Goal: Task Accomplishment & Management: Use online tool/utility

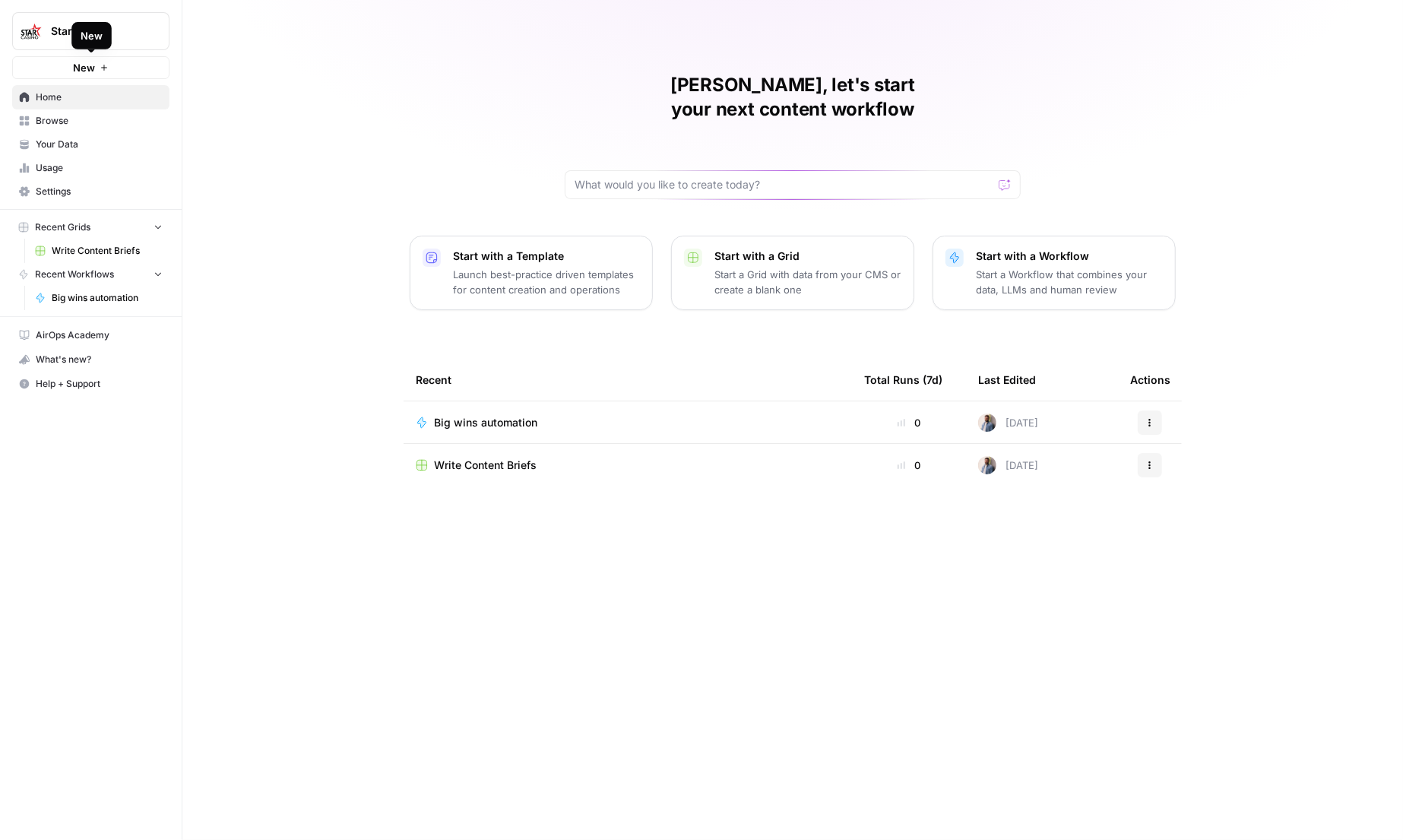
click at [88, 28] on div "New" at bounding box center [92, 36] width 22 height 15
click at [146, 24] on div "Starcasino" at bounding box center [107, 31] width 113 height 15
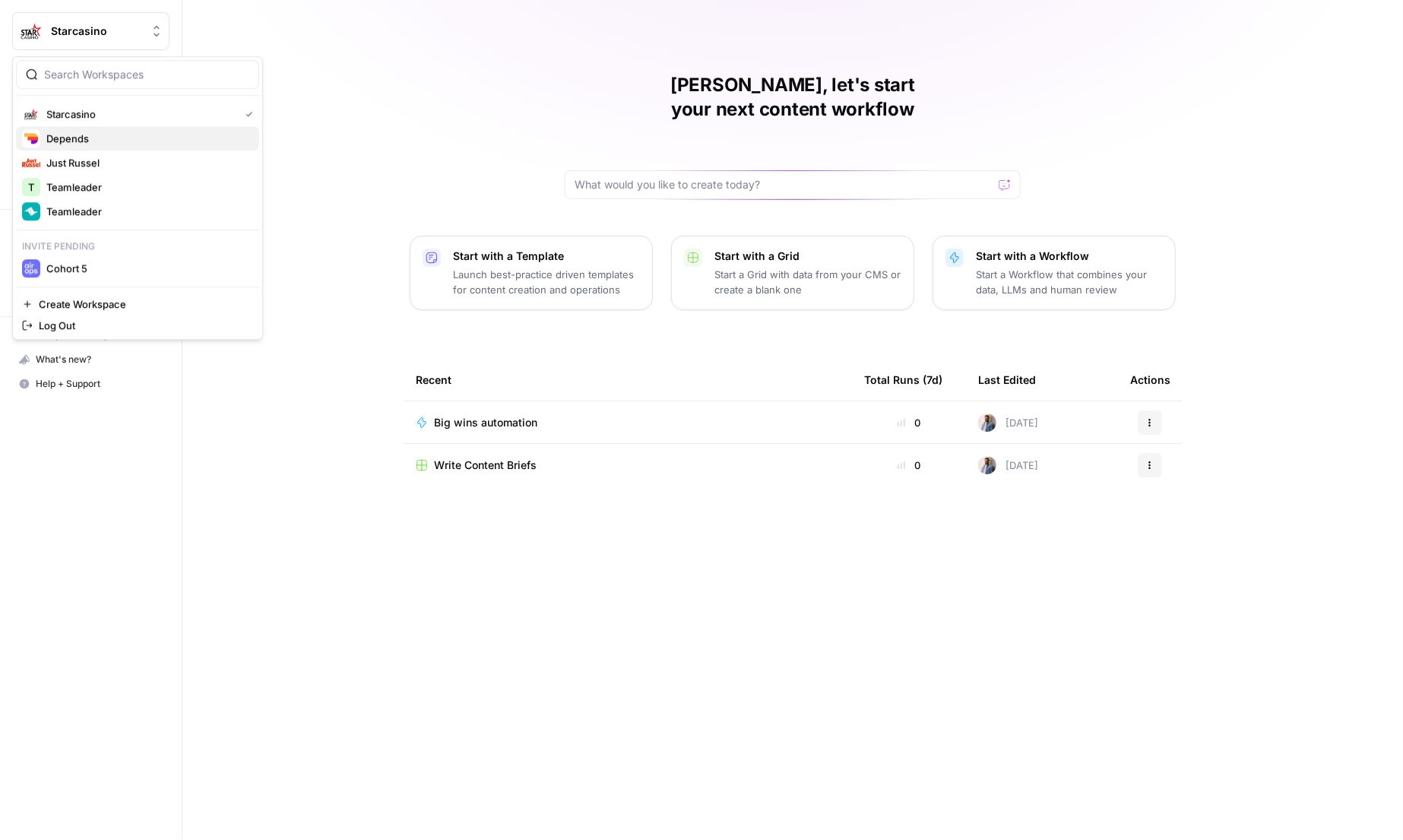
click at [111, 135] on span "Depends" at bounding box center [147, 138] width 201 height 15
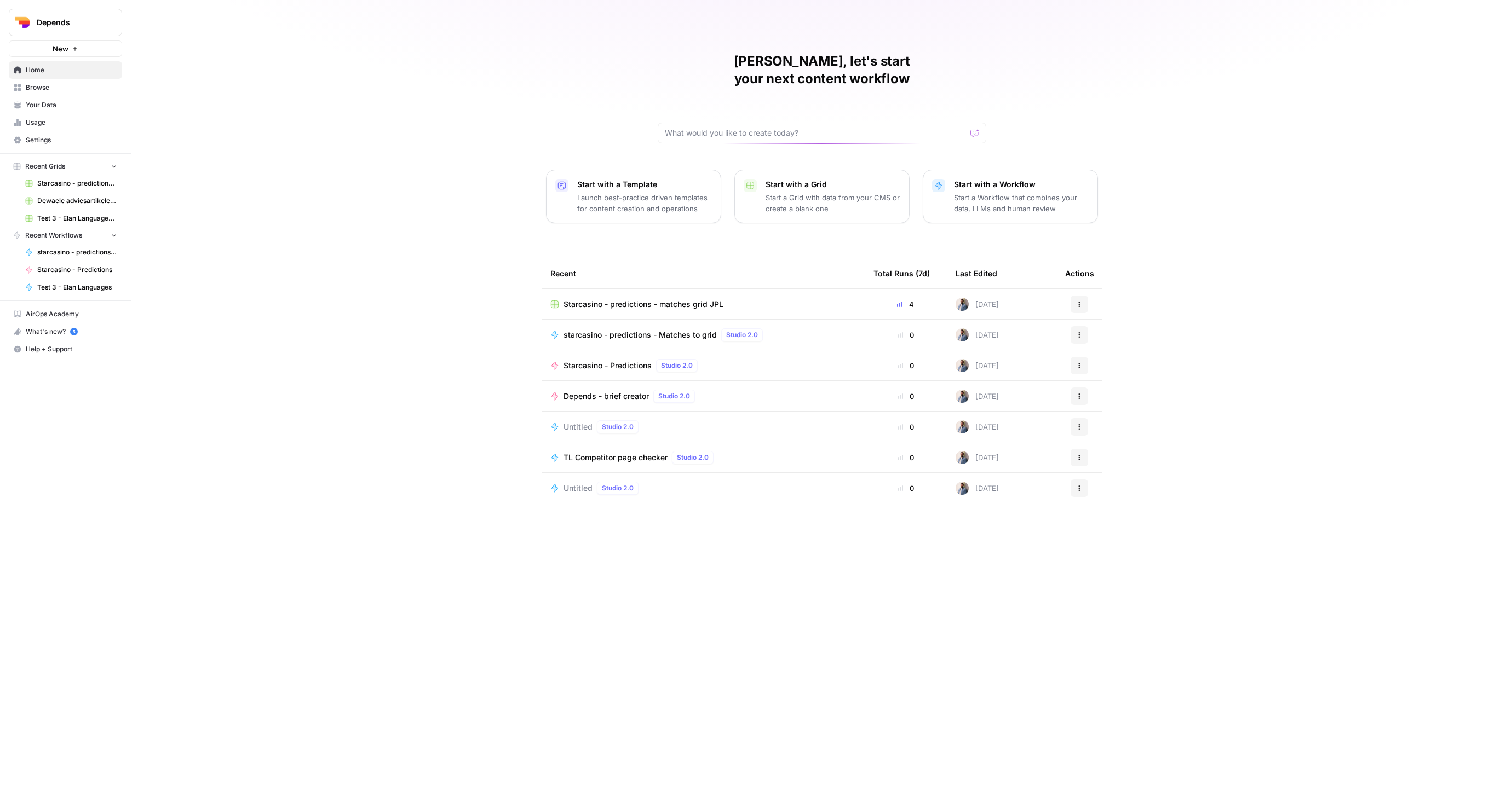
click at [404, 360] on div "[PERSON_NAME], let's start your next content workflow Start with a Template Lau…" at bounding box center [821, 399] width 1380 height 799
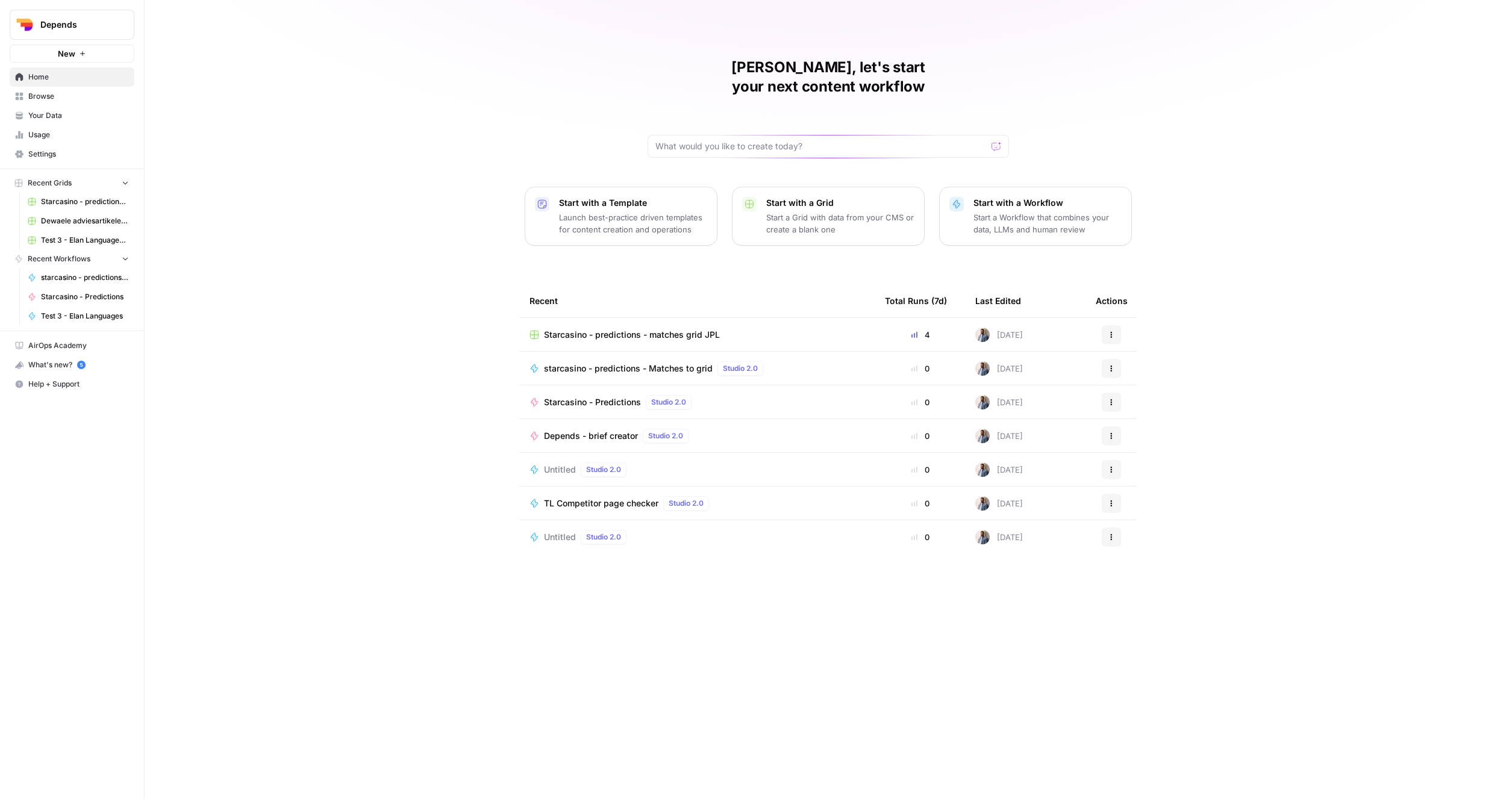
click at [377, 261] on div "[PERSON_NAME], let's start your next content workflow Start with a Template Lau…" at bounding box center [828, 399] width 1367 height 799
drag, startPoint x: 386, startPoint y: 245, endPoint x: 337, endPoint y: 10, distance: 240.1
click at [386, 245] on div "Mathias, let's start your next content workflow Start with a Template Launch be…" at bounding box center [828, 399] width 1367 height 799
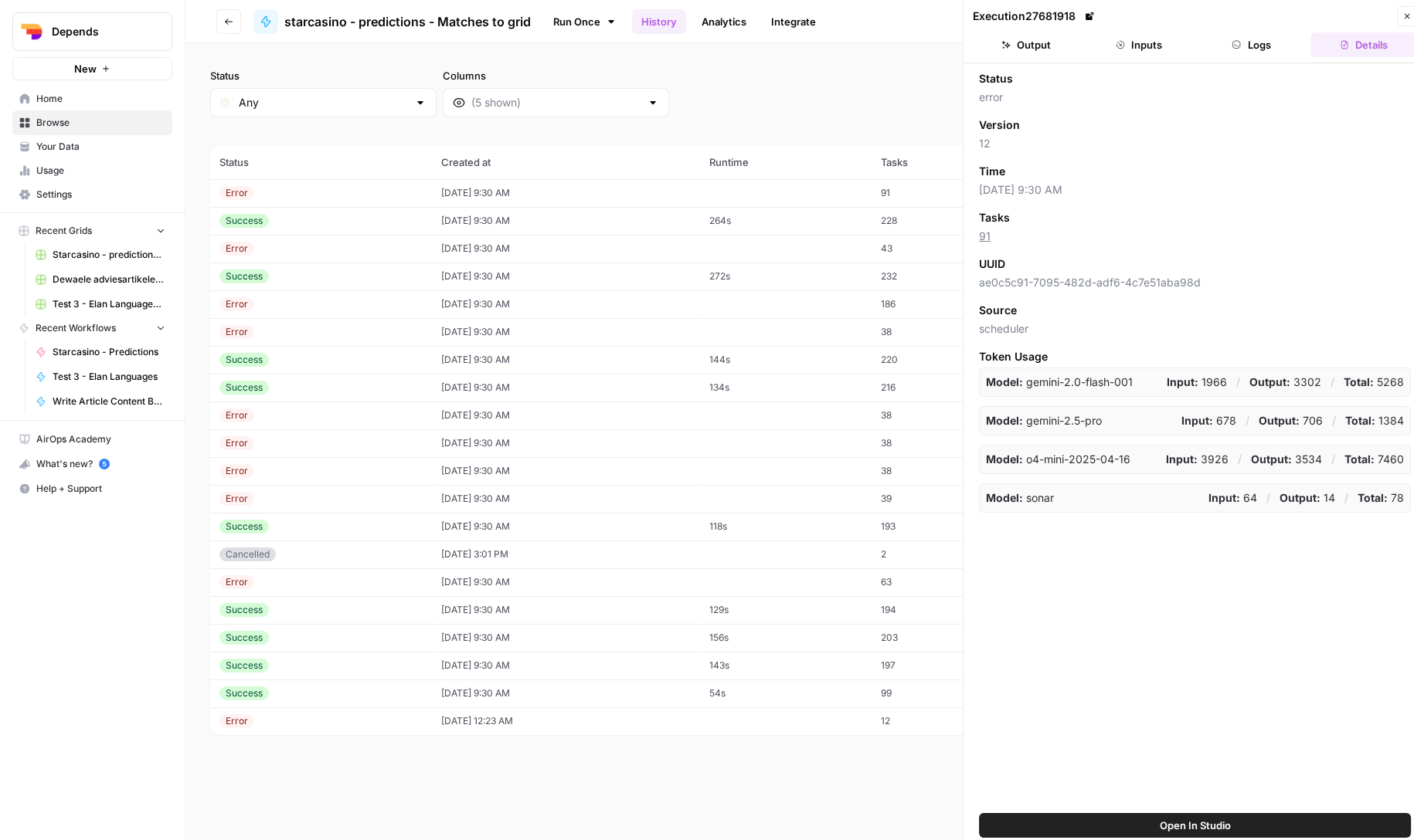
click at [678, 197] on td "08/18/25 at 9:30 AM" at bounding box center [565, 193] width 268 height 28
click at [1199, 820] on span "Open In Studio" at bounding box center [1195, 826] width 71 height 15
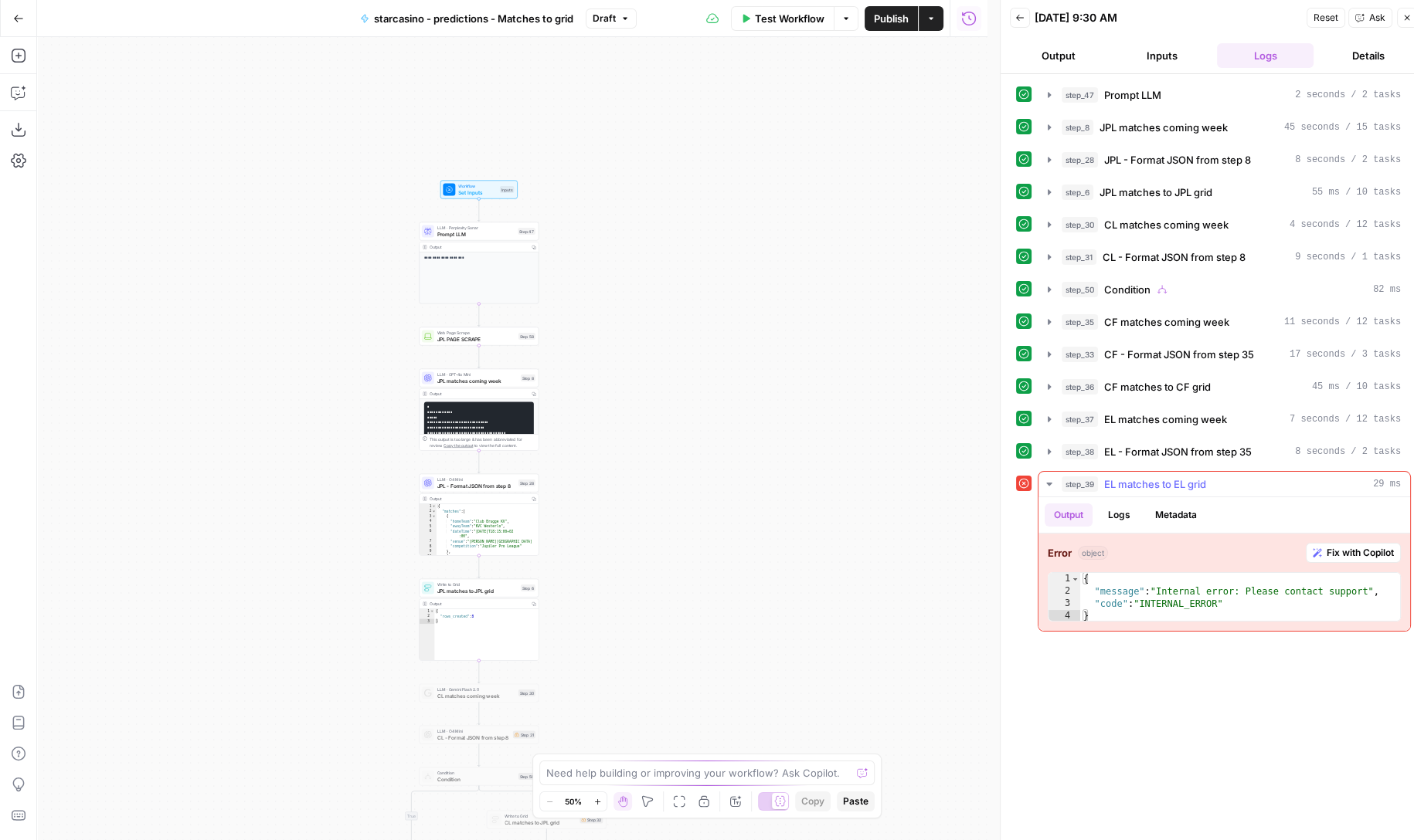
click at [1224, 476] on div "step_39 EL matches to EL grid 29 ms" at bounding box center [1230, 484] width 339 height 15
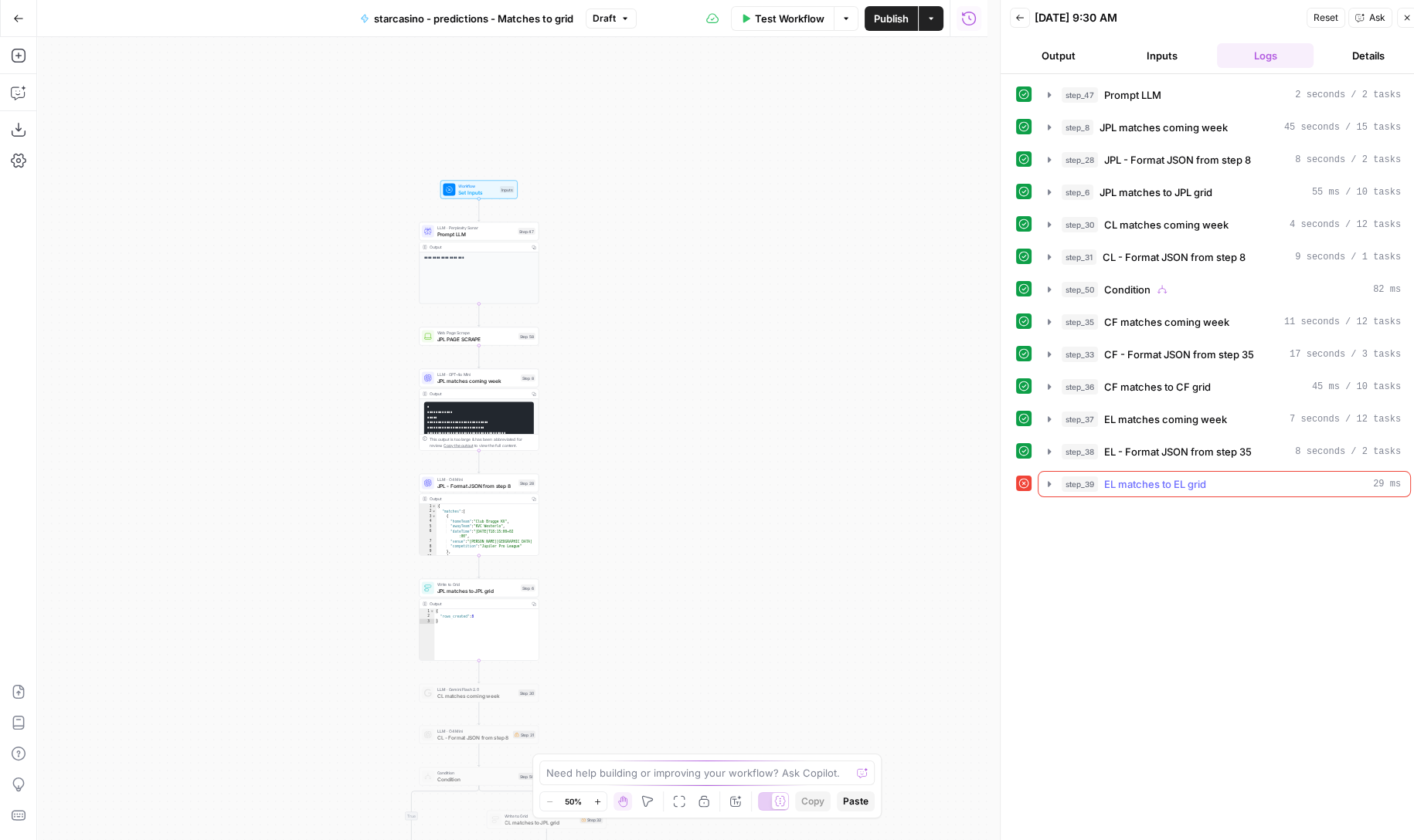
click at [1224, 476] on div "step_39 EL matches to EL grid 29 ms" at bounding box center [1230, 484] width 339 height 15
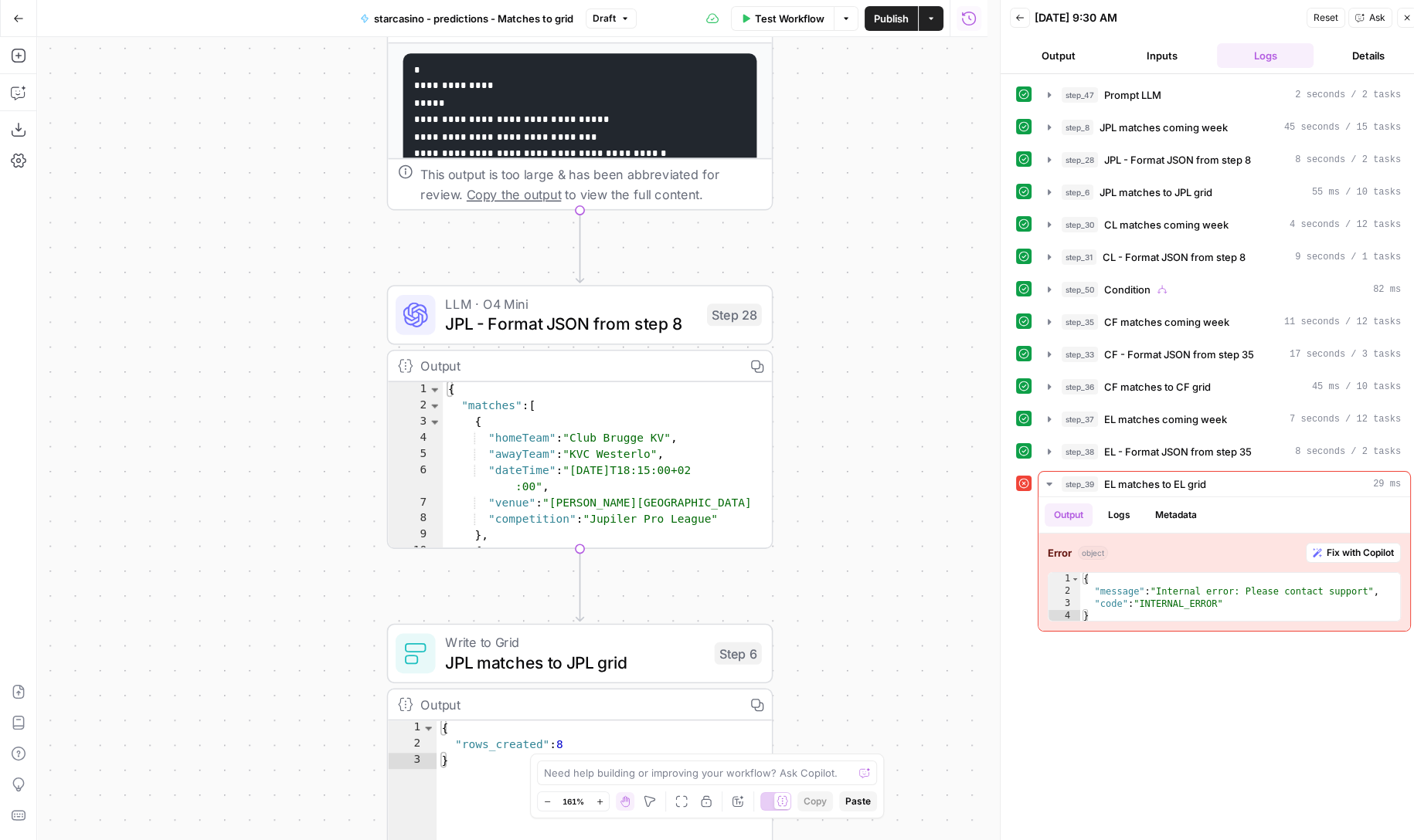
scroll to position [13, 0]
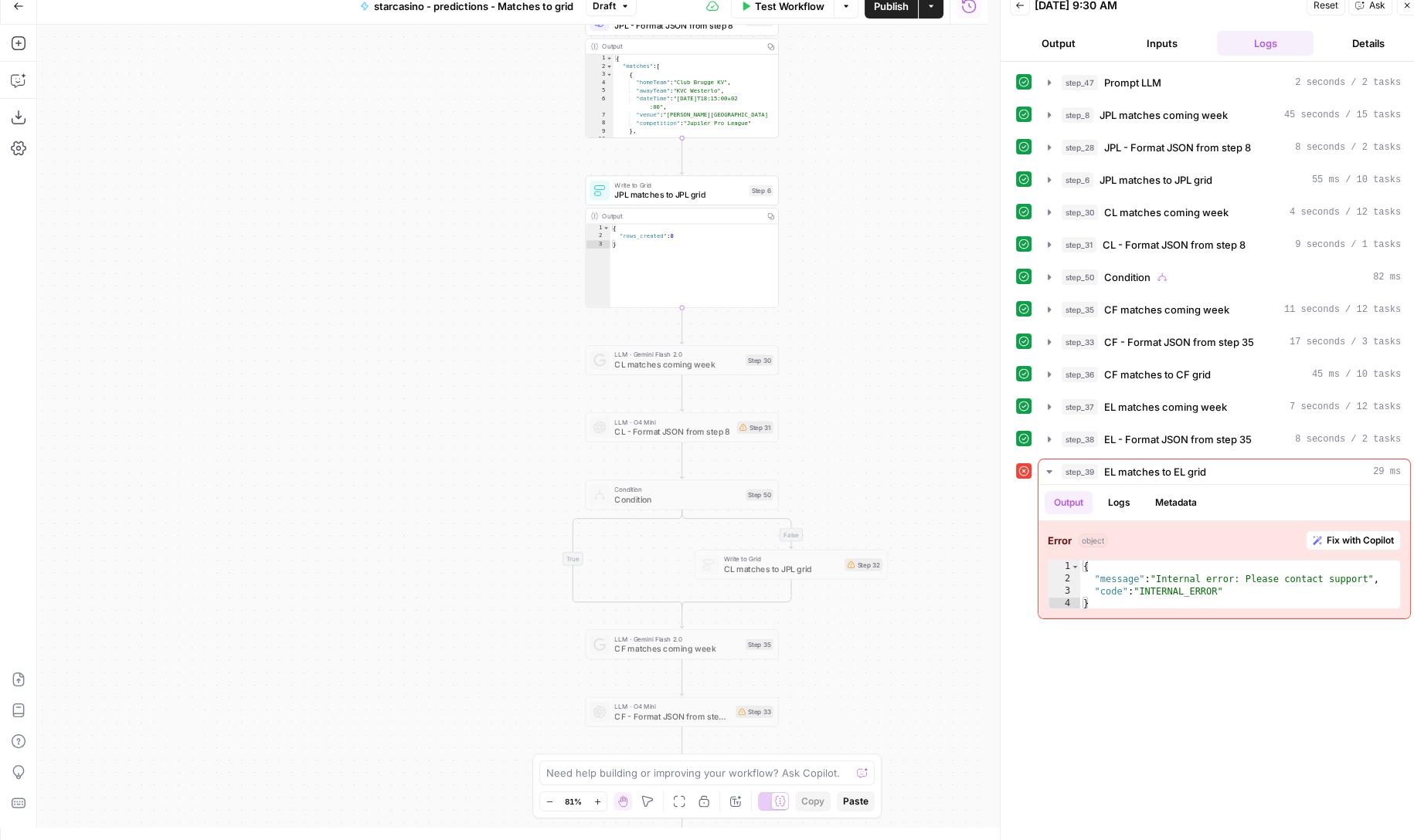
click at [893, 16] on button "Publish" at bounding box center [891, 6] width 53 height 25
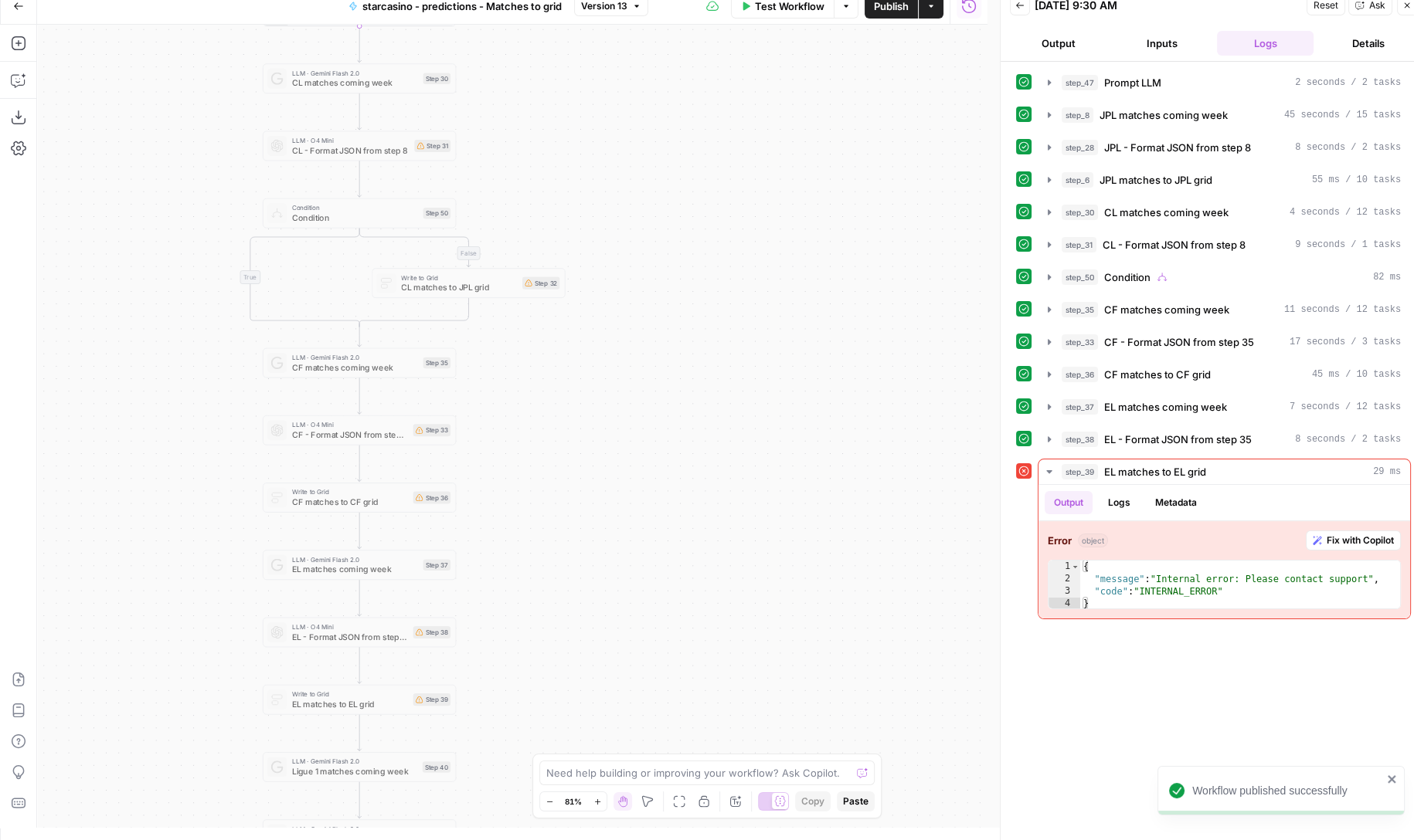
click at [790, 17] on button "Test Workflow" at bounding box center [783, 6] width 103 height 25
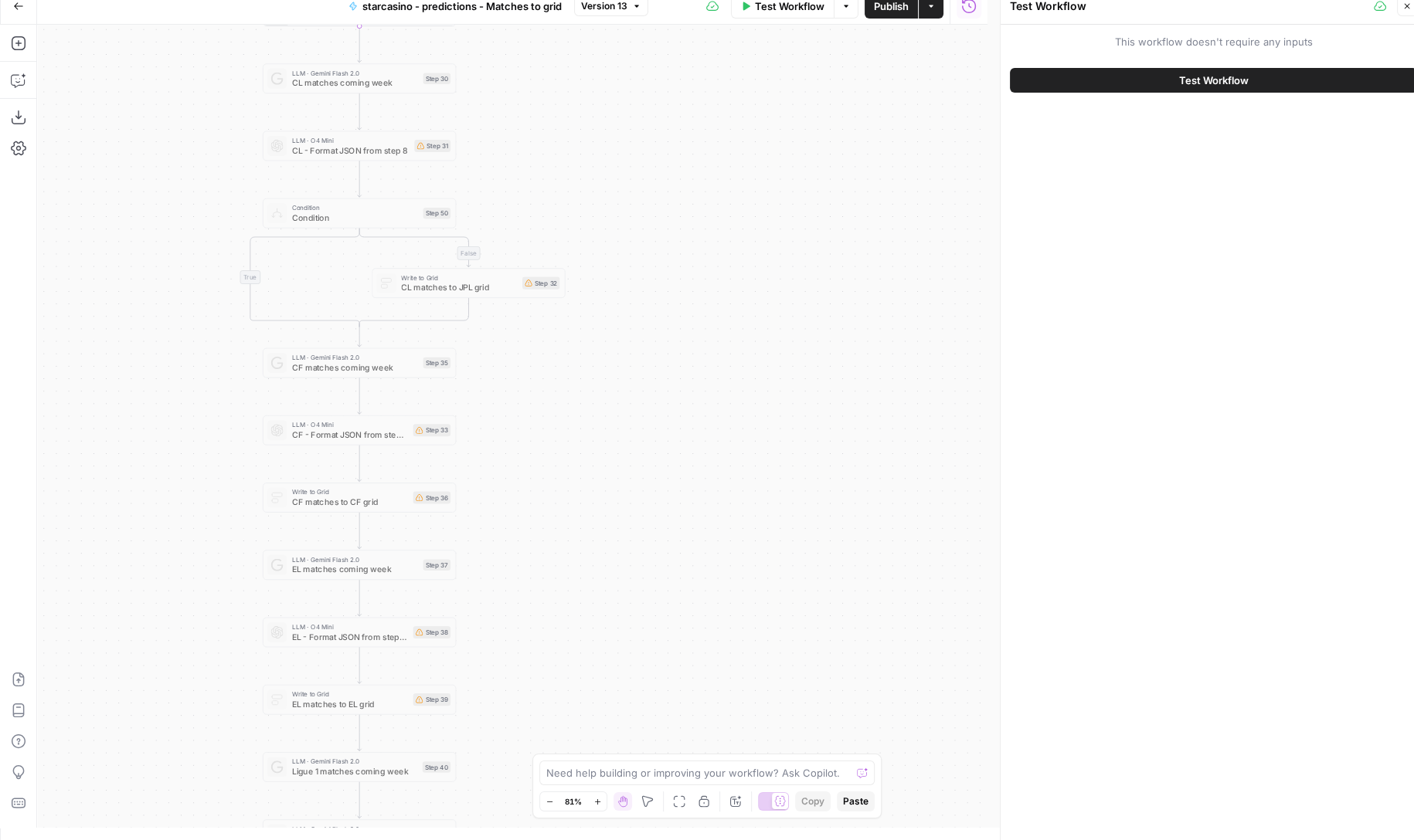
click at [1197, 76] on span "Test Workflow" at bounding box center [1213, 80] width 69 height 15
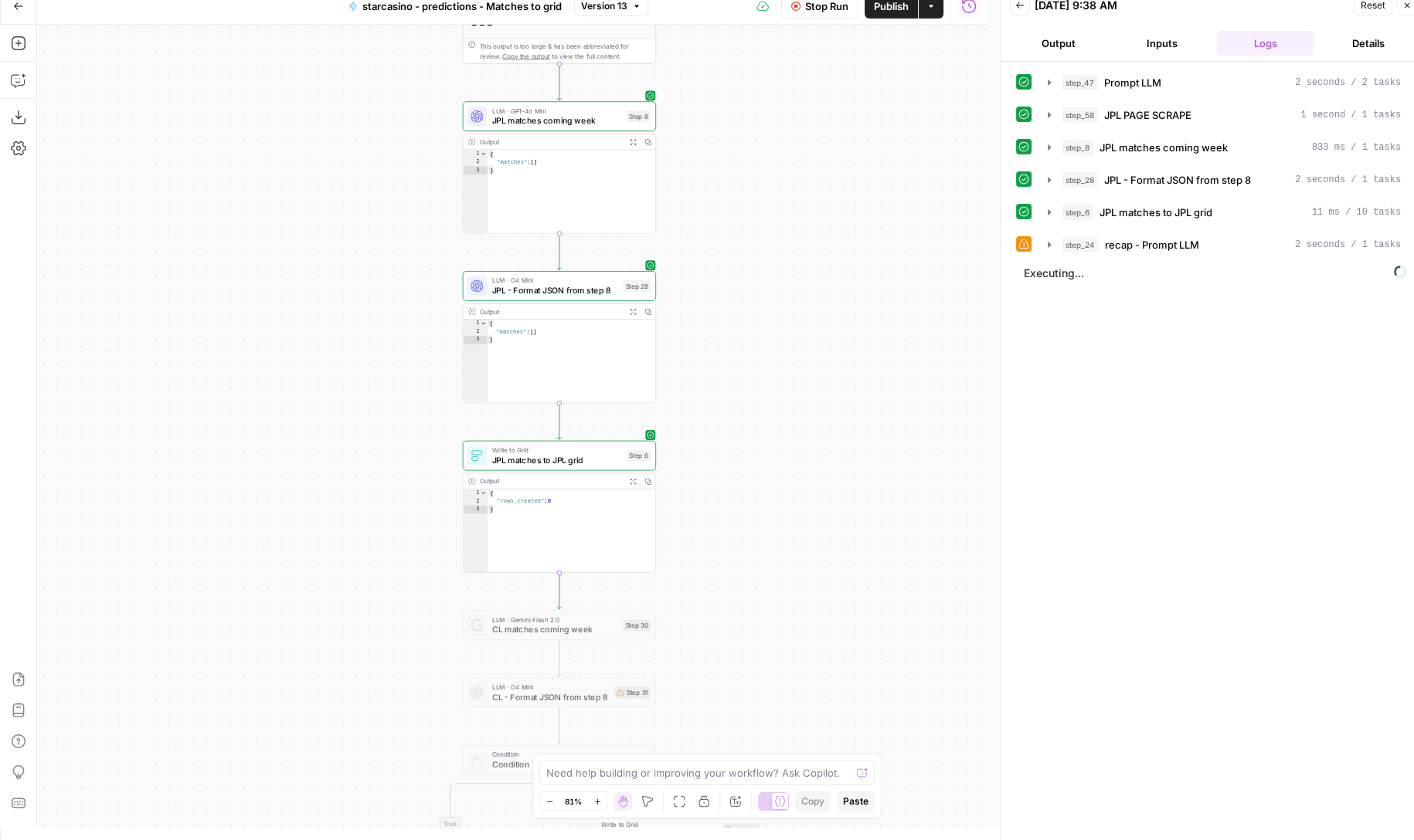
drag, startPoint x: 803, startPoint y: 161, endPoint x: 759, endPoint y: 306, distance: 151.5
click at [760, 306] on div "**********" at bounding box center [512, 425] width 950 height 803
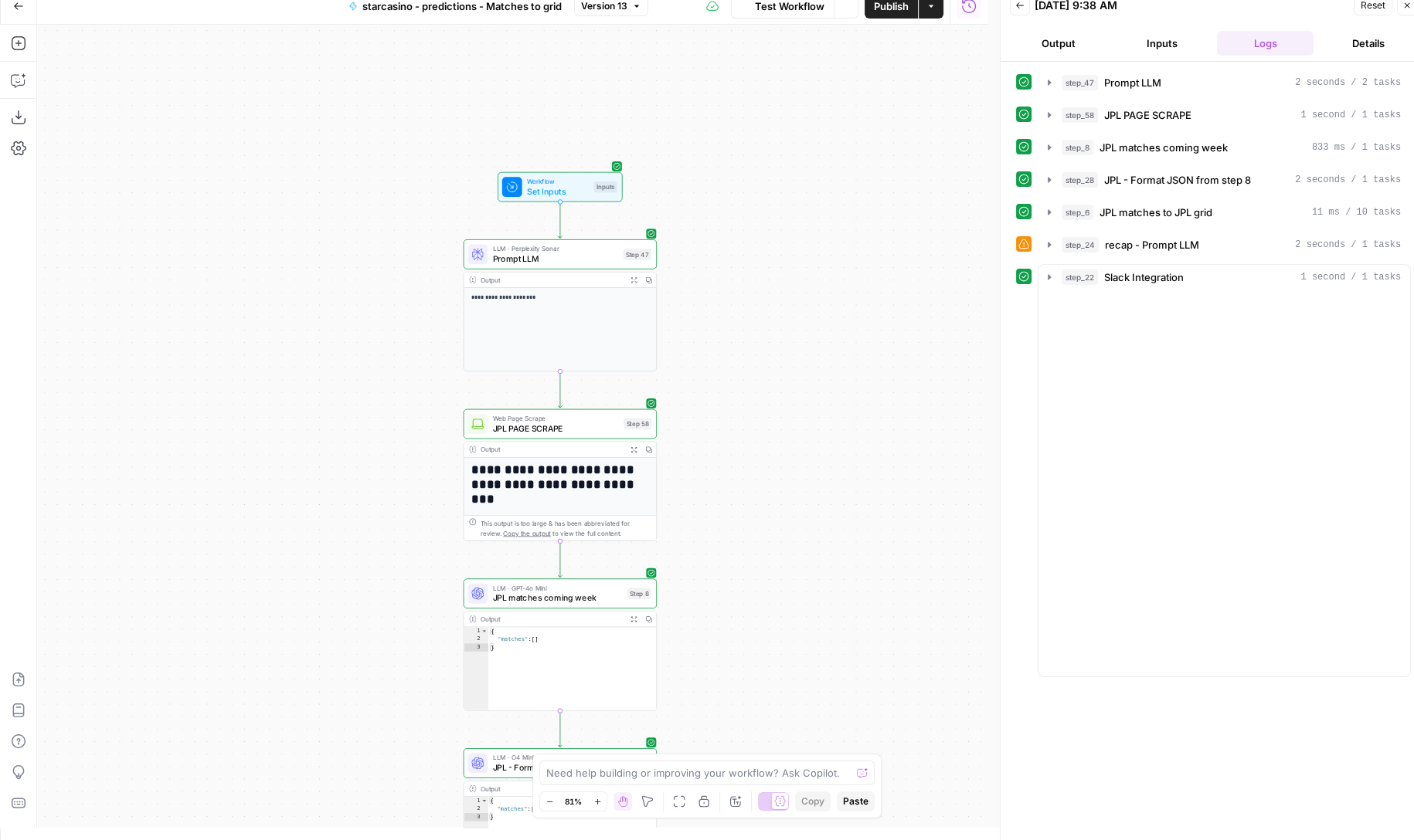
drag, startPoint x: 783, startPoint y: 165, endPoint x: 783, endPoint y: 661, distance: 496.0
click at [783, 661] on div "**********" at bounding box center [512, 425] width 950 height 803
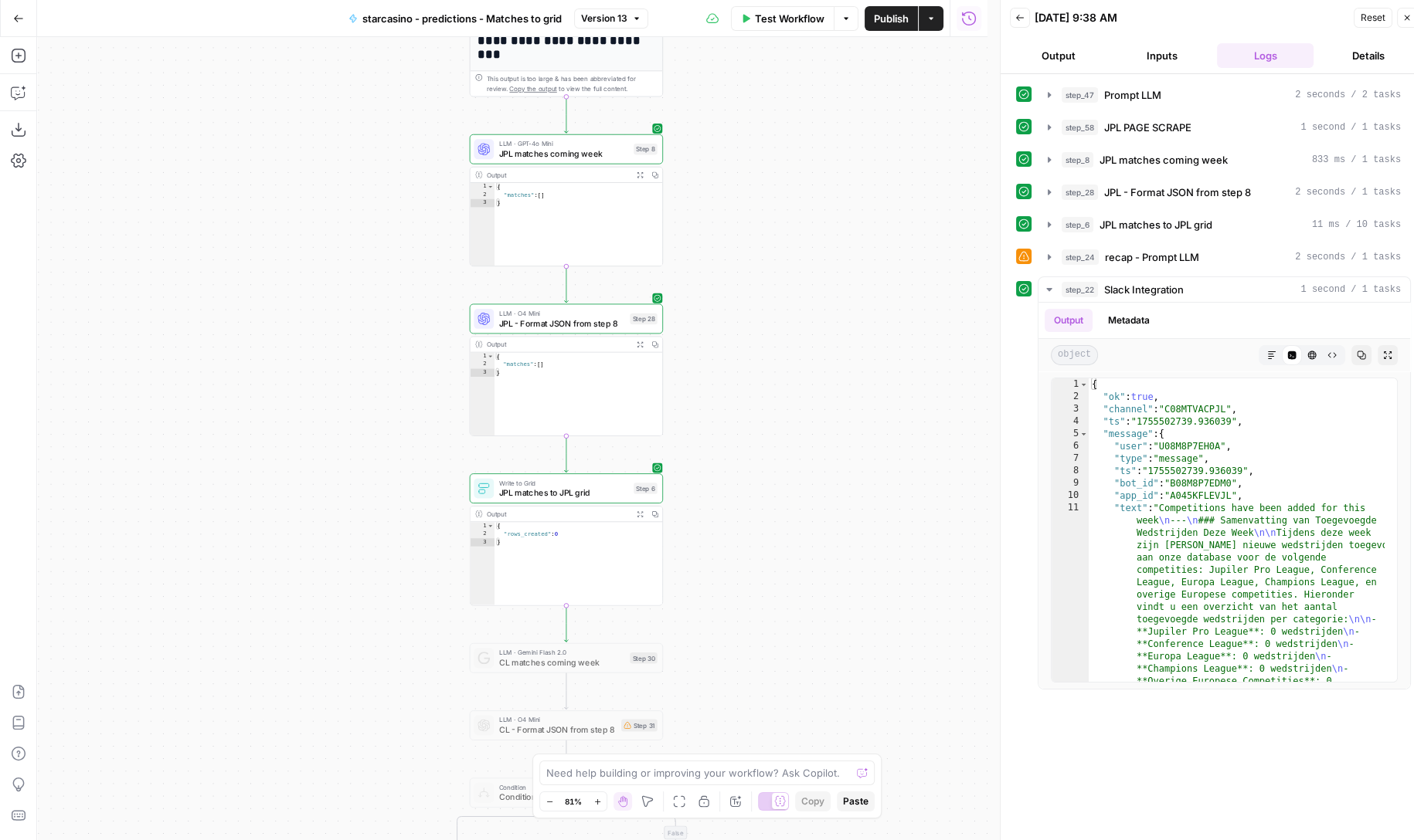
drag, startPoint x: 838, startPoint y: 349, endPoint x: 844, endPoint y: -95, distance: 444.0
click at [844, 37] on div "**********" at bounding box center [512, 438] width 950 height 803
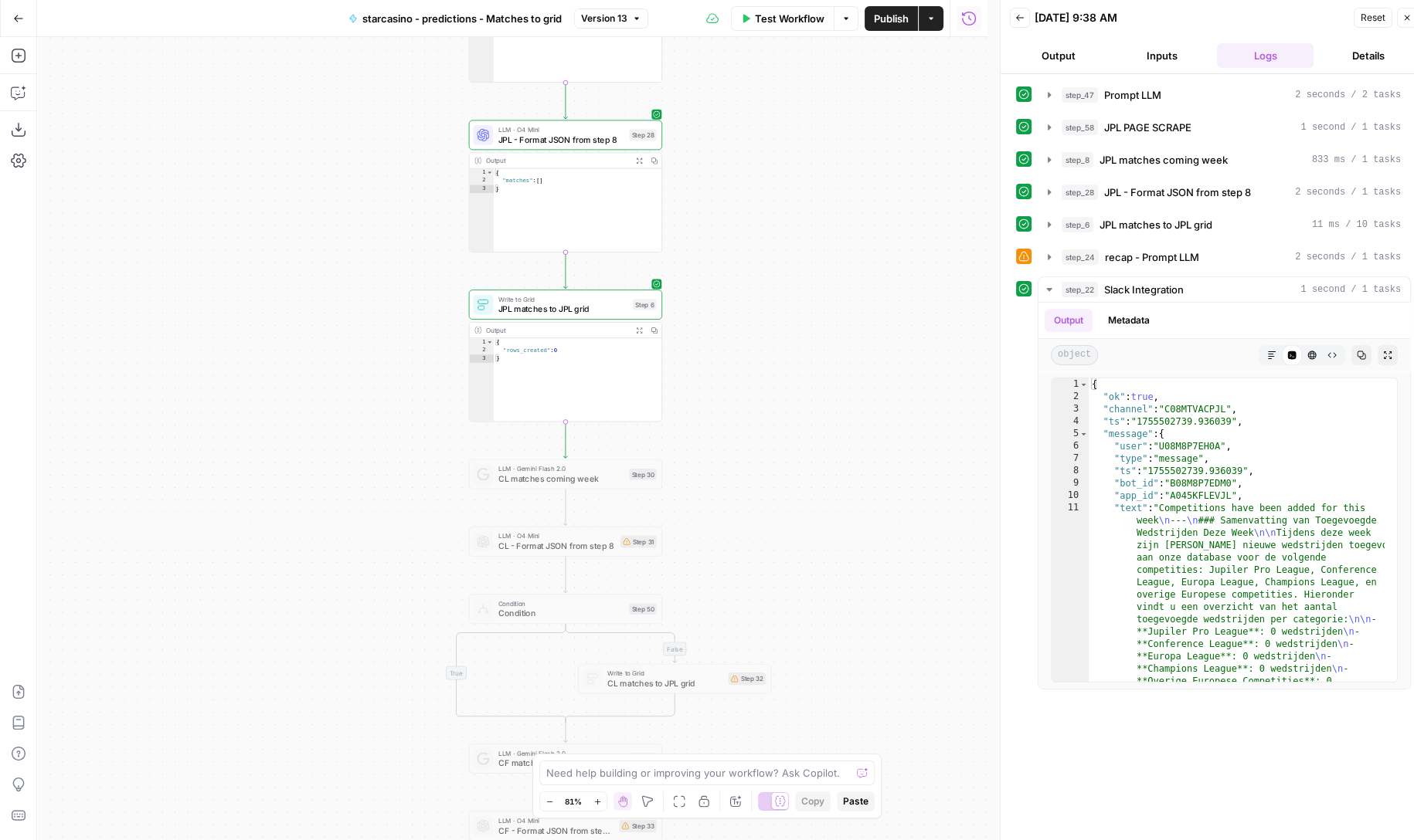
drag, startPoint x: 834, startPoint y: 436, endPoint x: 834, endPoint y: 252, distance: 184.0
click at [834, 252] on div "**********" at bounding box center [512, 438] width 950 height 803
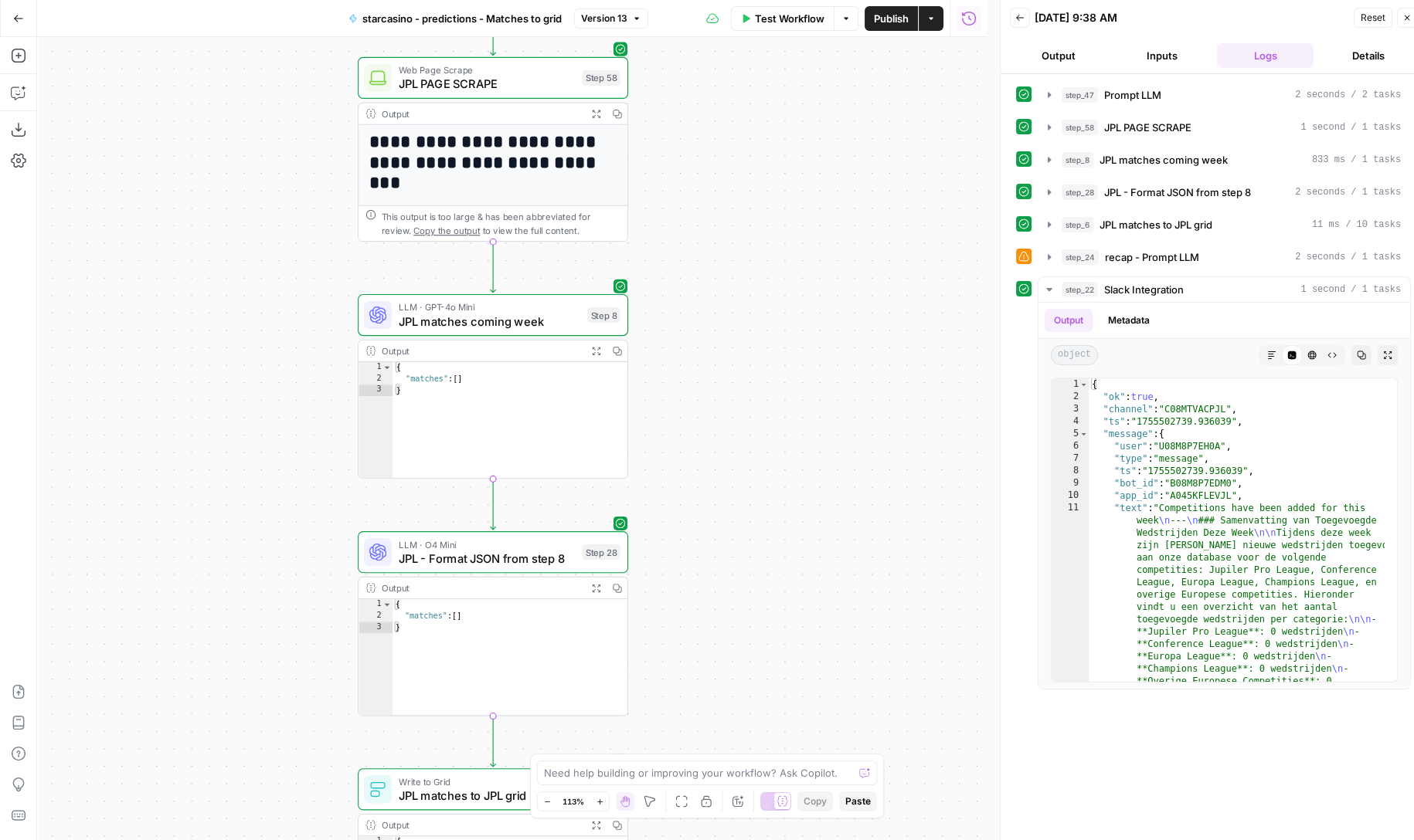
drag, startPoint x: 790, startPoint y: 143, endPoint x: 823, endPoint y: 611, distance: 469.2
click at [823, 612] on div "**********" at bounding box center [512, 438] width 950 height 803
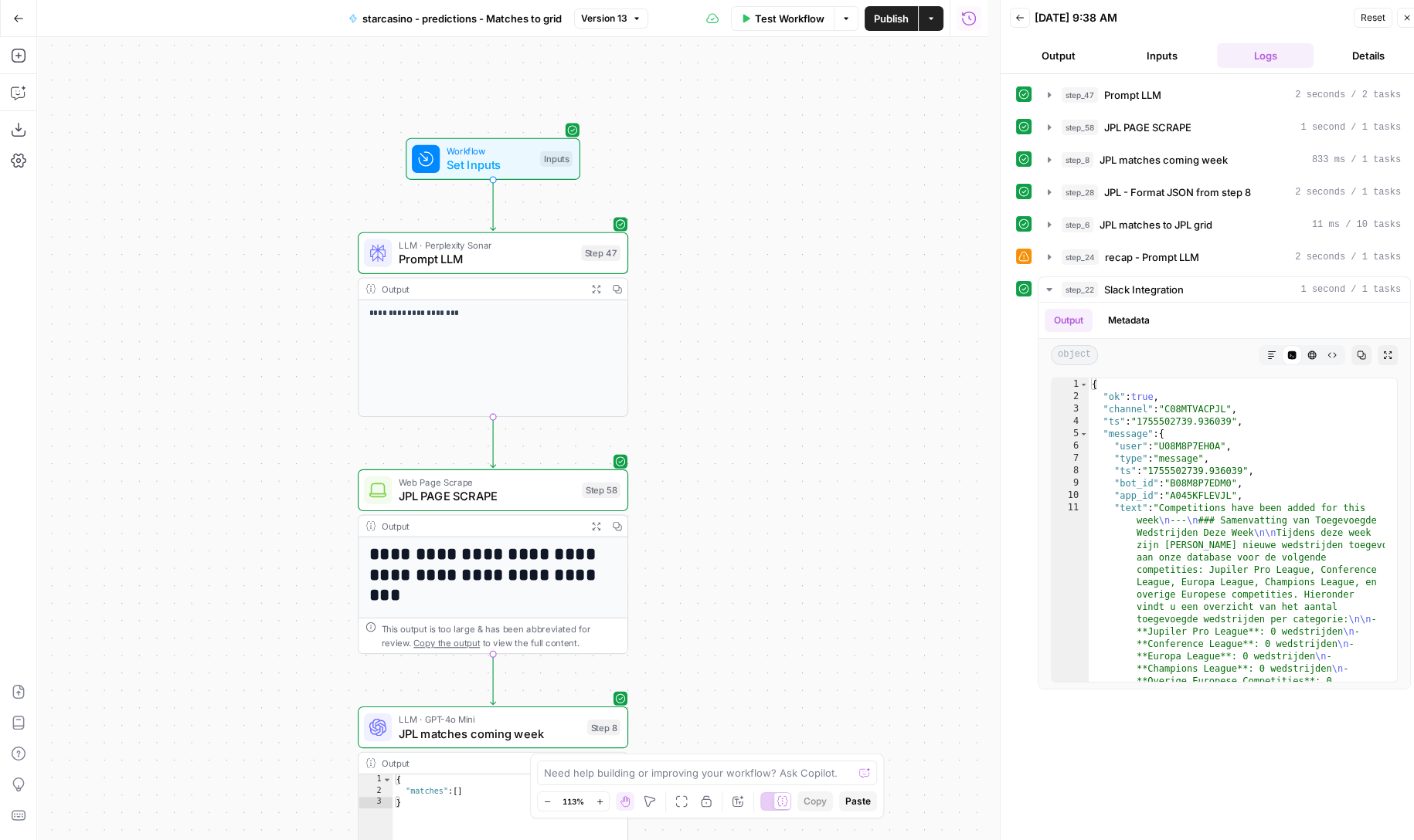
drag, startPoint x: 795, startPoint y: 138, endPoint x: 794, endPoint y: 545, distance: 407.0
click at [795, 546] on div "**********" at bounding box center [512, 438] width 950 height 803
click at [501, 258] on span "Prompt LLM" at bounding box center [485, 258] width 175 height 18
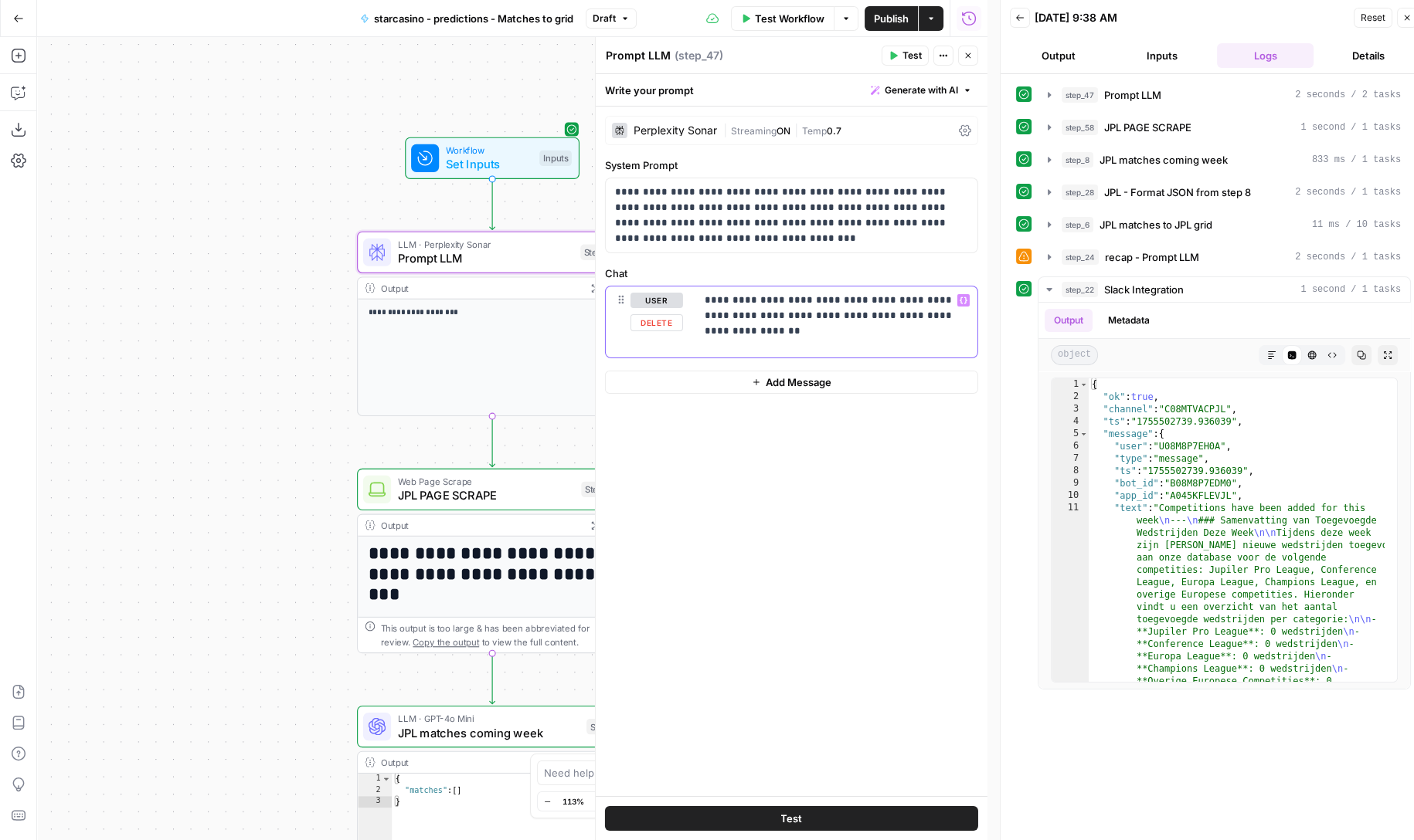
click at [785, 299] on p "**********" at bounding box center [837, 308] width 264 height 31
click at [479, 80] on div "**********" at bounding box center [512, 438] width 950 height 803
click at [811, 12] on span "Test Workflow" at bounding box center [790, 19] width 69 height 15
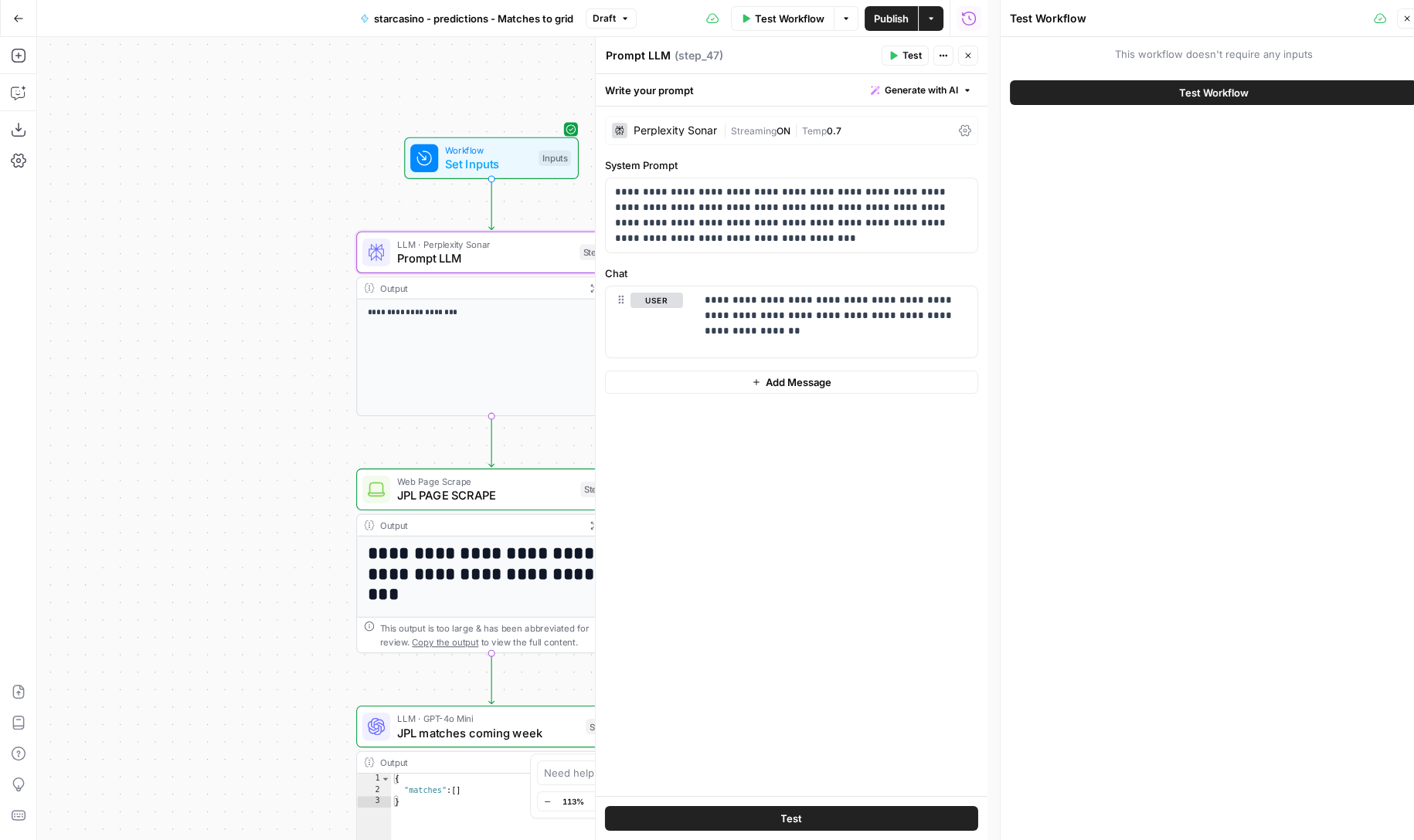
click at [1251, 94] on button "Test Workflow" at bounding box center [1213, 92] width 407 height 25
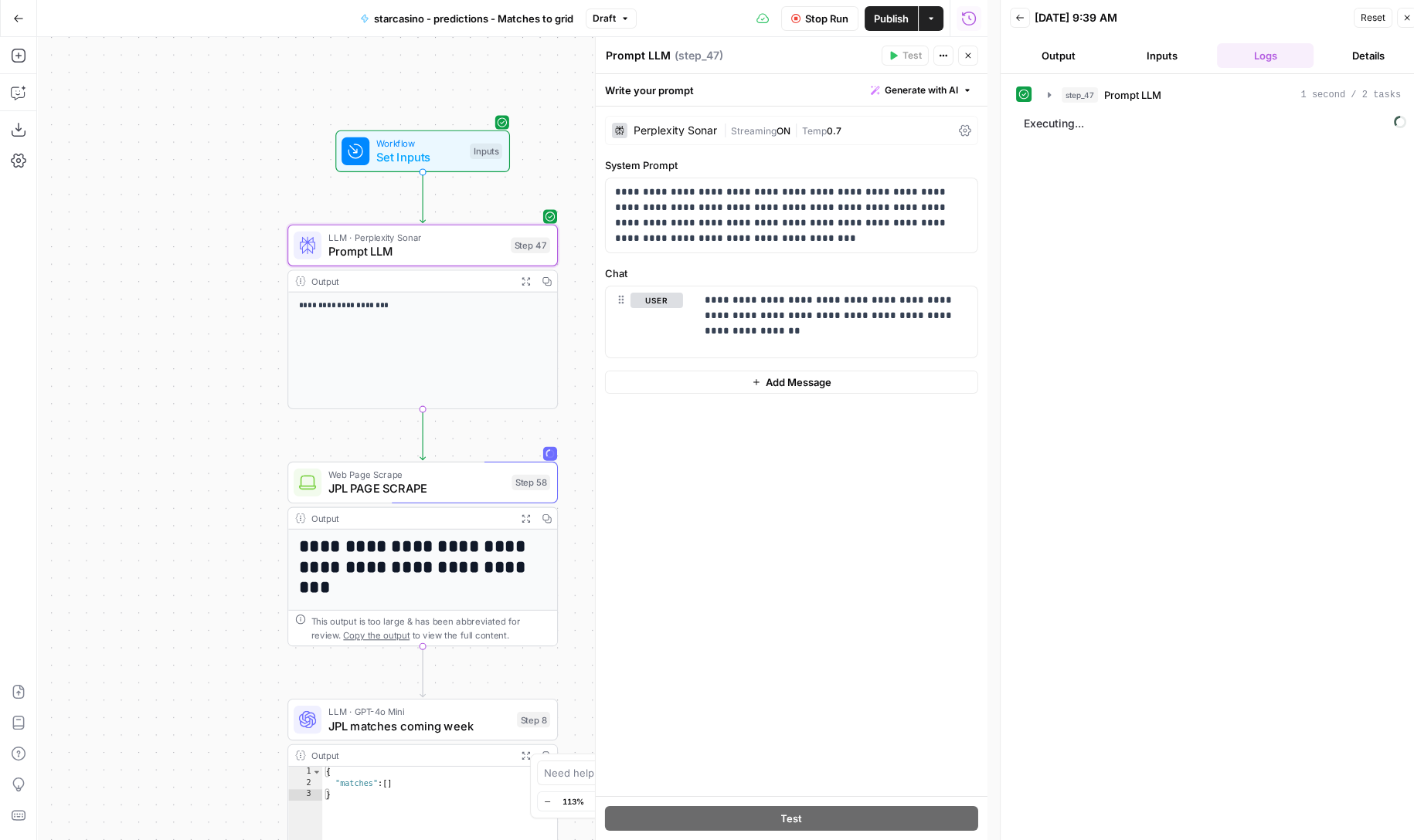
drag, startPoint x: 258, startPoint y: 184, endPoint x: 190, endPoint y: 177, distance: 68.4
click at [190, 177] on div "**********" at bounding box center [512, 438] width 950 height 803
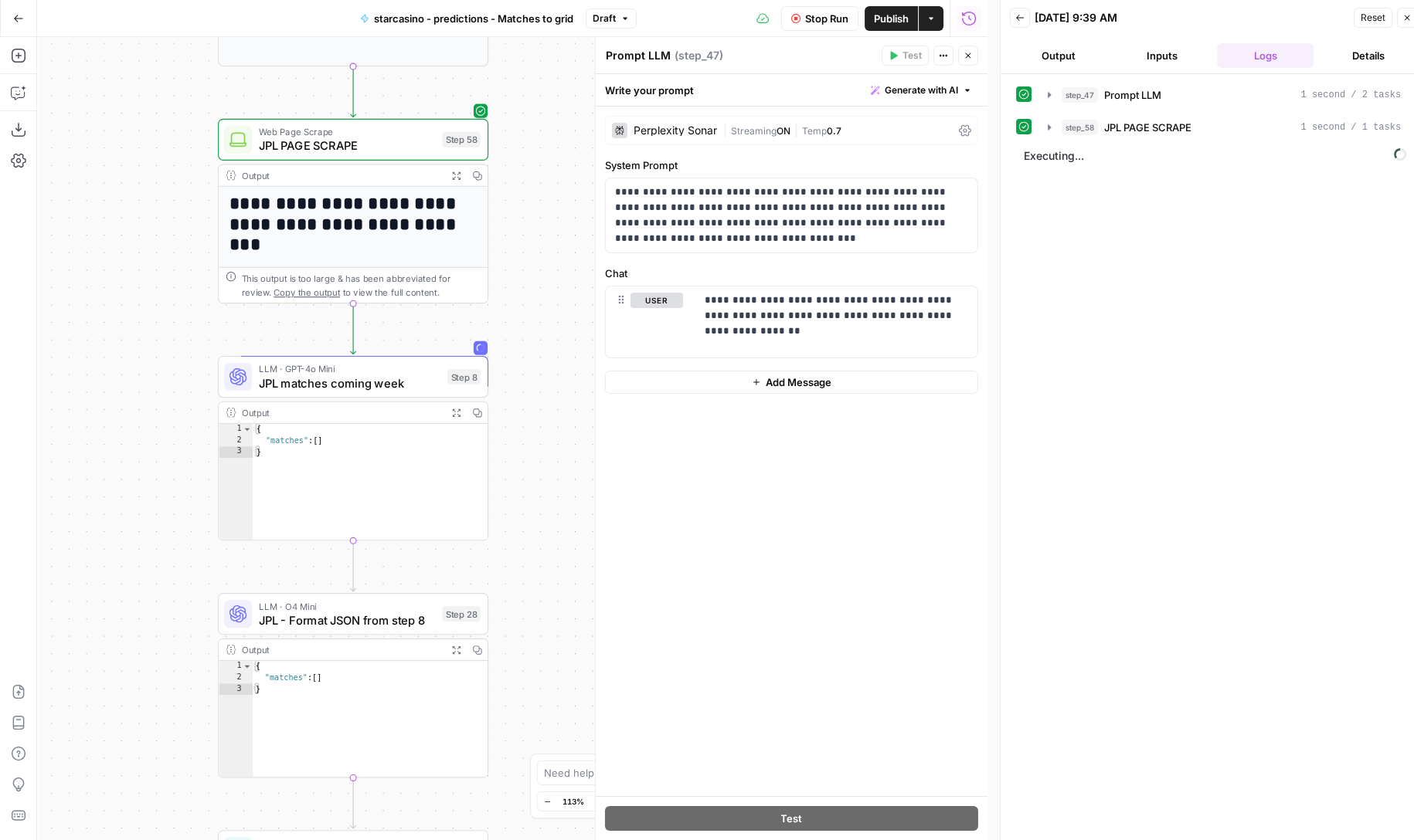
drag, startPoint x: 213, startPoint y: 447, endPoint x: 142, endPoint y: 102, distance: 352.2
click at [142, 102] on div "**********" at bounding box center [512, 438] width 950 height 803
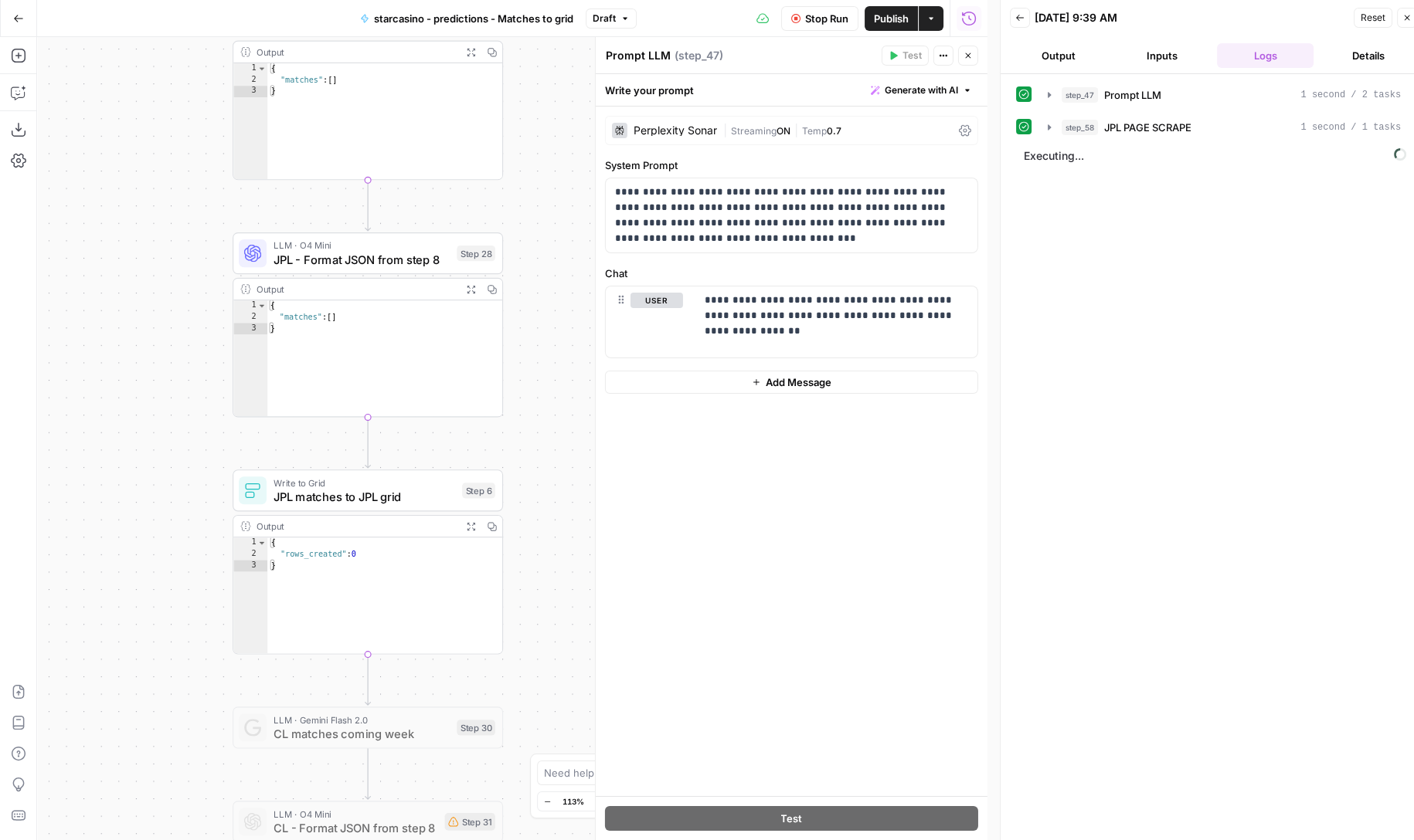
drag, startPoint x: 143, startPoint y: 391, endPoint x: 157, endPoint y: 37, distance: 354.3
click at [157, 37] on div "**********" at bounding box center [512, 438] width 950 height 803
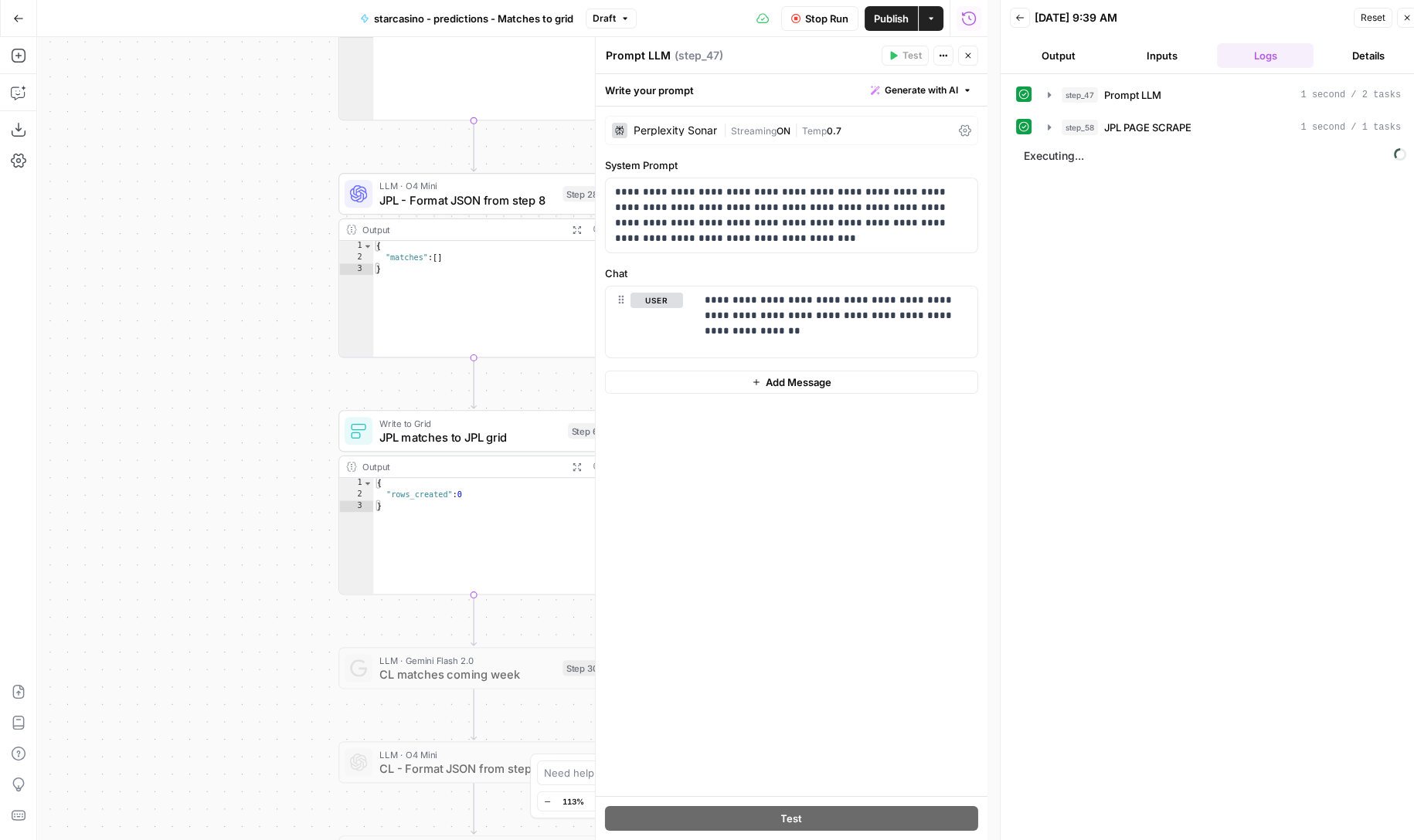
drag, startPoint x: 153, startPoint y: 417, endPoint x: 258, endPoint y: 354, distance: 122.4
click at [259, 354] on div "**********" at bounding box center [512, 438] width 950 height 803
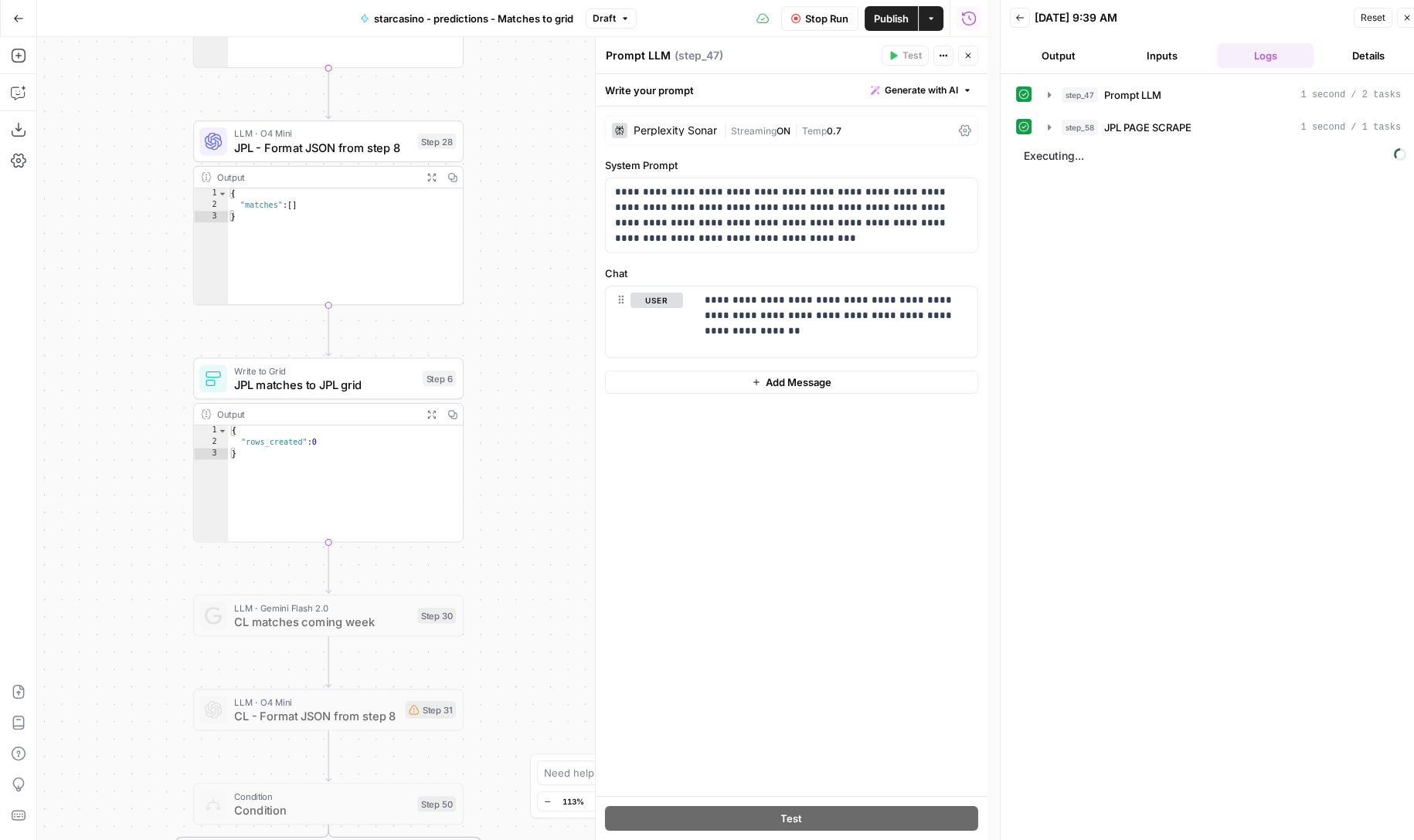
drag, startPoint x: 258, startPoint y: 354, endPoint x: 113, endPoint y: 301, distance: 154.4
click at [113, 301] on div "**********" at bounding box center [512, 438] width 950 height 803
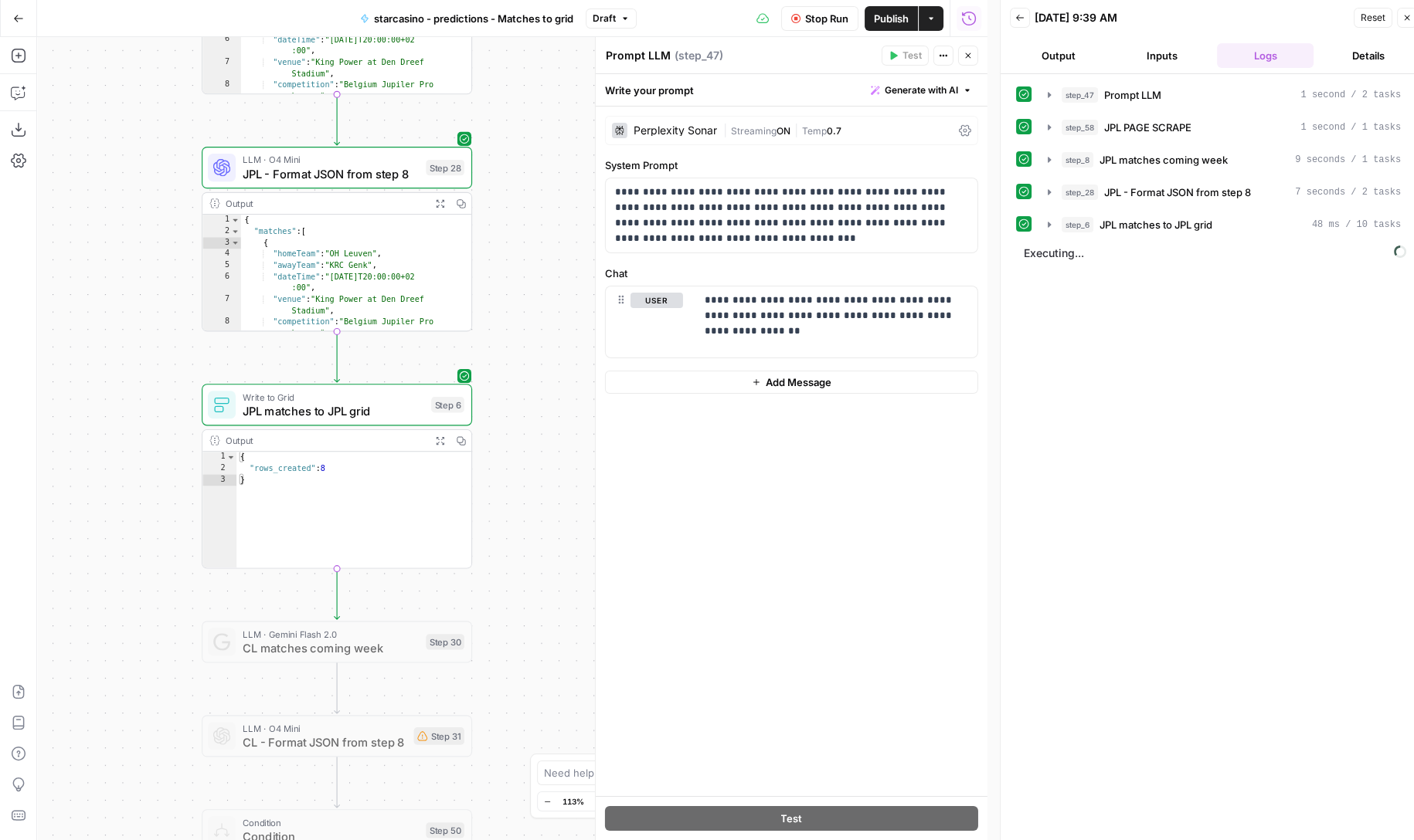
drag, startPoint x: 501, startPoint y: 198, endPoint x: 509, endPoint y: 224, distance: 27.2
click at [509, 224] on div "**********" at bounding box center [512, 438] width 950 height 803
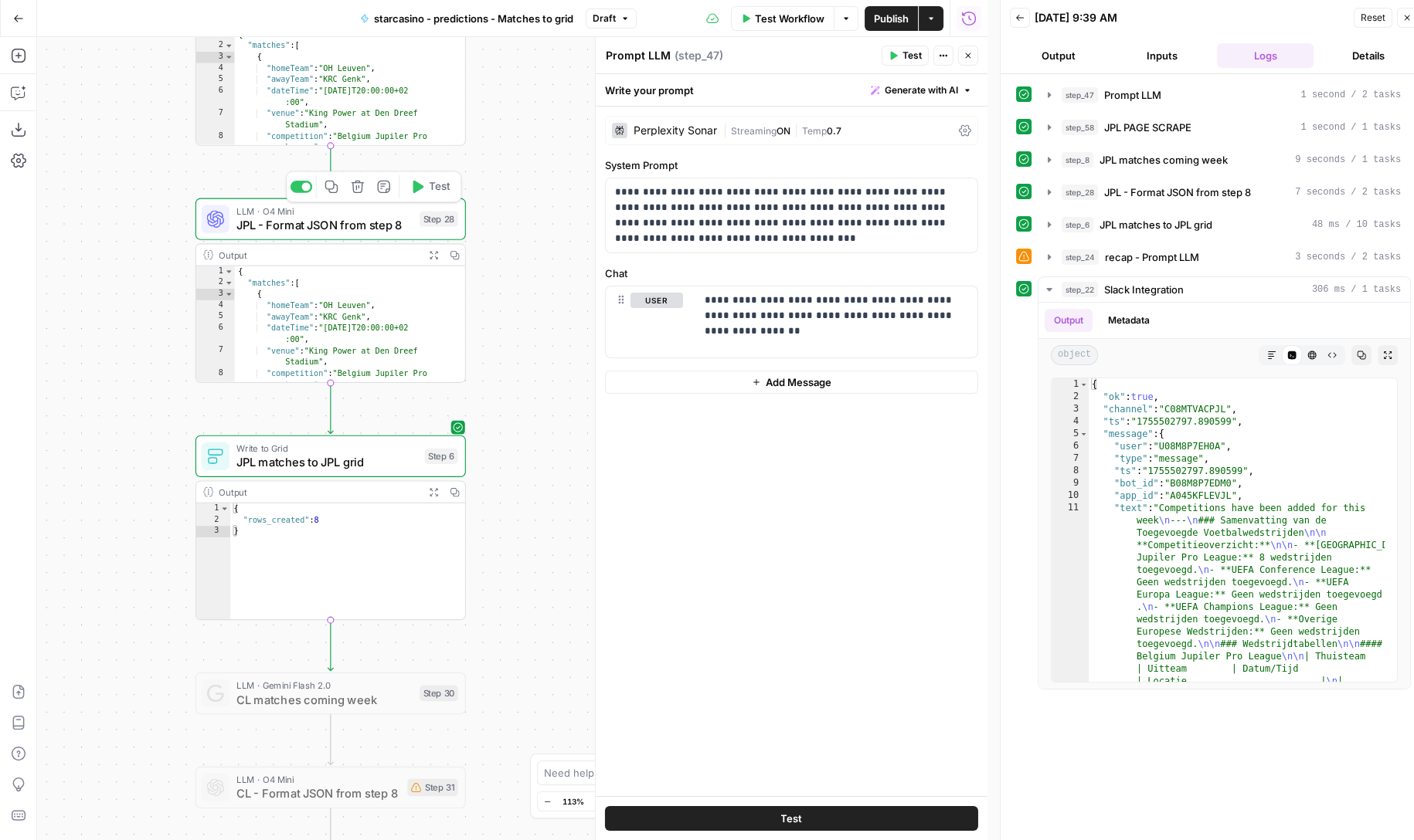
click at [352, 211] on span "LLM · O4 Mini" at bounding box center [324, 211] width 176 height 14
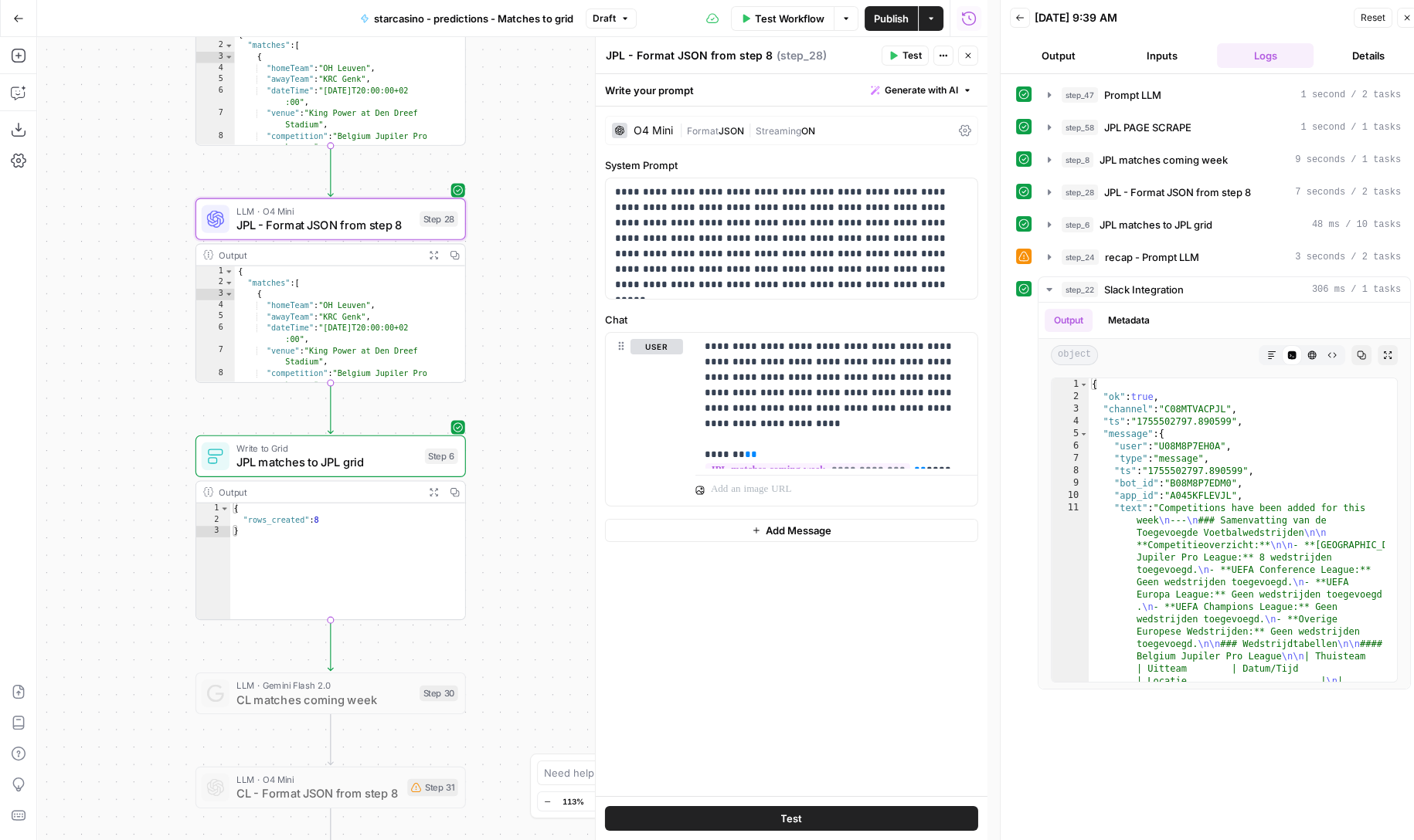
click at [328, 464] on span "JPL matches to JPL grid" at bounding box center [327, 462] width 182 height 18
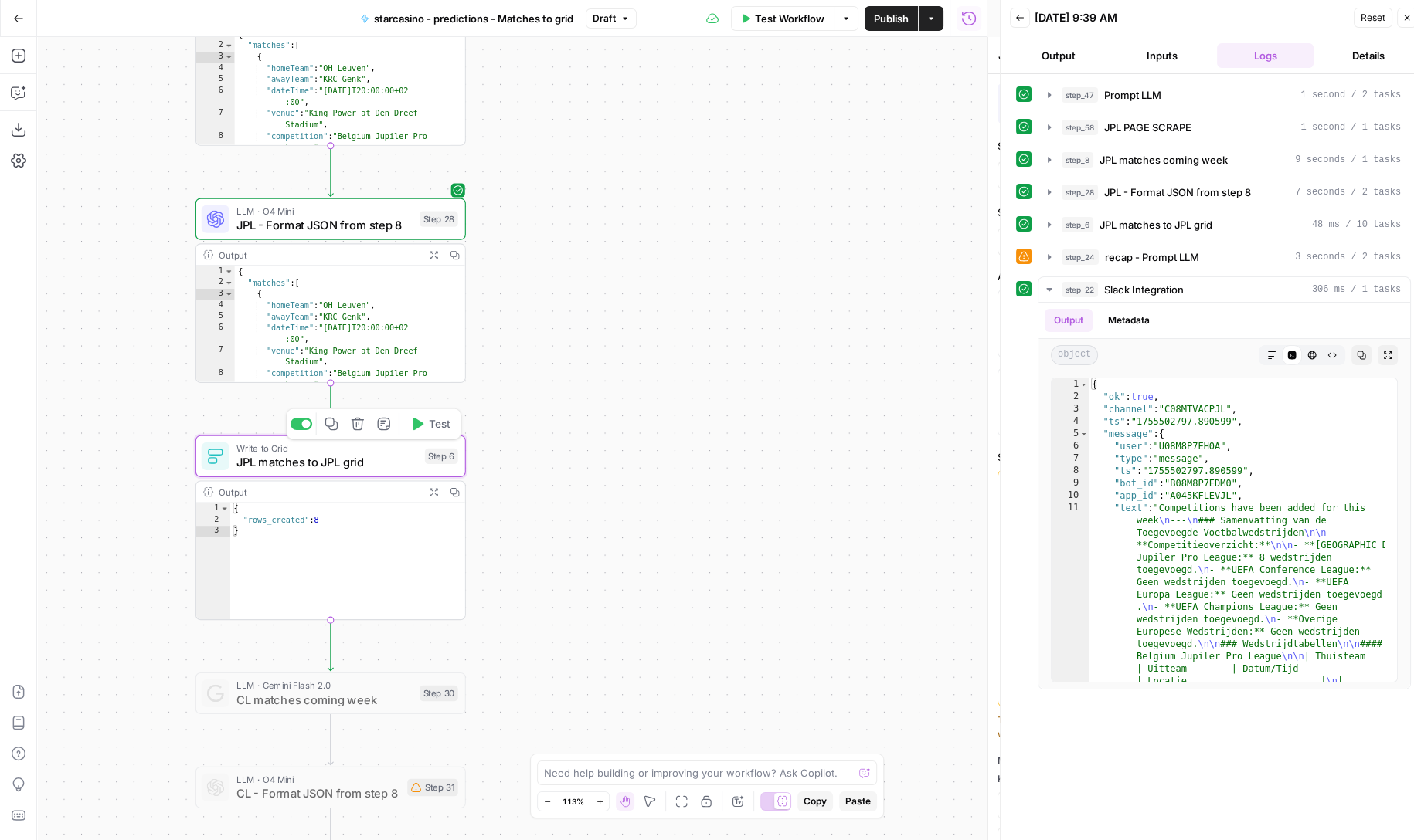
type textarea "JPL matches to JPL grid"
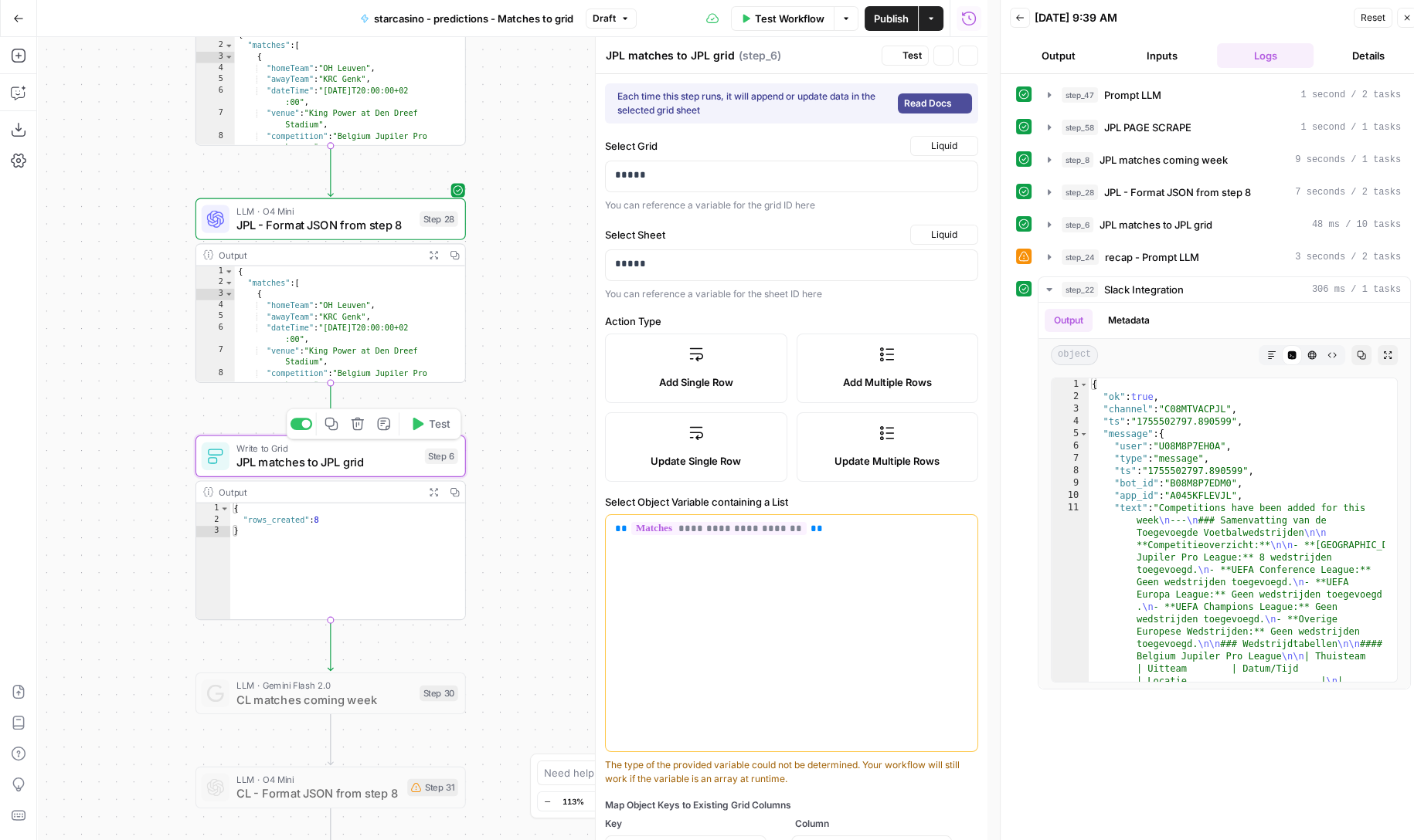
type input "homeTeam"
type input "awayTeam"
type input "DateTime"
type input "Venue"
type input "competition"
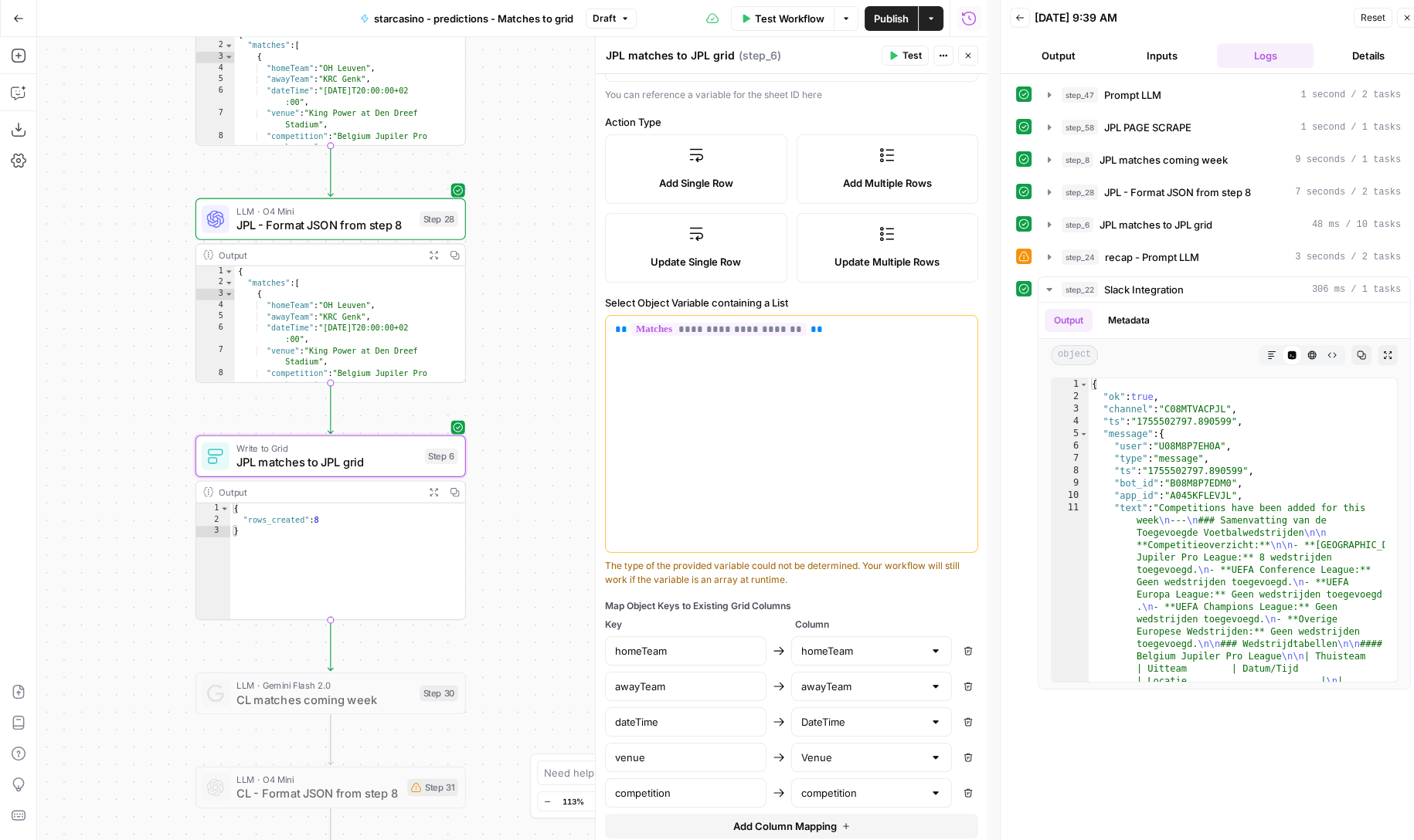
scroll to position [235, 0]
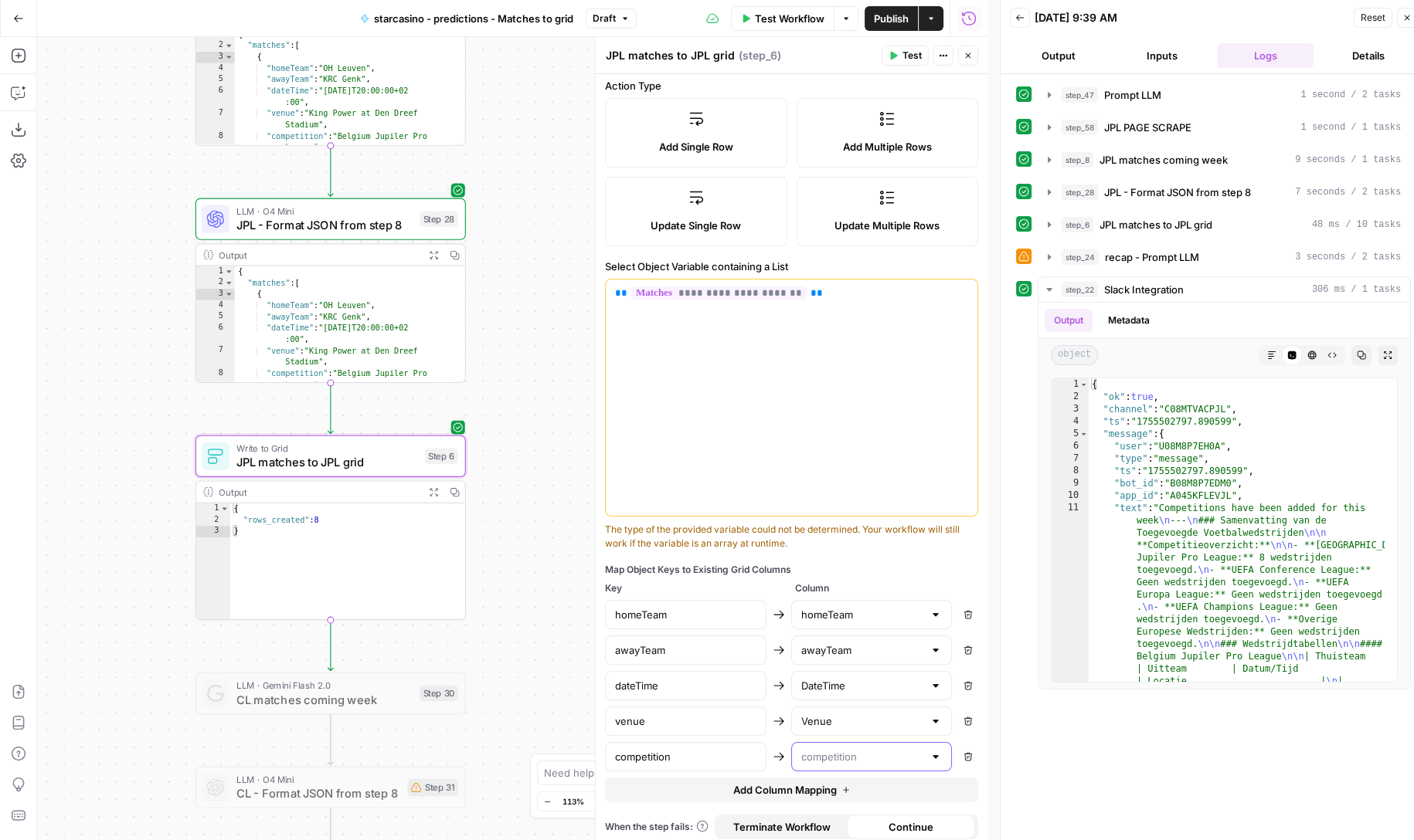
click at [845, 751] on input "text" at bounding box center [861, 757] width 123 height 15
click at [845, 751] on input "text" at bounding box center [861, 757] width 123 height 15
type input "competition"
click at [678, 755] on input "competition" at bounding box center [685, 757] width 141 height 15
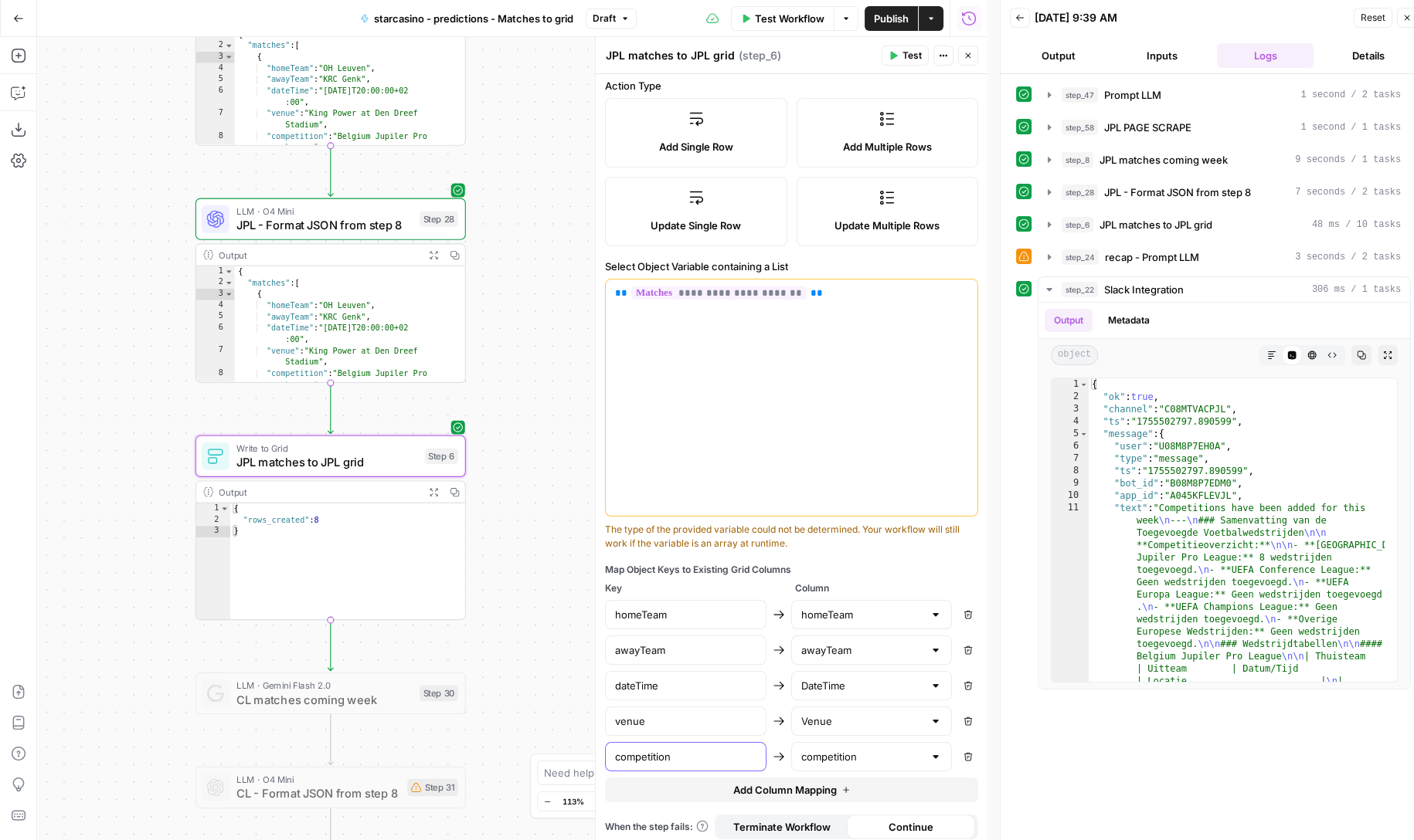
click at [678, 755] on input "competition" at bounding box center [685, 757] width 141 height 15
click at [359, 213] on span "LLM · O4 Mini" at bounding box center [324, 211] width 176 height 14
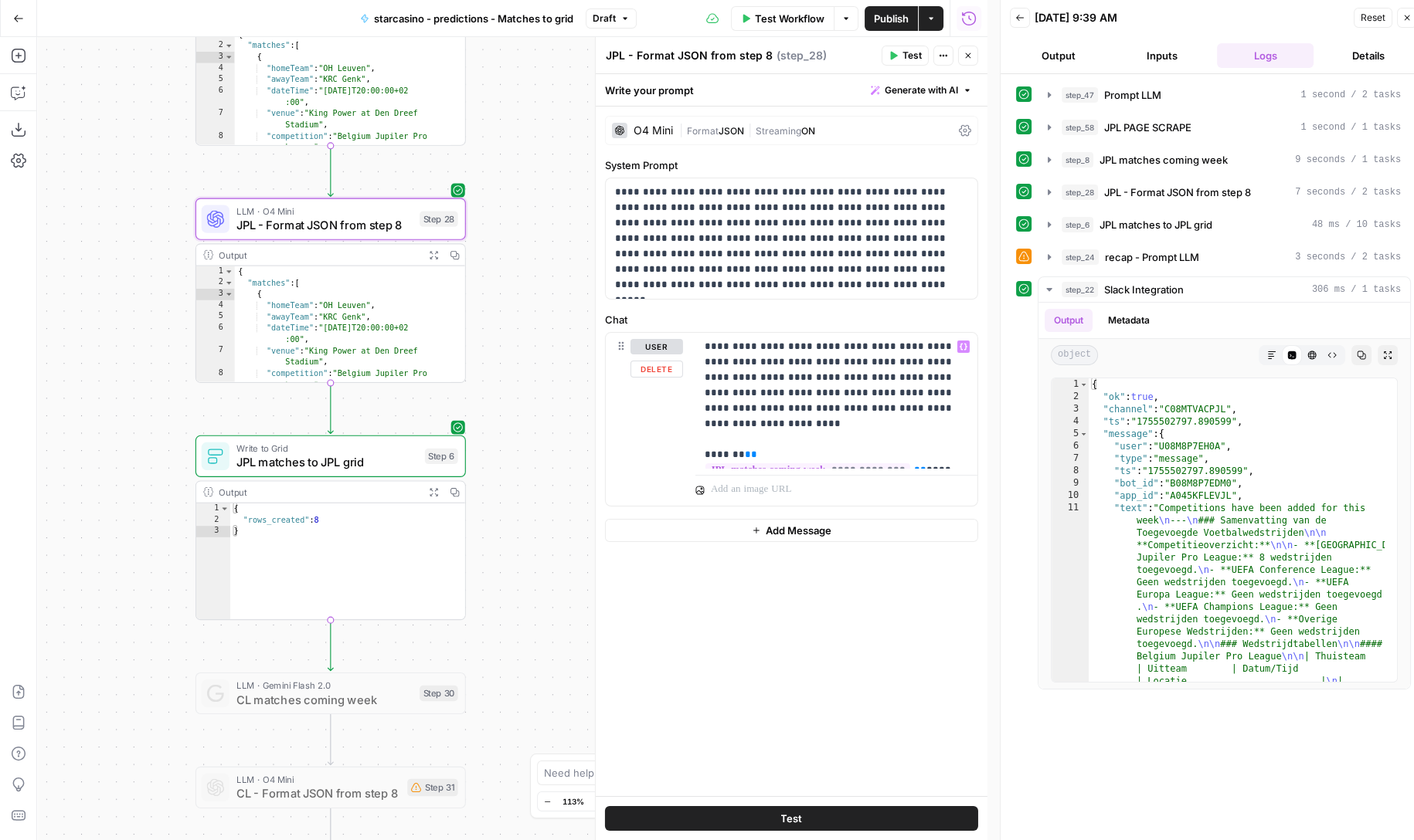
scroll to position [13, 0]
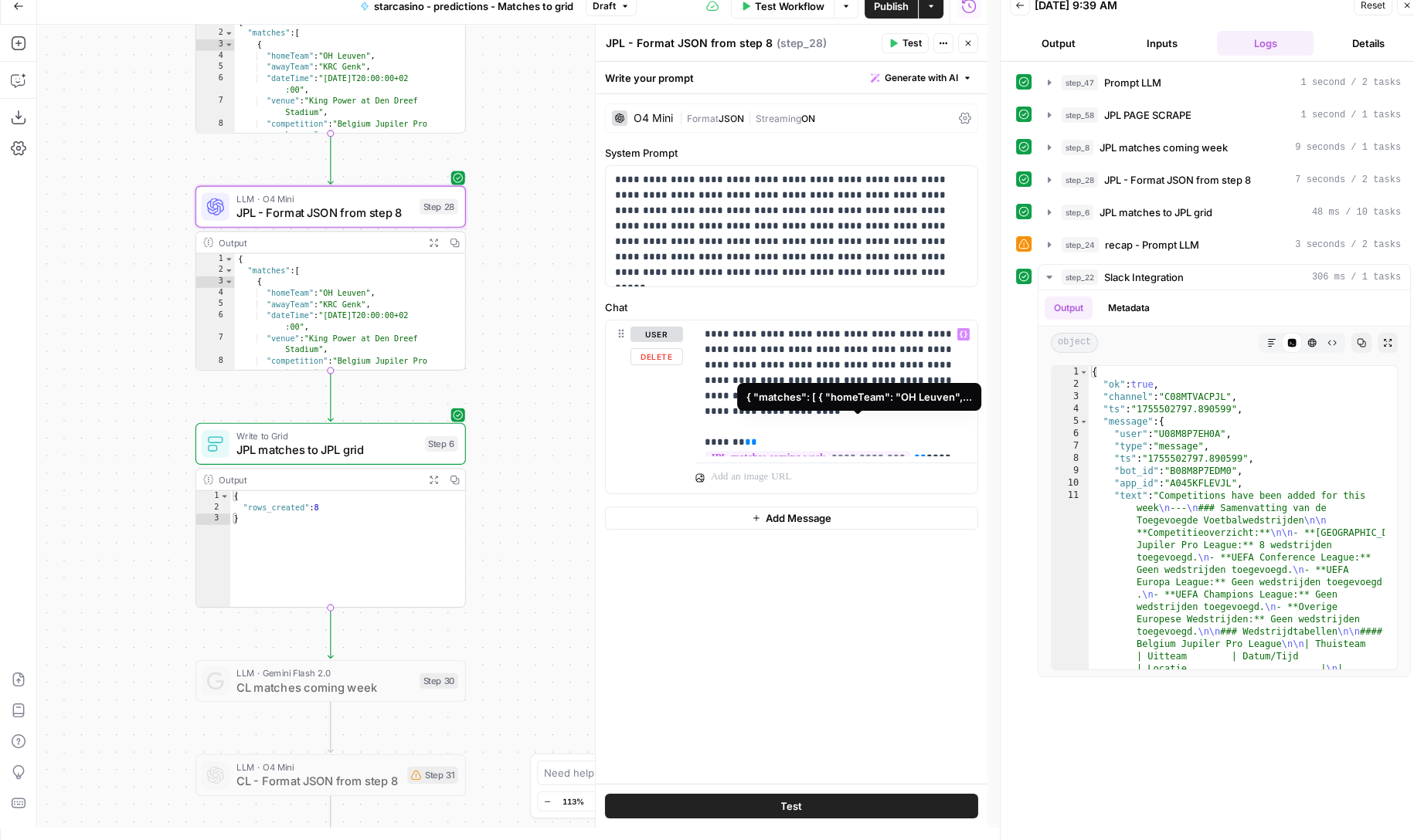
click at [808, 451] on span "**********" at bounding box center [807, 458] width 205 height 14
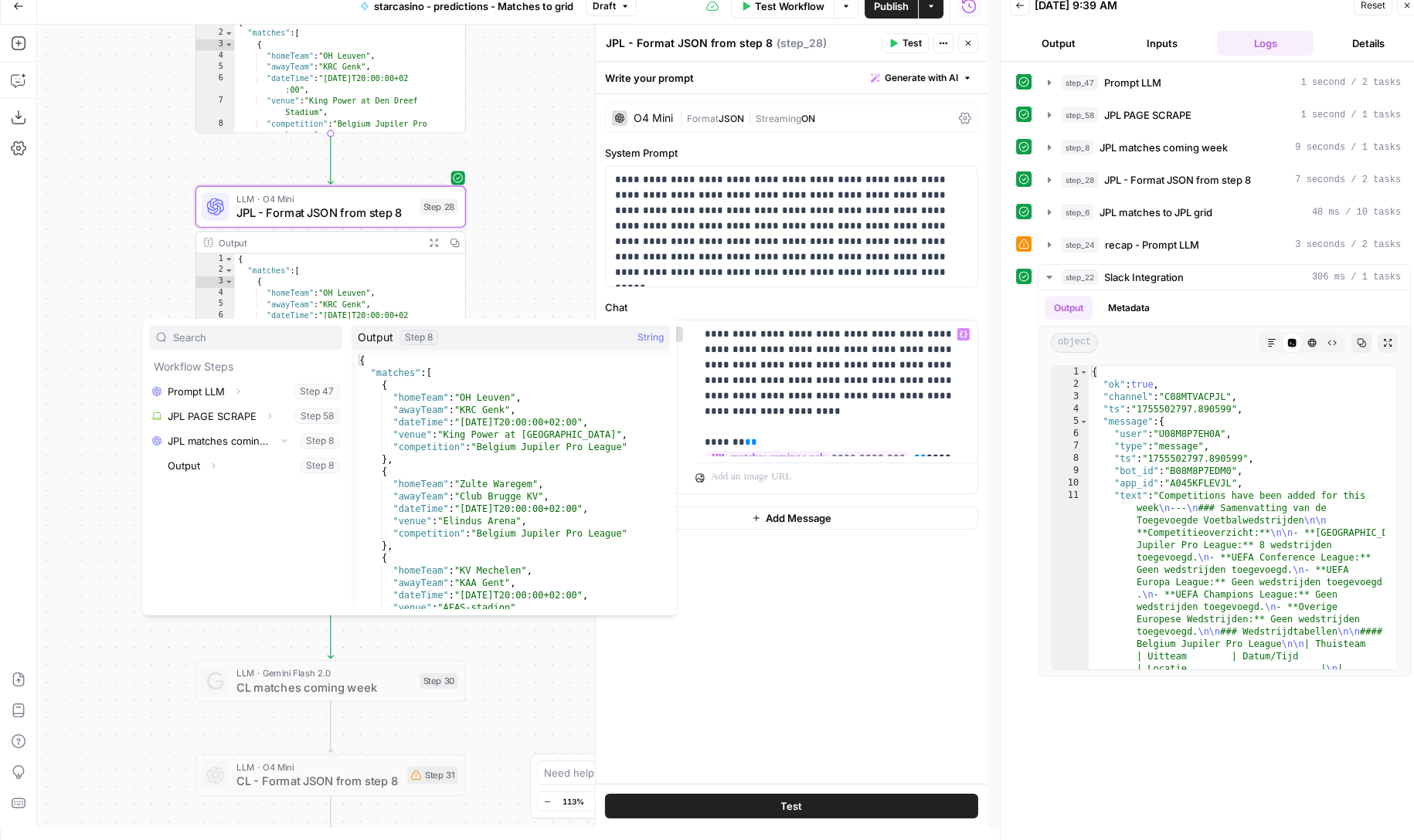
click at [559, 239] on div "**********" at bounding box center [512, 425] width 950 height 803
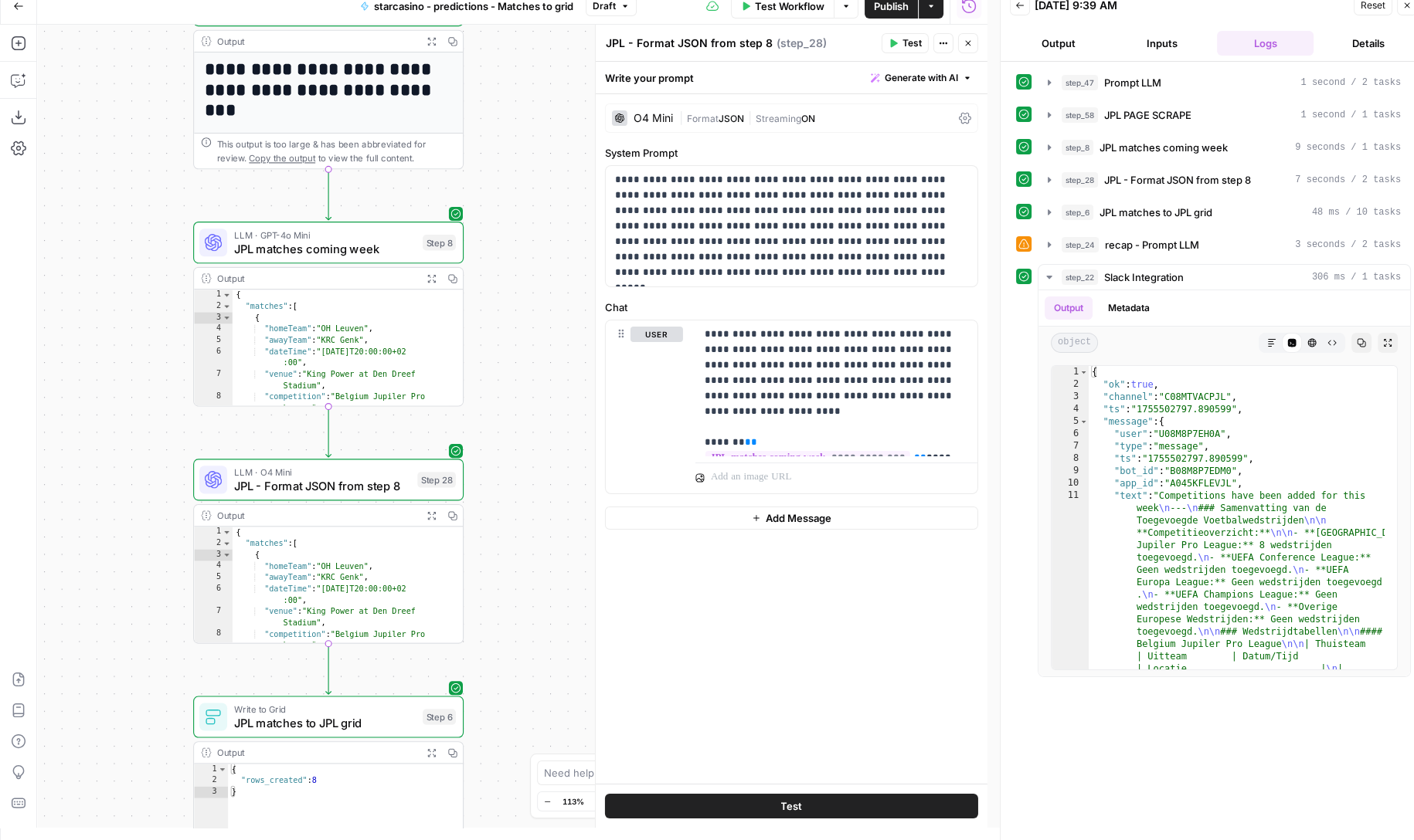
click at [360, 244] on span "JPL matches coming week" at bounding box center [325, 249] width 182 height 18
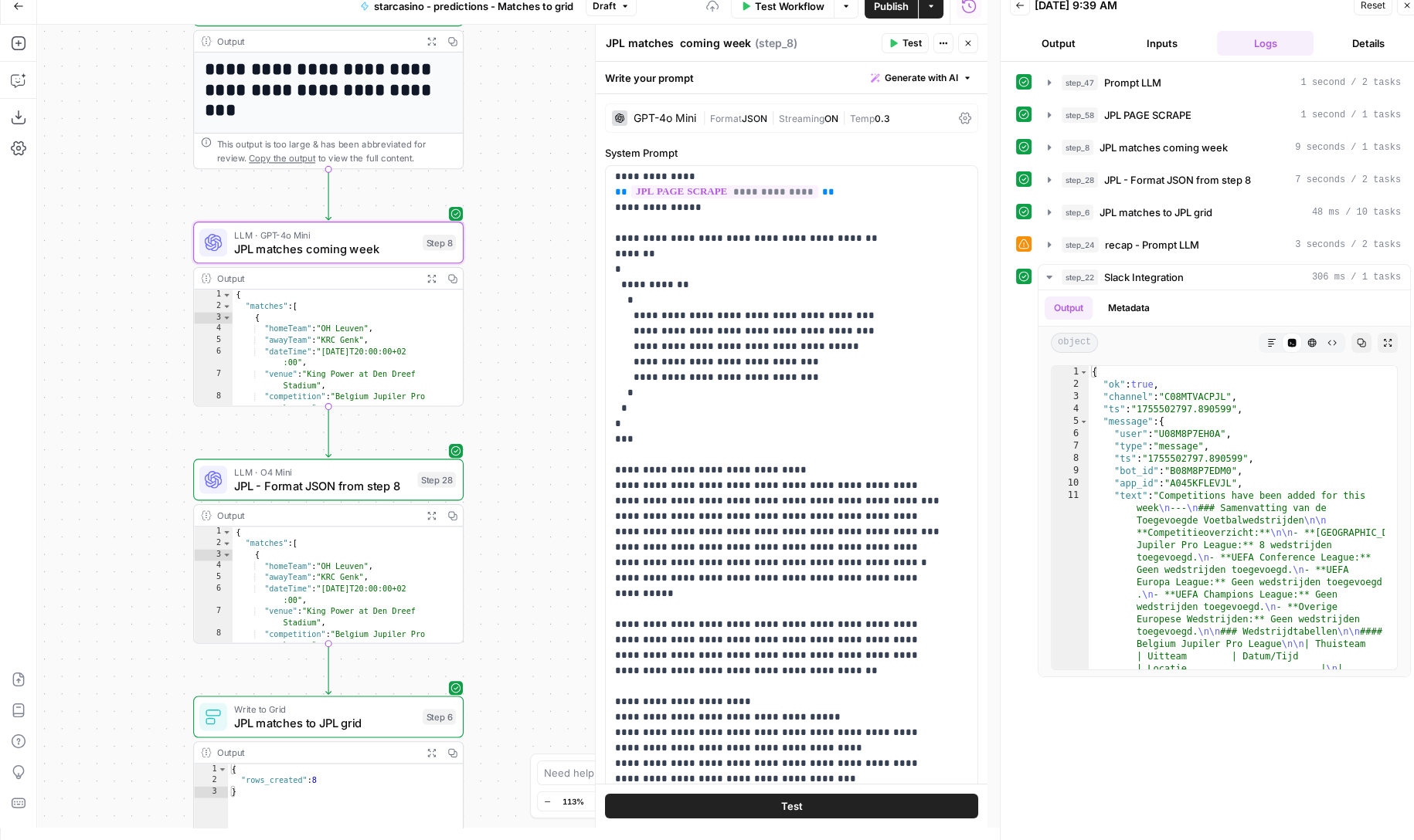
scroll to position [179, 0]
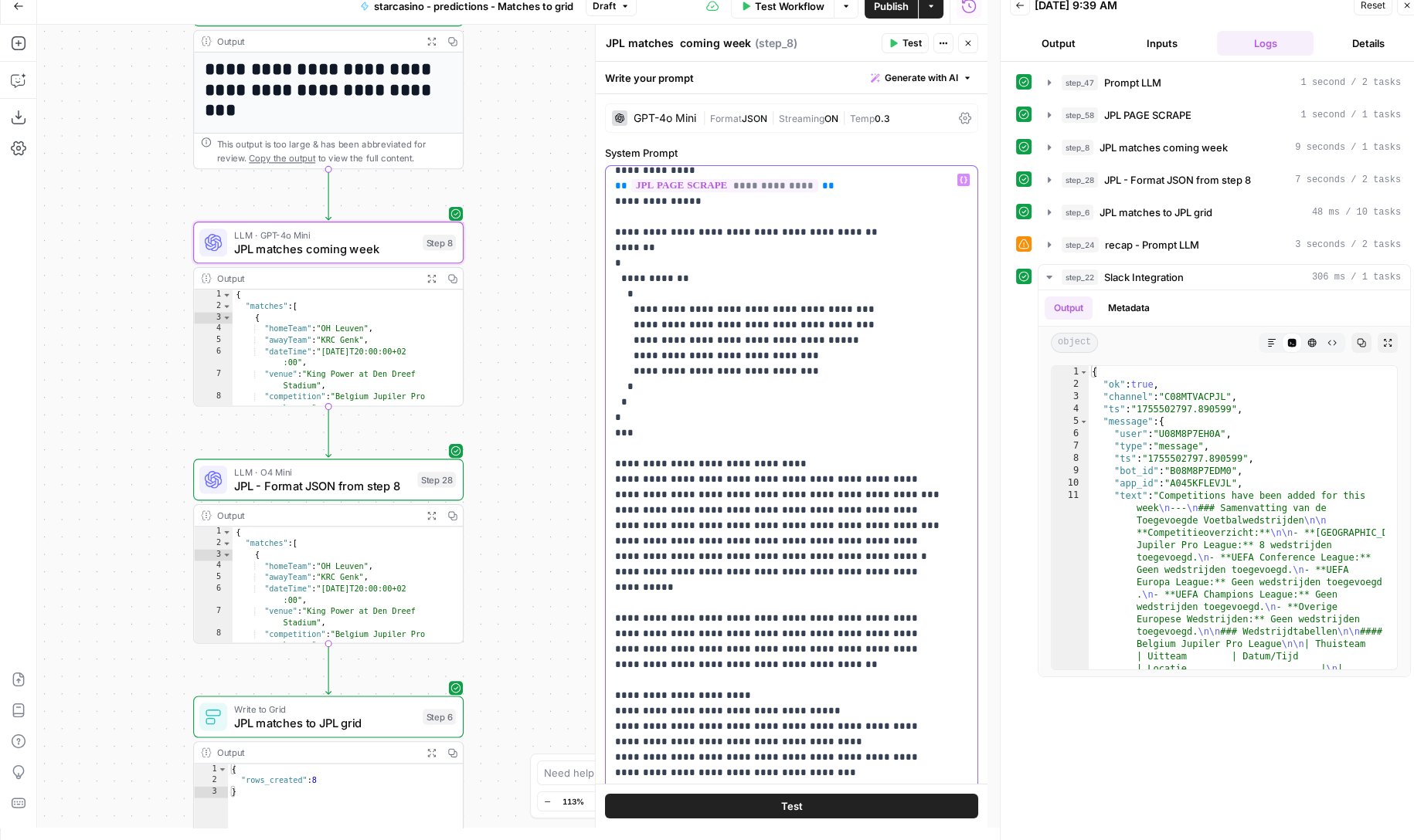
click at [794, 356] on p "**********" at bounding box center [779, 618] width 328 height 1251
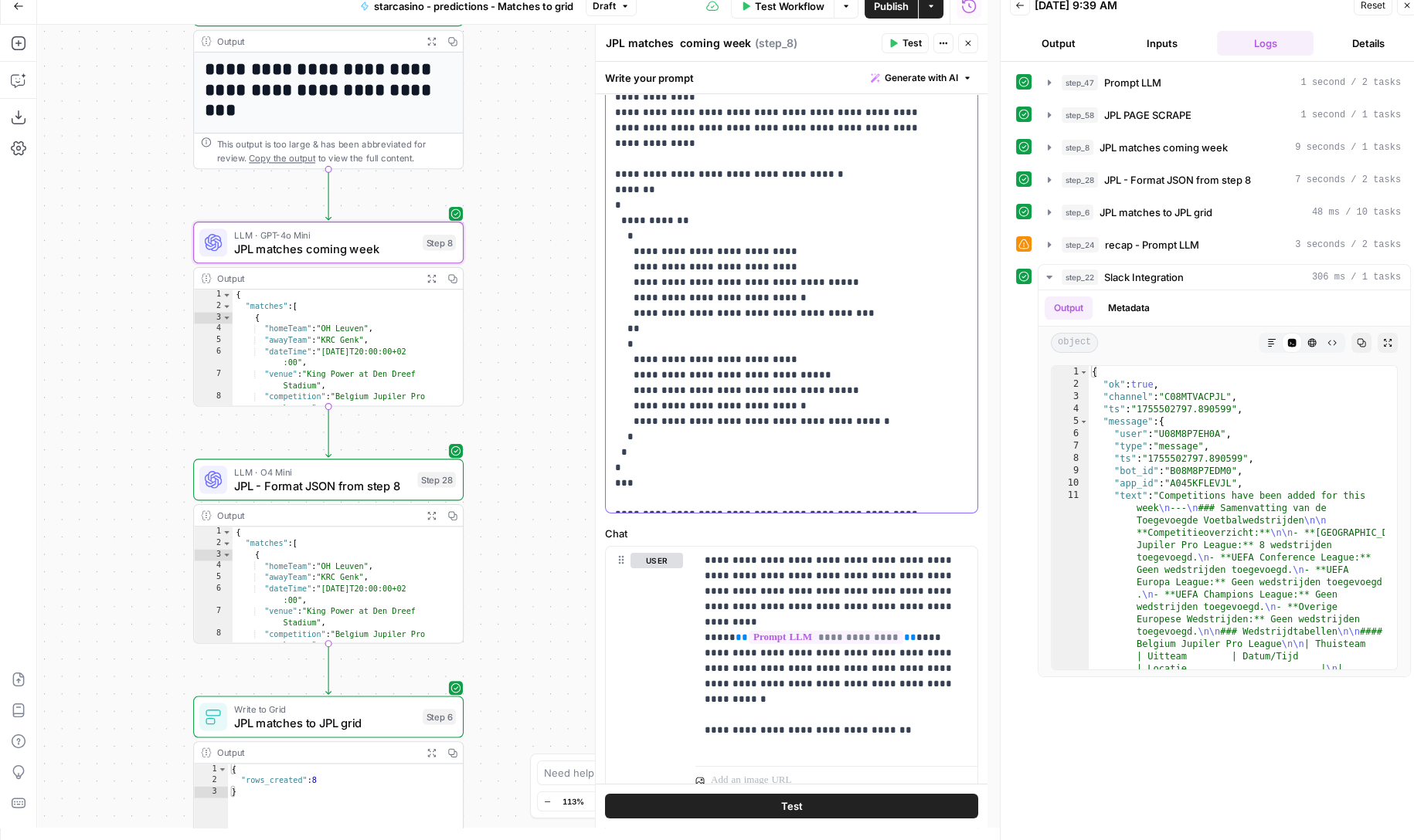
scroll to position [338, 0]
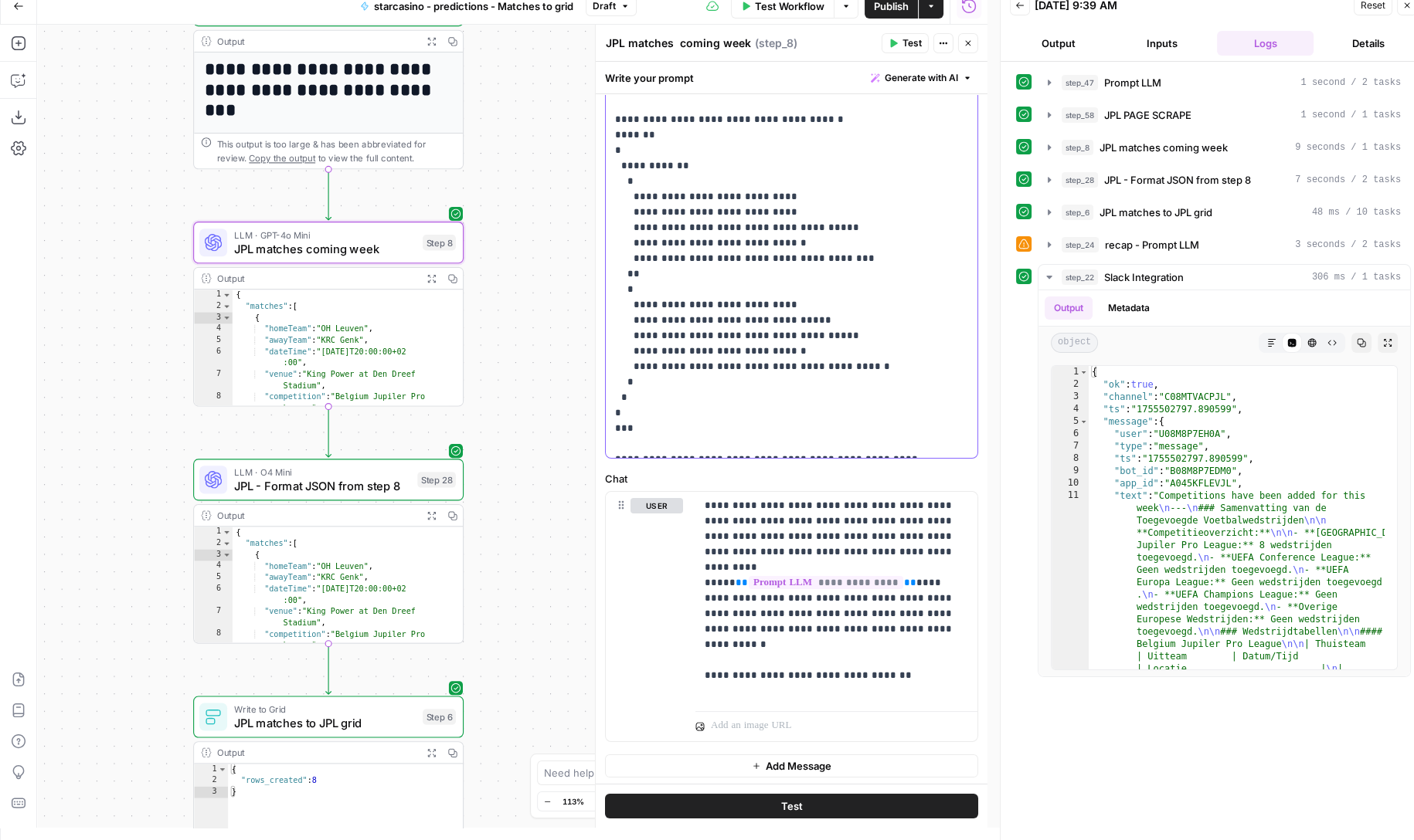
click at [903, 69] on button "Generate with AI" at bounding box center [922, 78] width 113 height 20
click at [875, 143] on span "Refine" at bounding box center [883, 147] width 123 height 15
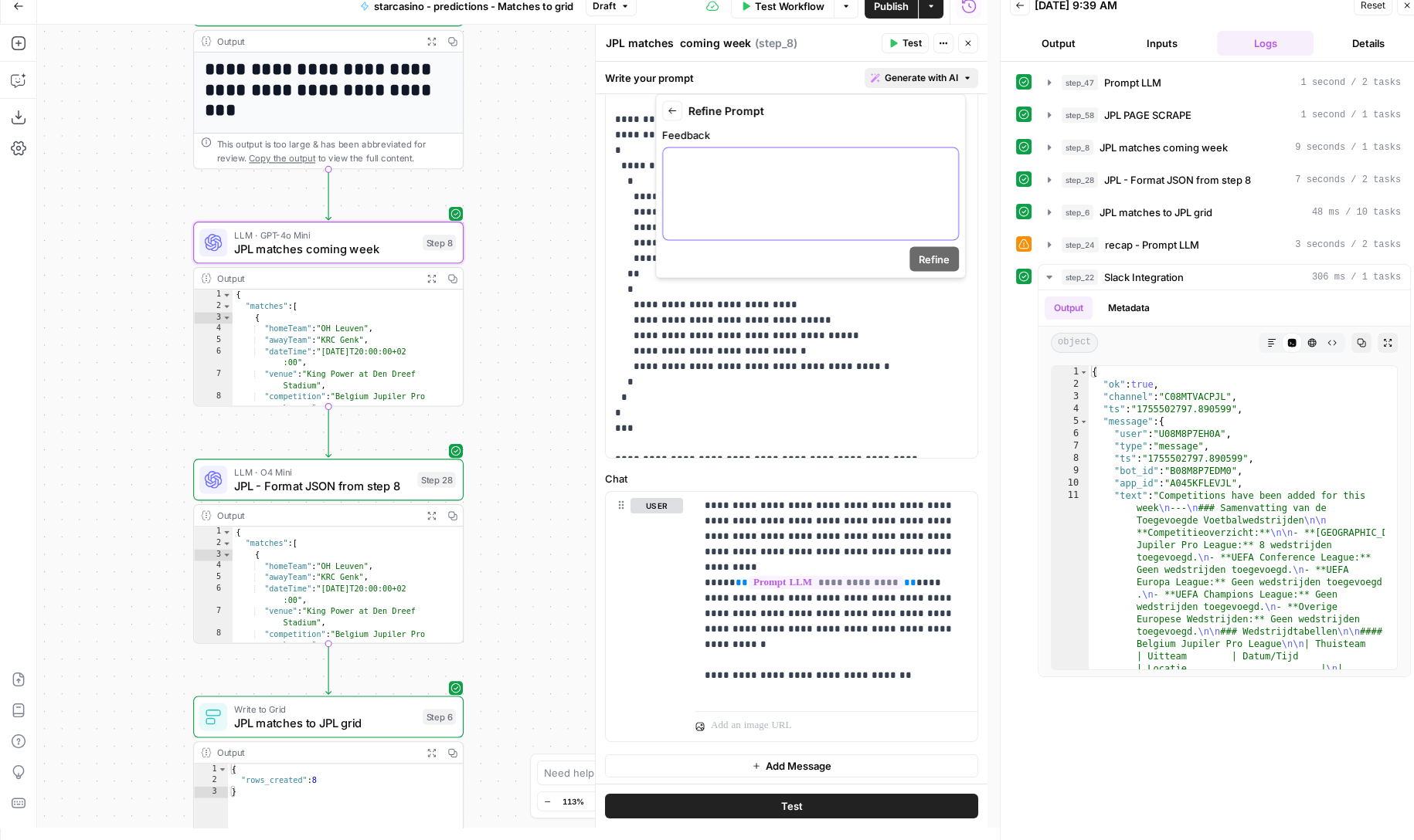
click at [724, 211] on div at bounding box center [810, 194] width 295 height 92
click at [927, 247] on button "Refine" at bounding box center [933, 259] width 49 height 25
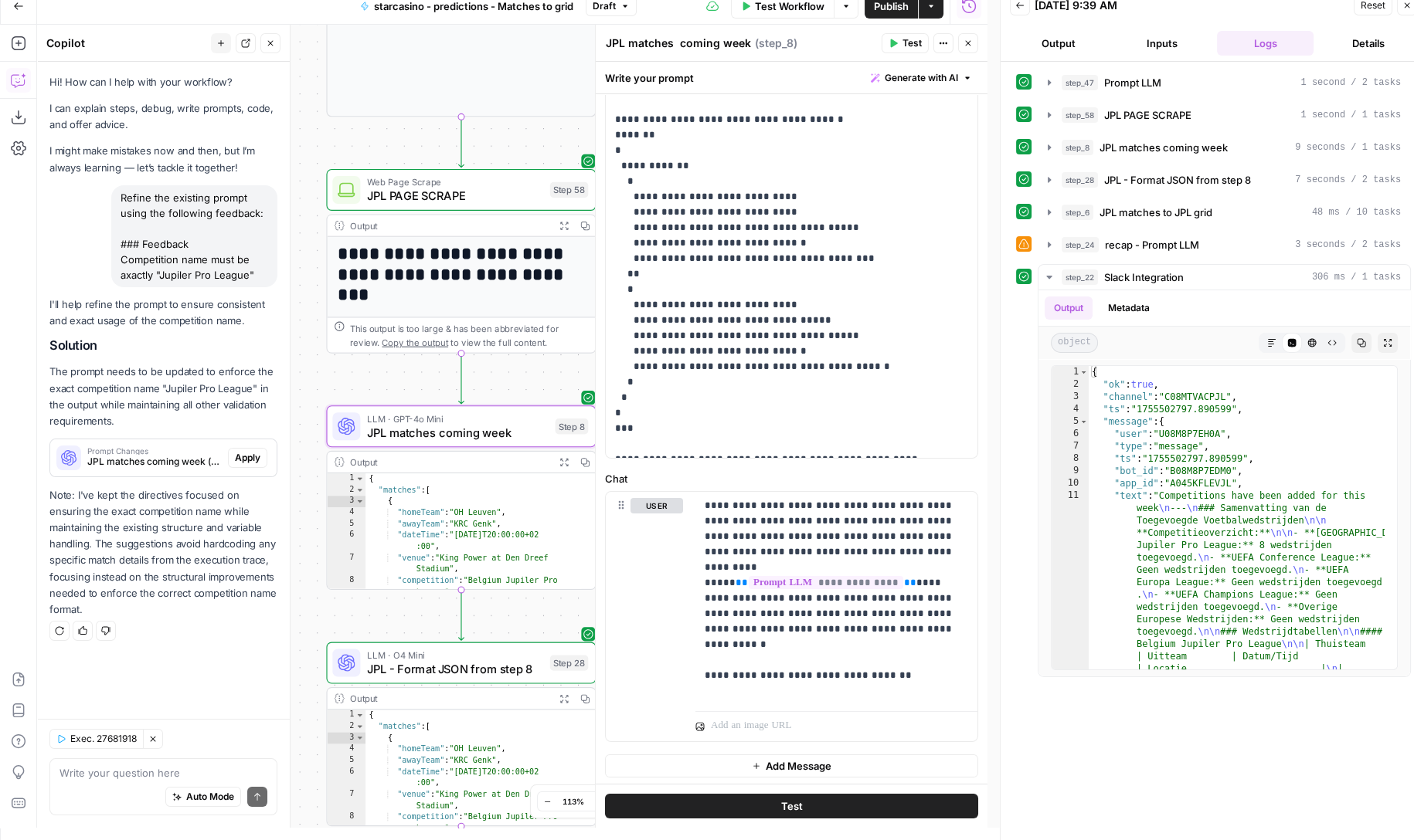
click at [249, 460] on span "Apply" at bounding box center [248, 458] width 25 height 14
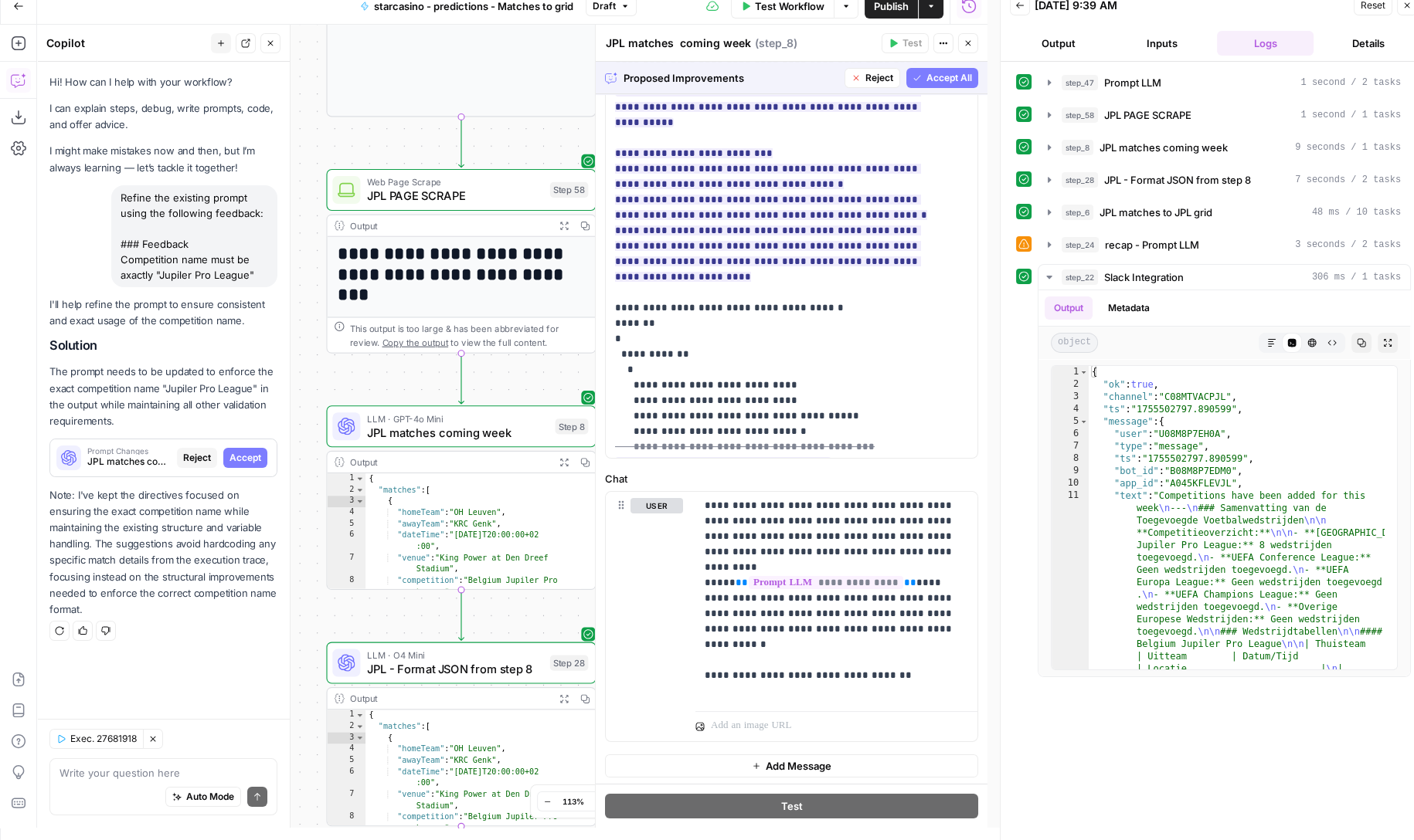
scroll to position [694, 0]
click at [950, 71] on span "Accept All" at bounding box center [949, 78] width 46 height 14
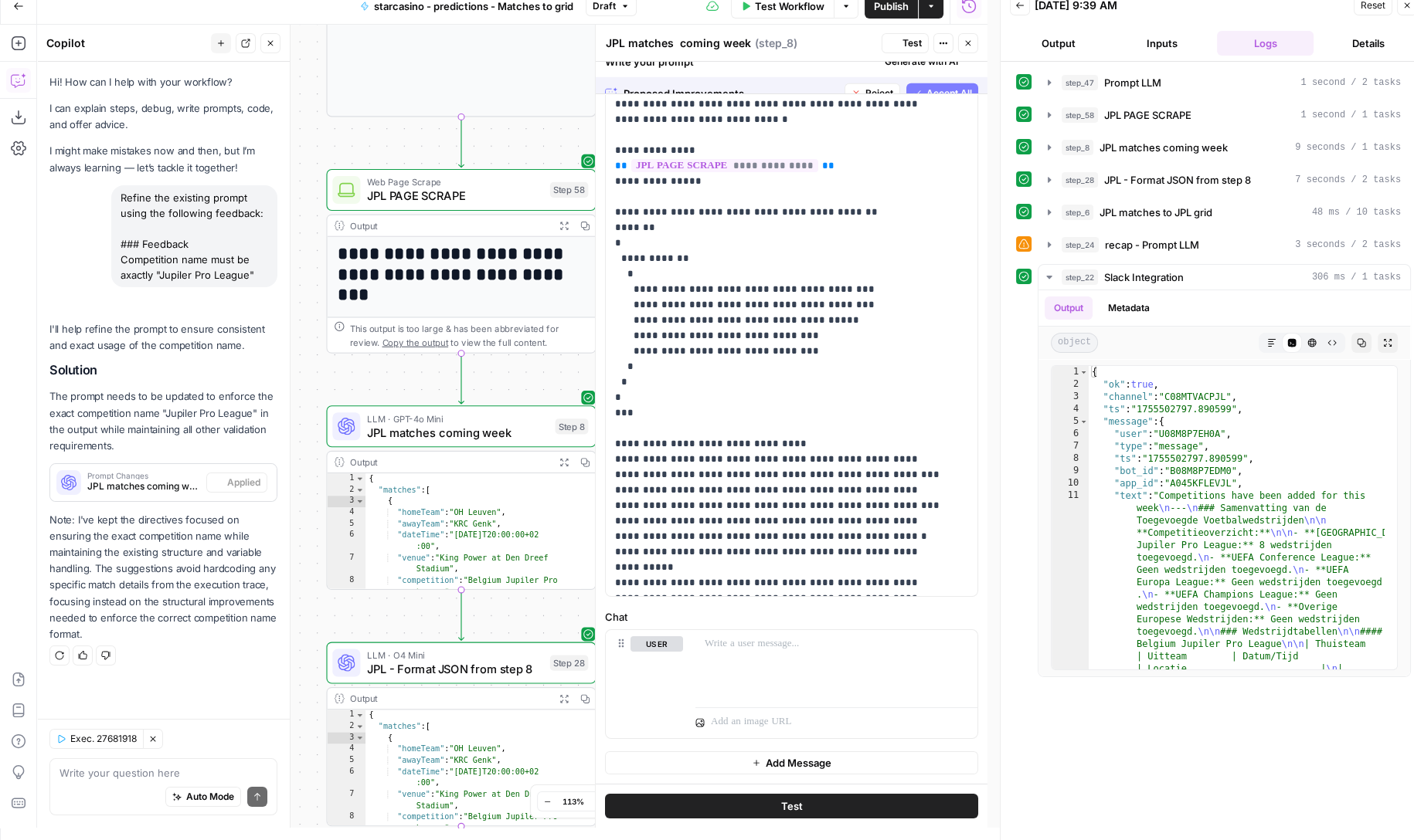
scroll to position [0, 0]
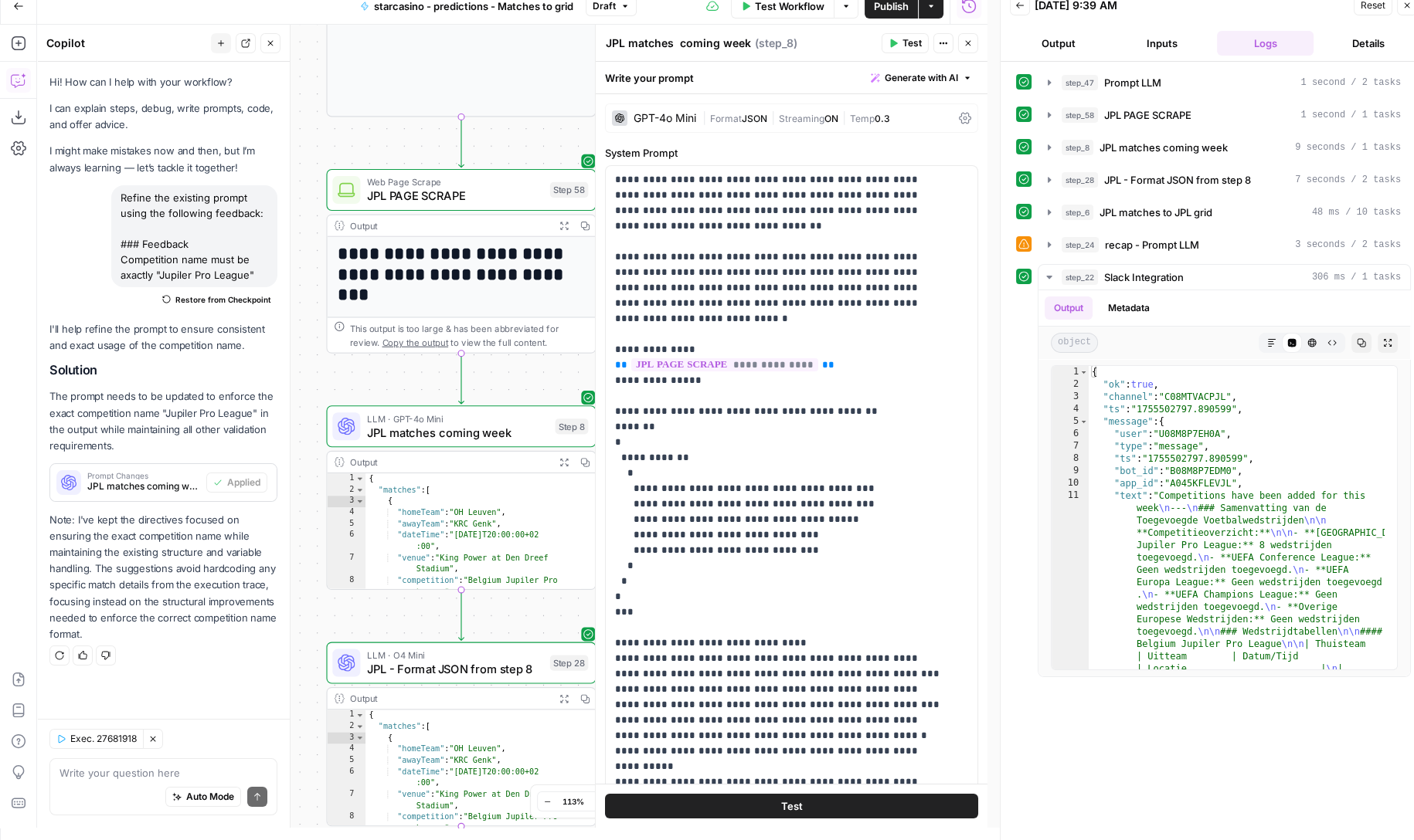
click at [889, 14] on button "Publish" at bounding box center [891, 6] width 53 height 25
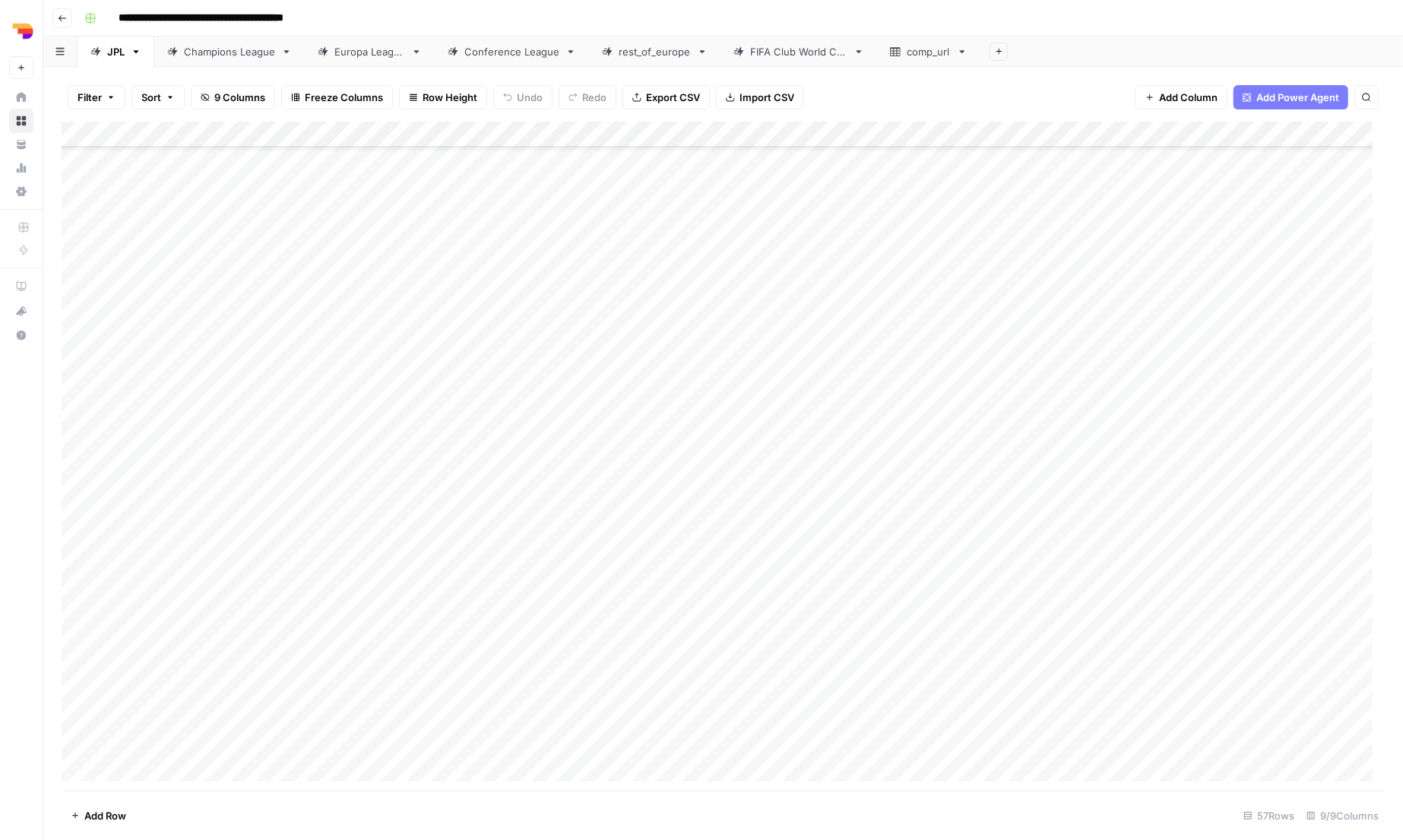
scroll to position [863, 2]
click at [81, 529] on div "Add Column" at bounding box center [723, 457] width 1323 height 672
click at [77, 502] on div "Add Column" at bounding box center [723, 457] width 1323 height 672
click at [77, 480] on div "Add Column" at bounding box center [723, 457] width 1323 height 672
click at [80, 455] on div "Add Column" at bounding box center [723, 457] width 1323 height 672
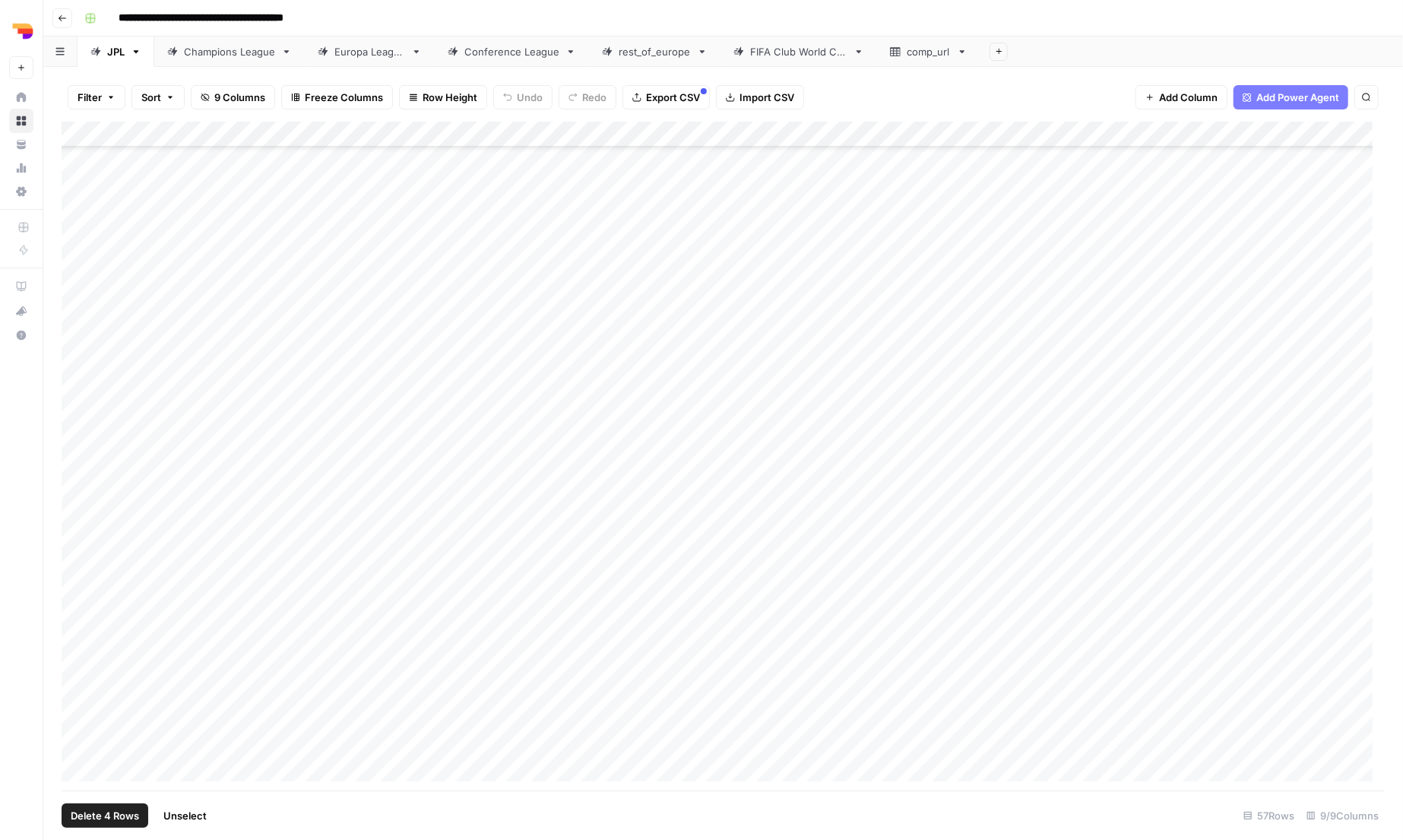
click at [82, 432] on div "Add Column" at bounding box center [723, 457] width 1323 height 672
click at [79, 403] on div "Add Column" at bounding box center [723, 457] width 1323 height 672
click at [80, 370] on div "Add Column" at bounding box center [723, 457] width 1323 height 672
click at [77, 377] on div "Add Column" at bounding box center [723, 457] width 1323 height 672
click at [76, 353] on div "Add Column" at bounding box center [723, 457] width 1323 height 672
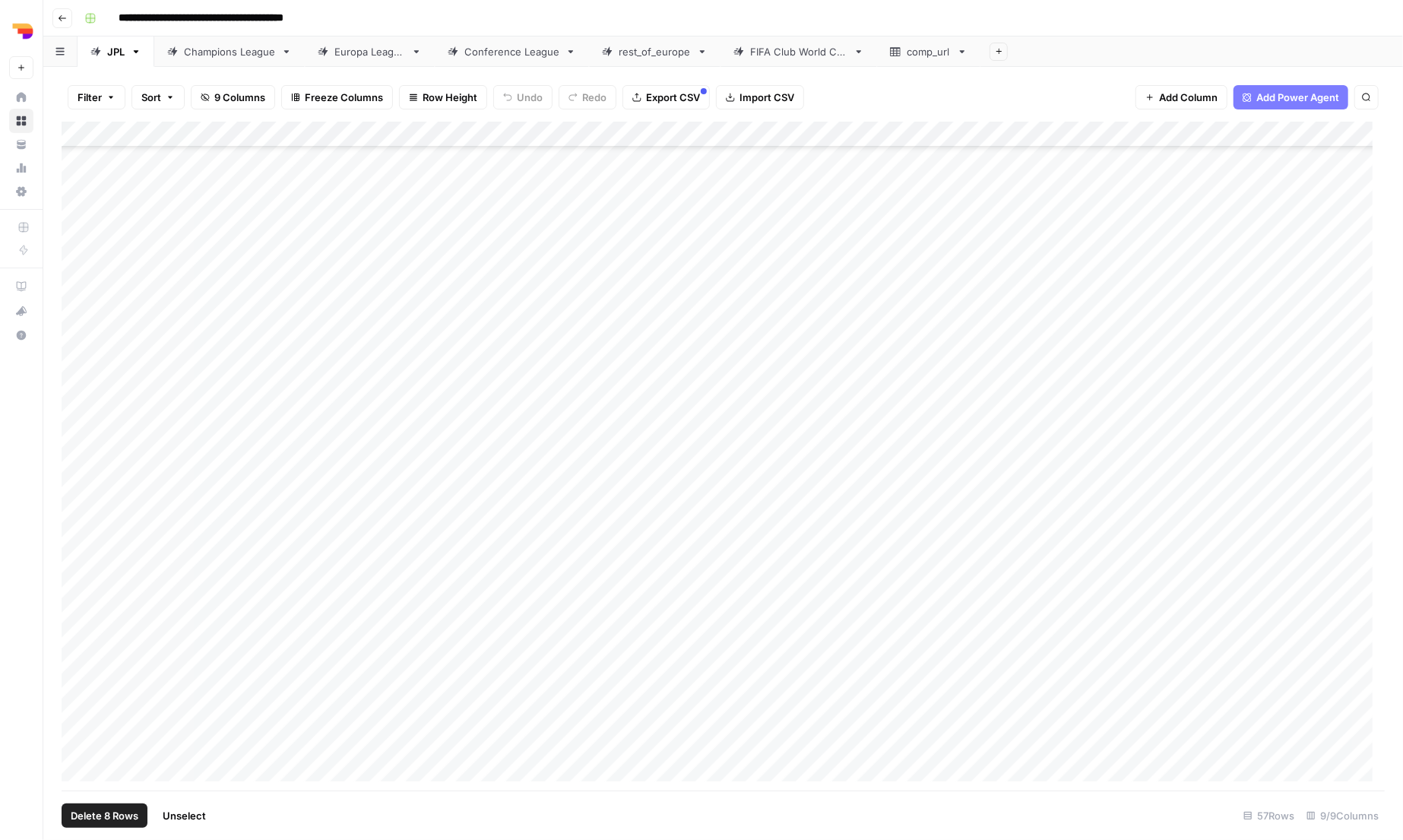
click at [79, 324] on div "Add Column" at bounding box center [723, 457] width 1323 height 672
click at [78, 303] on div "Add Column" at bounding box center [723, 457] width 1323 height 672
click at [78, 271] on div "Add Column" at bounding box center [723, 457] width 1323 height 672
click at [77, 243] on div "Add Column" at bounding box center [723, 457] width 1323 height 672
click at [77, 221] on div "Add Column" at bounding box center [723, 457] width 1323 height 672
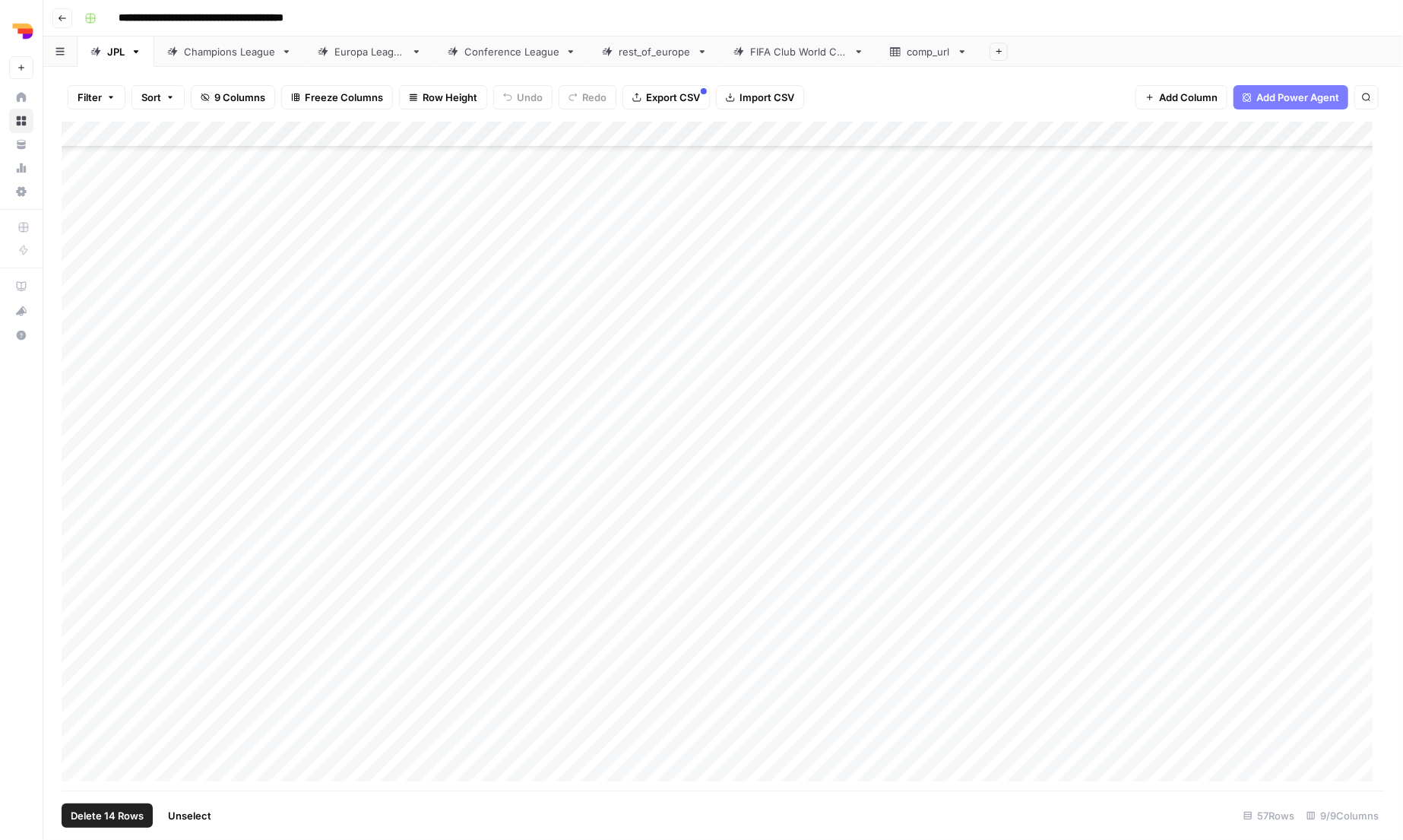
click at [77, 200] on div "Add Column" at bounding box center [723, 457] width 1323 height 672
click at [77, 469] on div "Add Column" at bounding box center [723, 457] width 1323 height 672
click at [78, 440] on div "Add Column" at bounding box center [723, 457] width 1323 height 672
click at [77, 407] on div "Add Column" at bounding box center [723, 457] width 1323 height 672
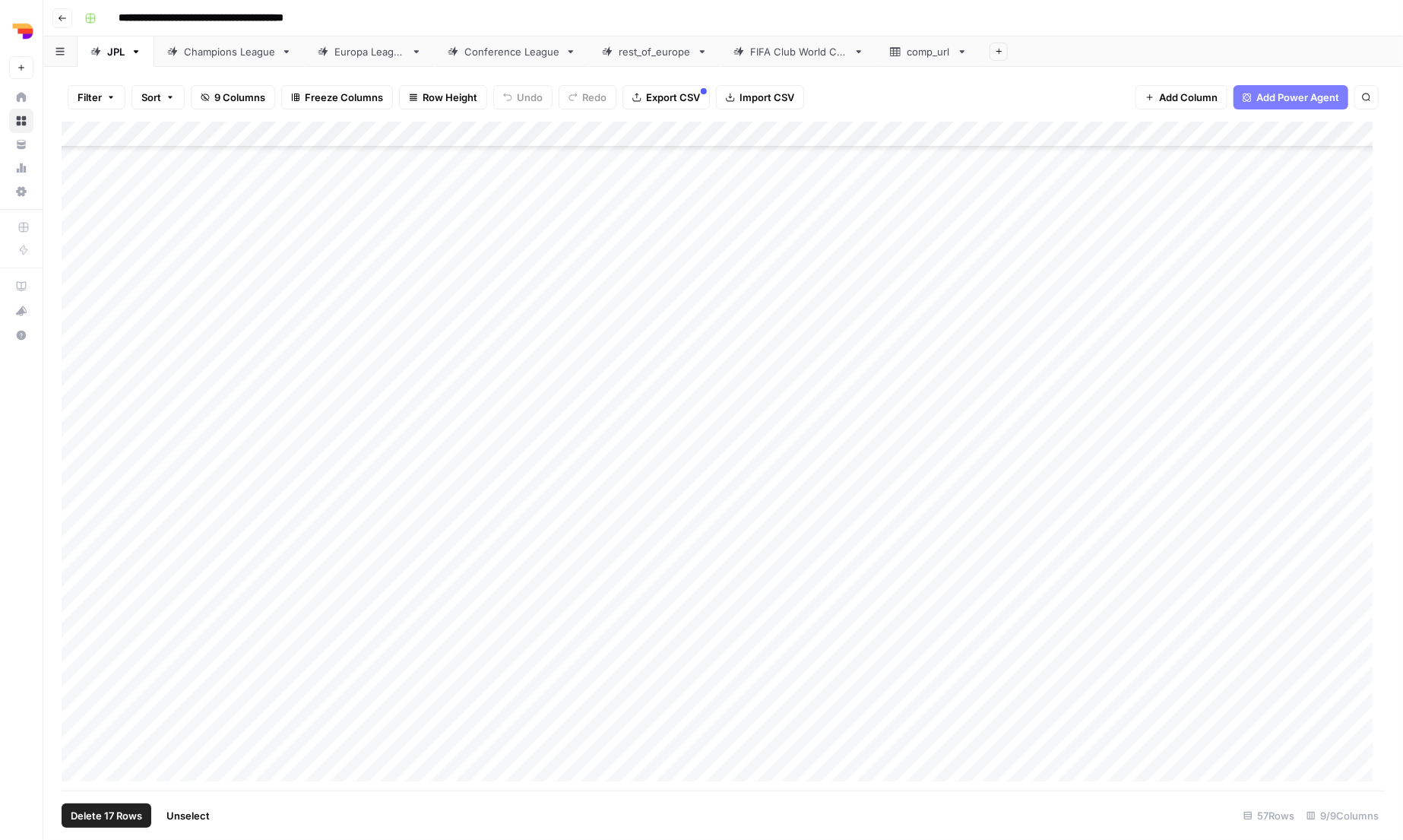
click at [78, 415] on div "Add Column" at bounding box center [723, 457] width 1323 height 672
click at [78, 390] on div "Add Column" at bounding box center [723, 457] width 1323 height 672
click at [78, 367] on div "Add Column" at bounding box center [723, 457] width 1323 height 672
click at [82, 336] on div "Add Column" at bounding box center [723, 457] width 1323 height 672
click at [80, 316] on div "Add Column" at bounding box center [723, 457] width 1323 height 672
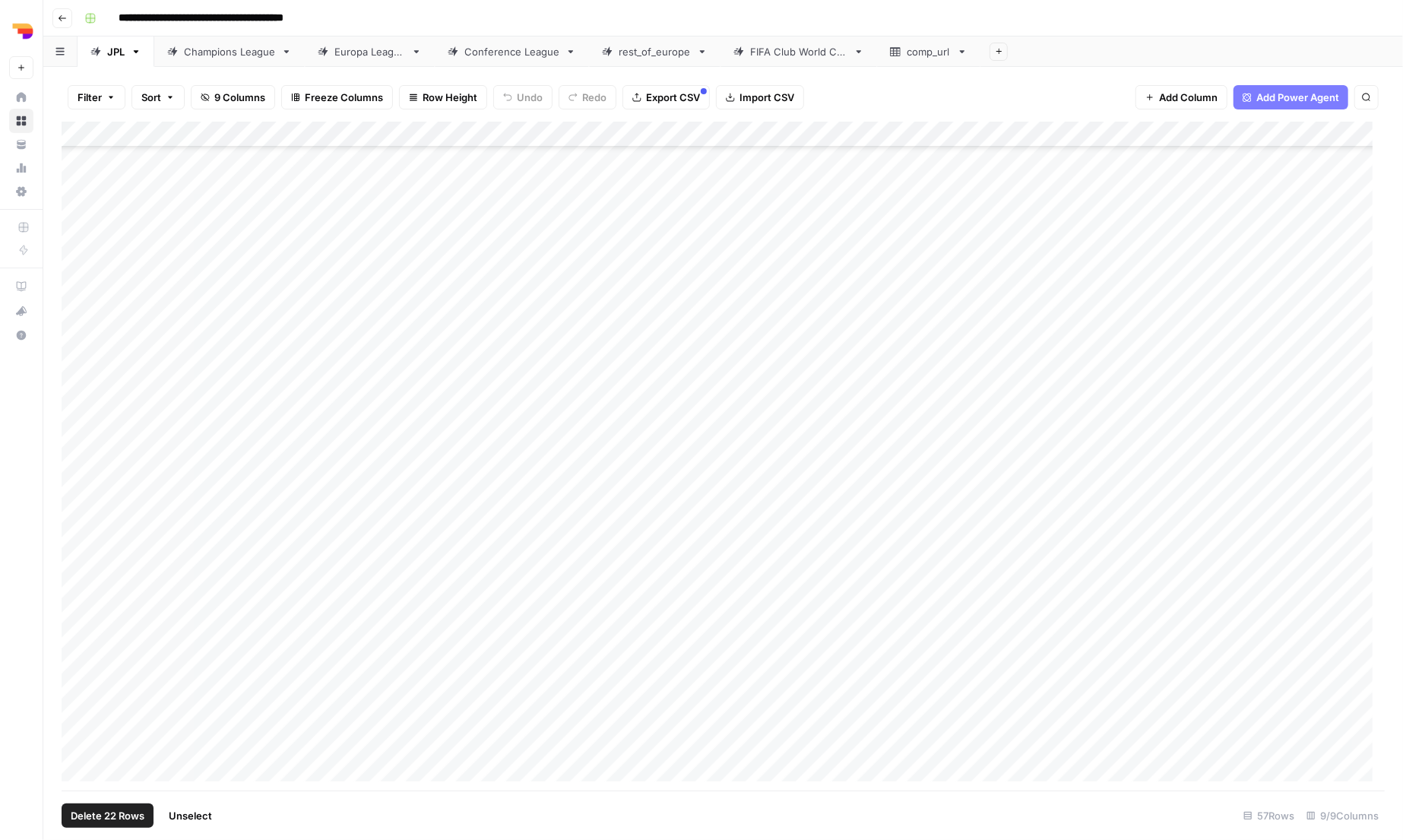
click at [80, 283] on div "Add Column" at bounding box center [723, 457] width 1323 height 672
click at [74, 261] on div "Add Column" at bounding box center [723, 457] width 1323 height 672
click at [74, 232] on div "Add Column" at bounding box center [723, 457] width 1323 height 672
click at [74, 207] on div "Add Column" at bounding box center [723, 457] width 1323 height 672
click at [74, 186] on div "Add Column" at bounding box center [723, 457] width 1323 height 672
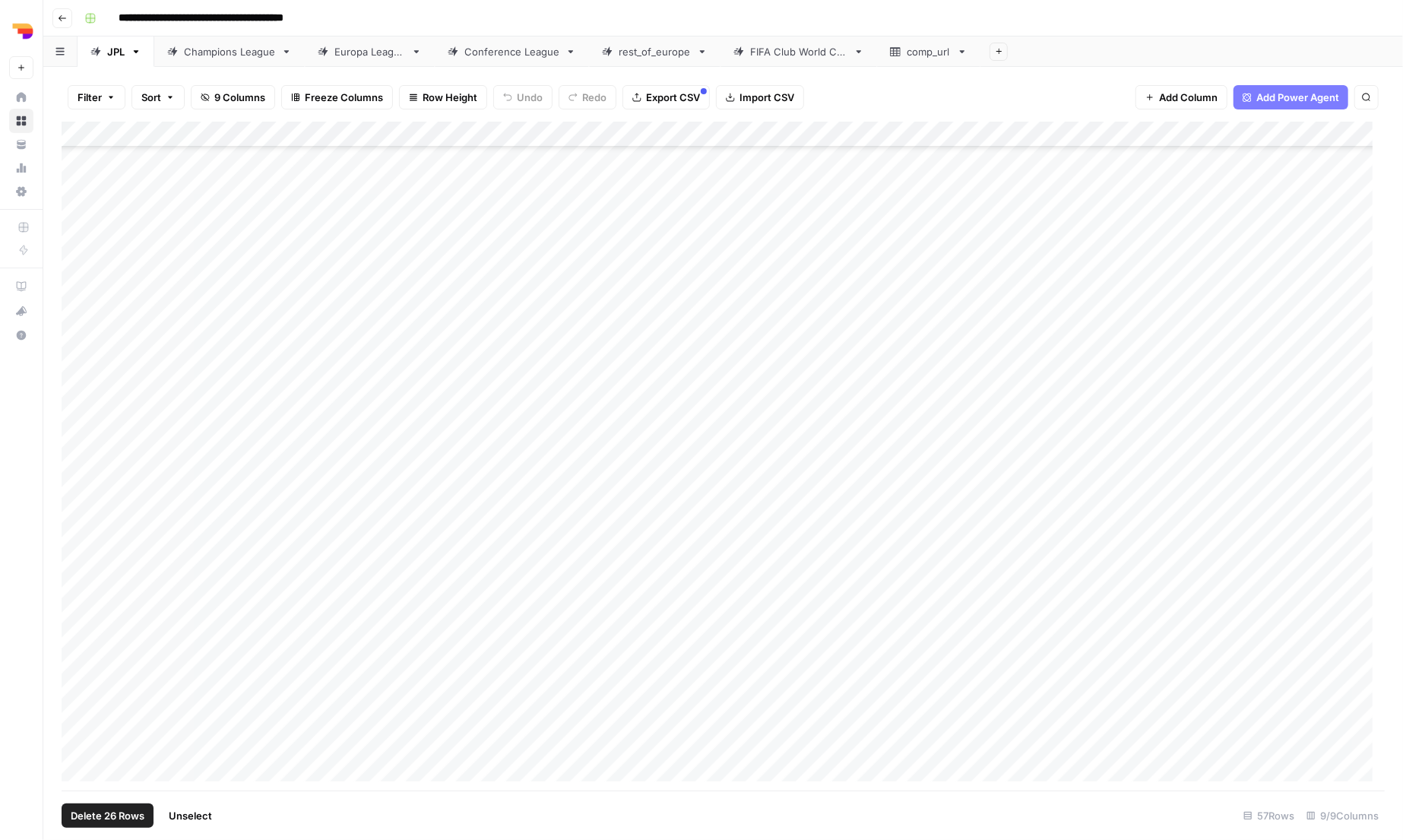
scroll to position [157, 2]
click at [77, 567] on div "Add Column" at bounding box center [723, 457] width 1323 height 672
click at [77, 539] on div "Add Column" at bounding box center [723, 457] width 1323 height 672
click at [77, 518] on div "Add Column" at bounding box center [723, 457] width 1323 height 672
click at [77, 486] on div "Add Column" at bounding box center [723, 457] width 1323 height 672
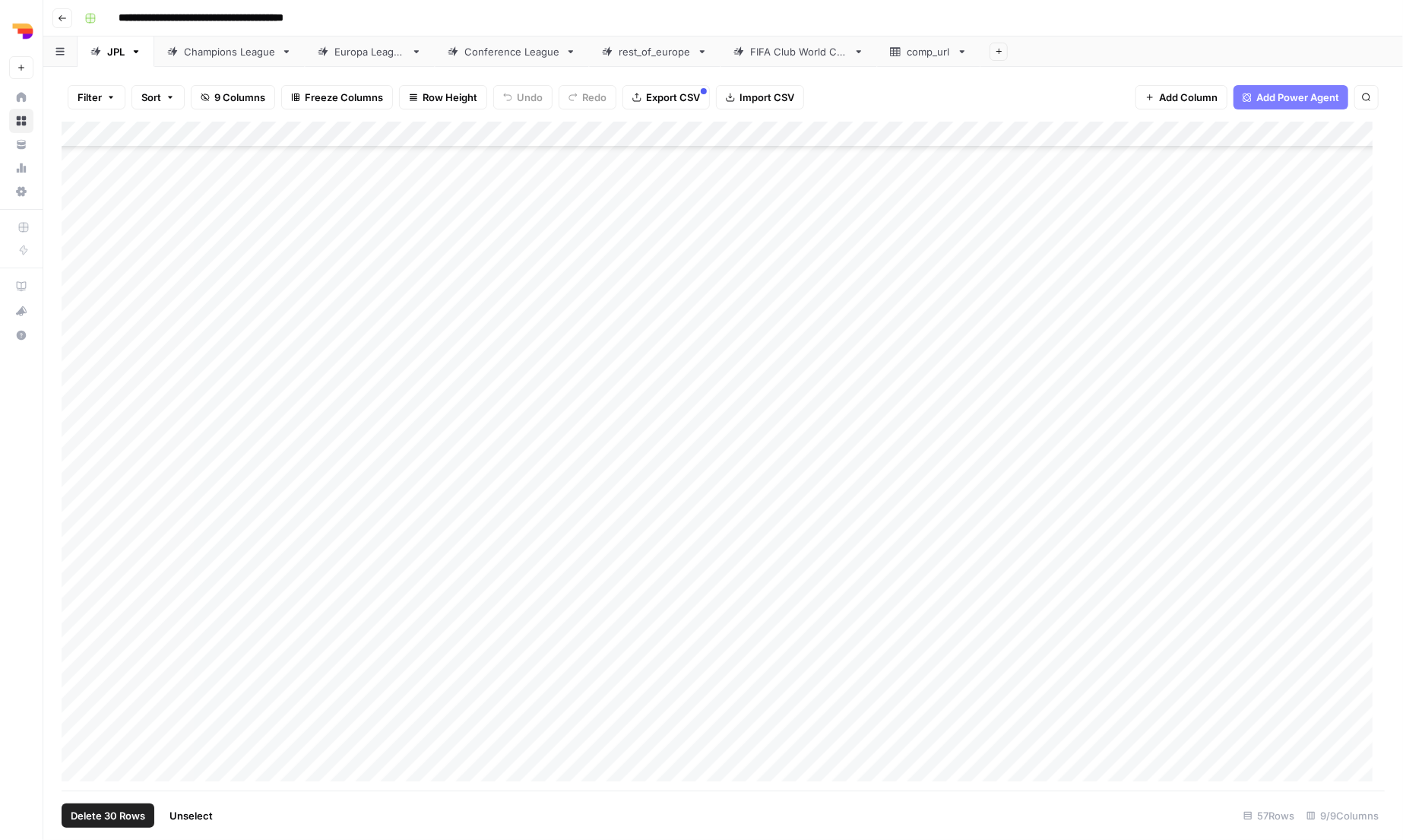
click at [75, 463] on div "Add Column" at bounding box center [723, 457] width 1323 height 672
click at [77, 440] on div "Add Column" at bounding box center [723, 457] width 1323 height 672
click at [77, 412] on div "Add Column" at bounding box center [723, 457] width 1323 height 672
click at [77, 392] on div "Add Column" at bounding box center [723, 457] width 1323 height 672
click at [77, 357] on div "Add Column" at bounding box center [723, 457] width 1323 height 672
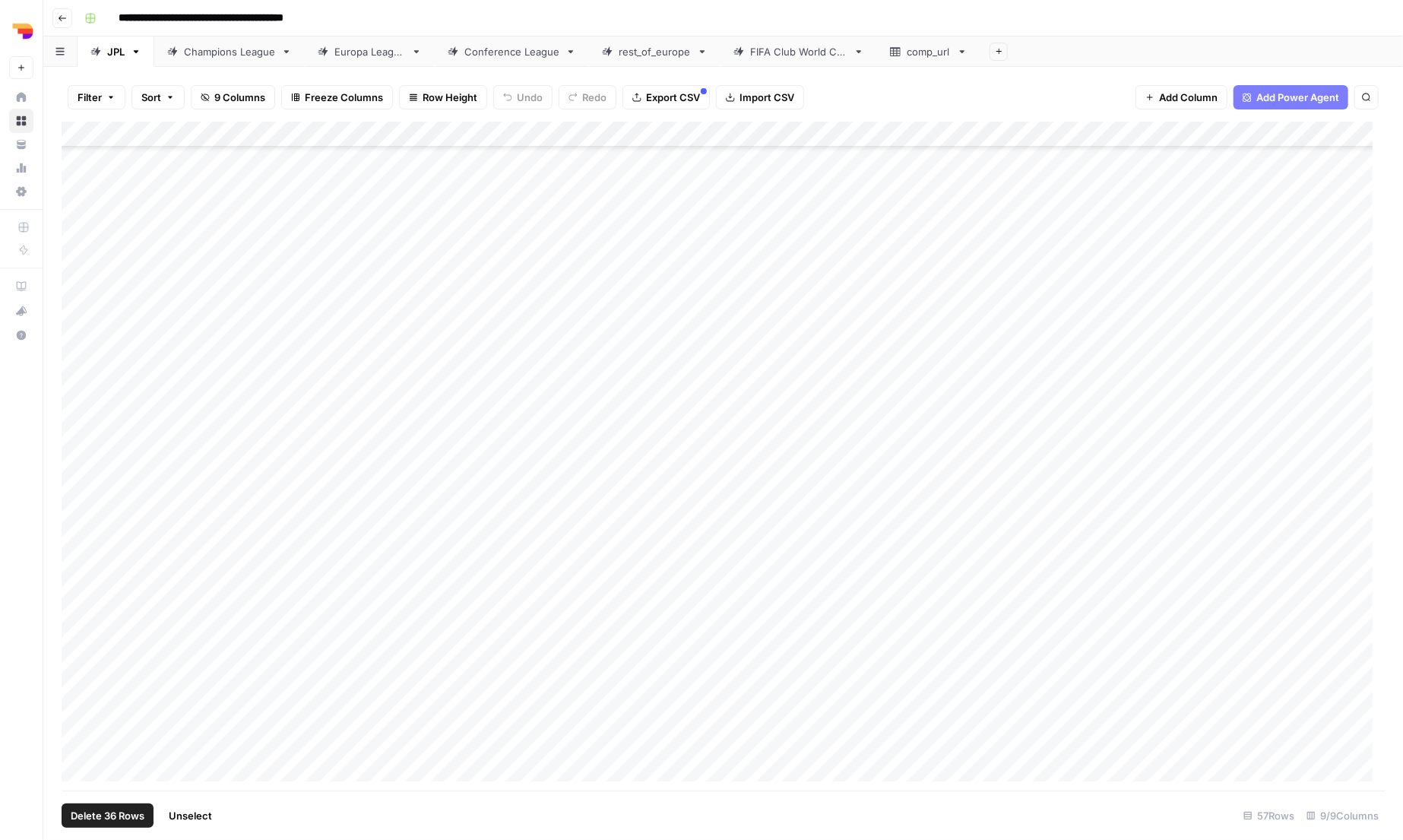
click at [77, 331] on div "Add Column" at bounding box center [723, 457] width 1323 height 672
click at [81, 310] on div "Add Column" at bounding box center [723, 457] width 1323 height 672
click at [80, 286] on div "Add Column" at bounding box center [723, 457] width 1323 height 672
click at [80, 262] on div "Add Column" at bounding box center [723, 457] width 1323 height 672
click at [78, 236] on div "Add Column" at bounding box center [723, 457] width 1323 height 672
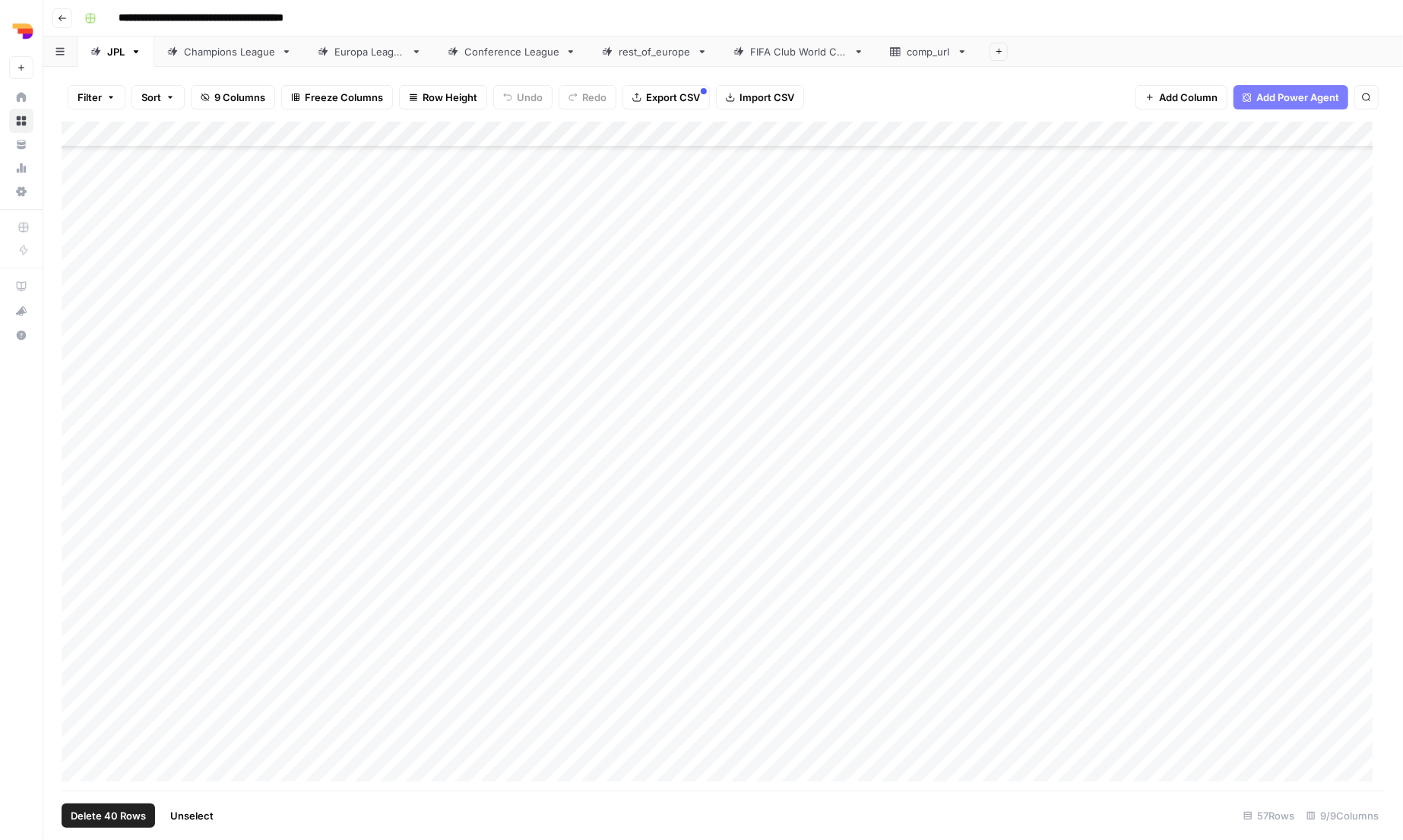
click at [78, 206] on div "Add Column" at bounding box center [723, 457] width 1323 height 672
click at [74, 336] on div "Add Column" at bounding box center [723, 457] width 1323 height 672
click at [74, 313] on div "Add Column" at bounding box center [723, 457] width 1323 height 672
click at [82, 286] on div "Add Column" at bounding box center [723, 457] width 1323 height 672
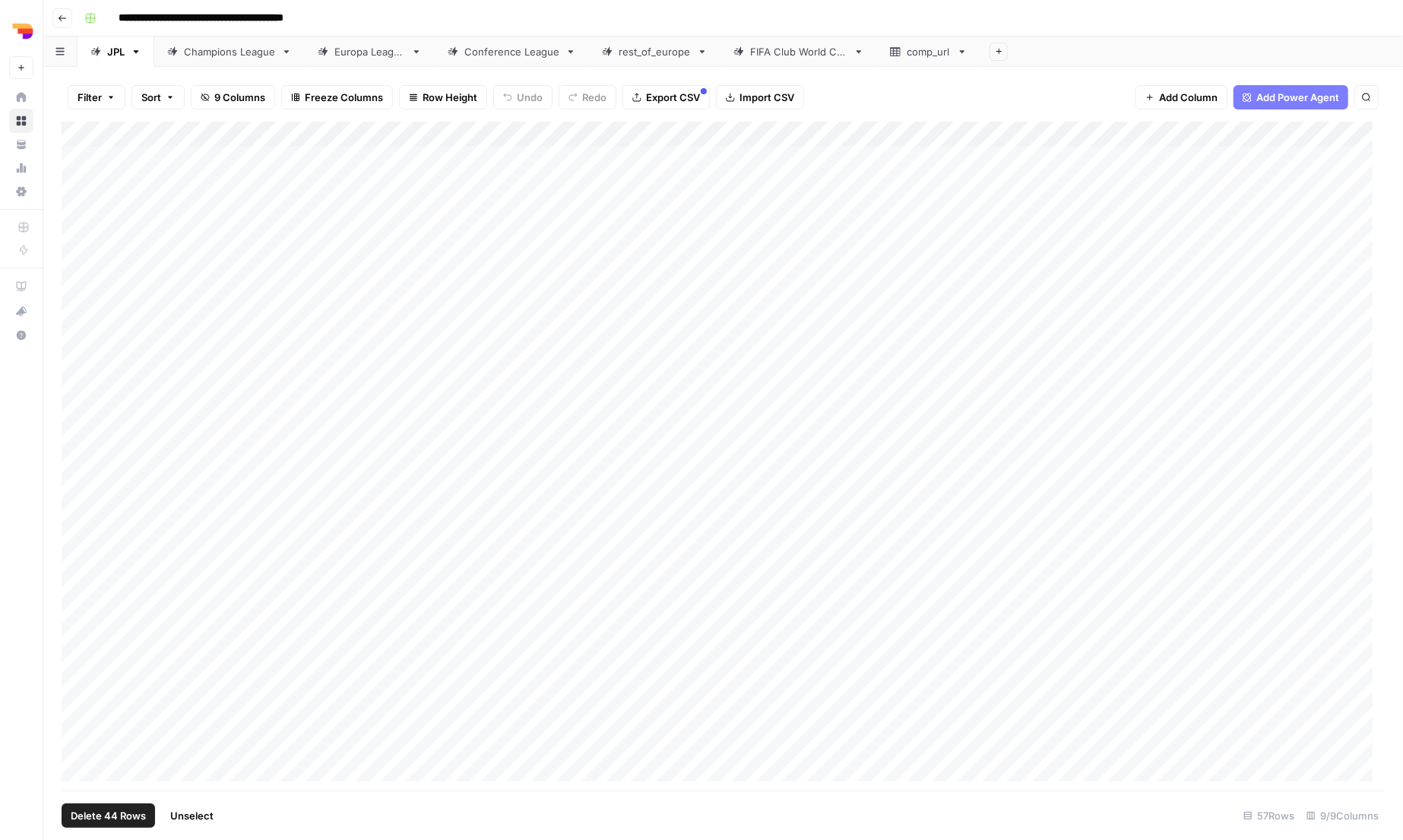
click at [82, 254] on div "Add Column" at bounding box center [723, 457] width 1323 height 672
click at [82, 236] on div "Add Column" at bounding box center [723, 457] width 1323 height 672
click at [82, 208] on div "Add Column" at bounding box center [723, 457] width 1323 height 672
click at [81, 185] on div "Add Column" at bounding box center [723, 457] width 1323 height 672
click at [81, 153] on div "Add Column" at bounding box center [723, 457] width 1323 height 672
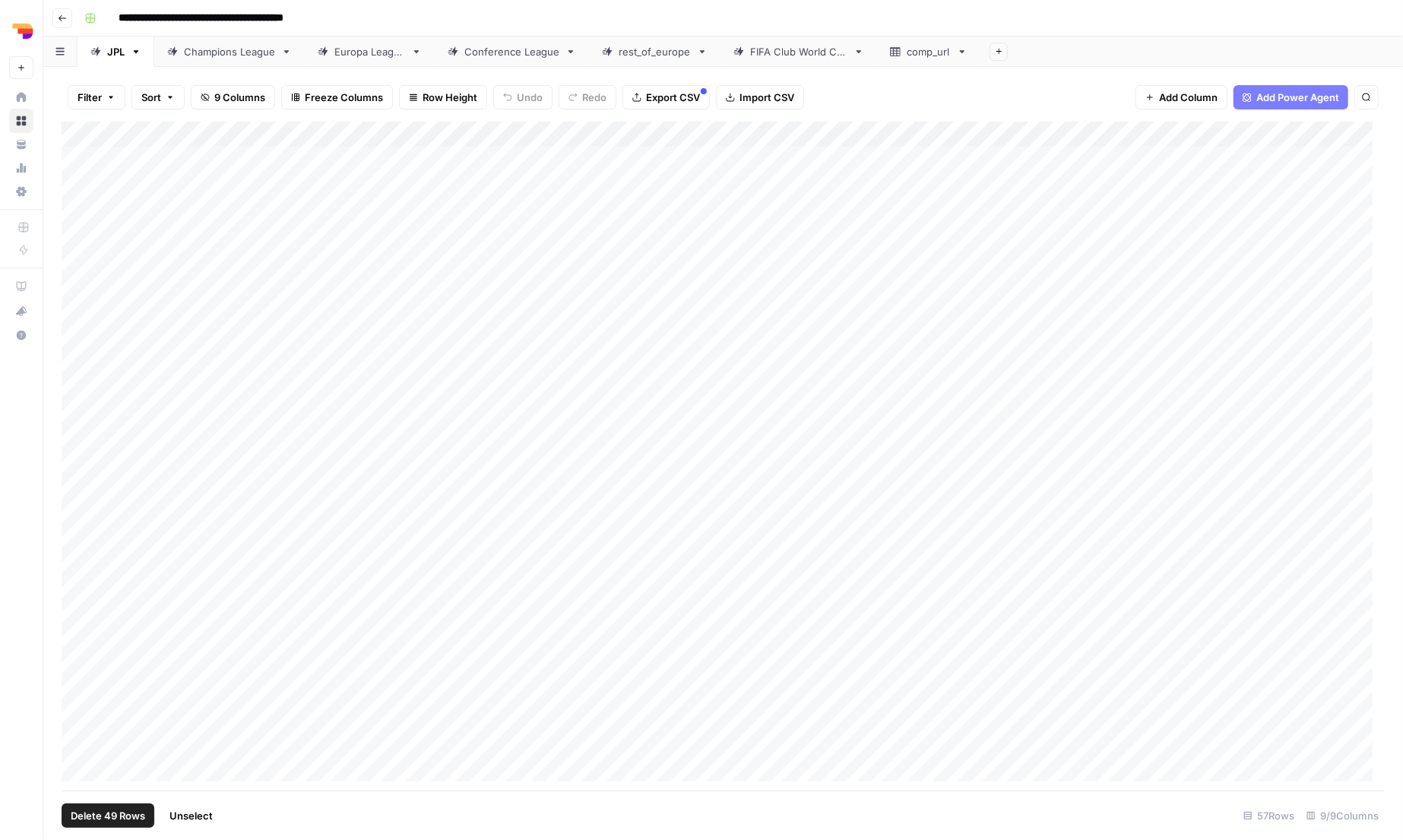
click at [112, 808] on button "Delete 49 Rows" at bounding box center [107, 815] width 92 height 24
click at [650, 185] on button "Delete" at bounding box center [647, 175] width 51 height 27
click at [432, 568] on div "Add Column" at bounding box center [723, 455] width 1323 height 669
click at [858, 51] on icon at bounding box center [858, 52] width 11 height 11
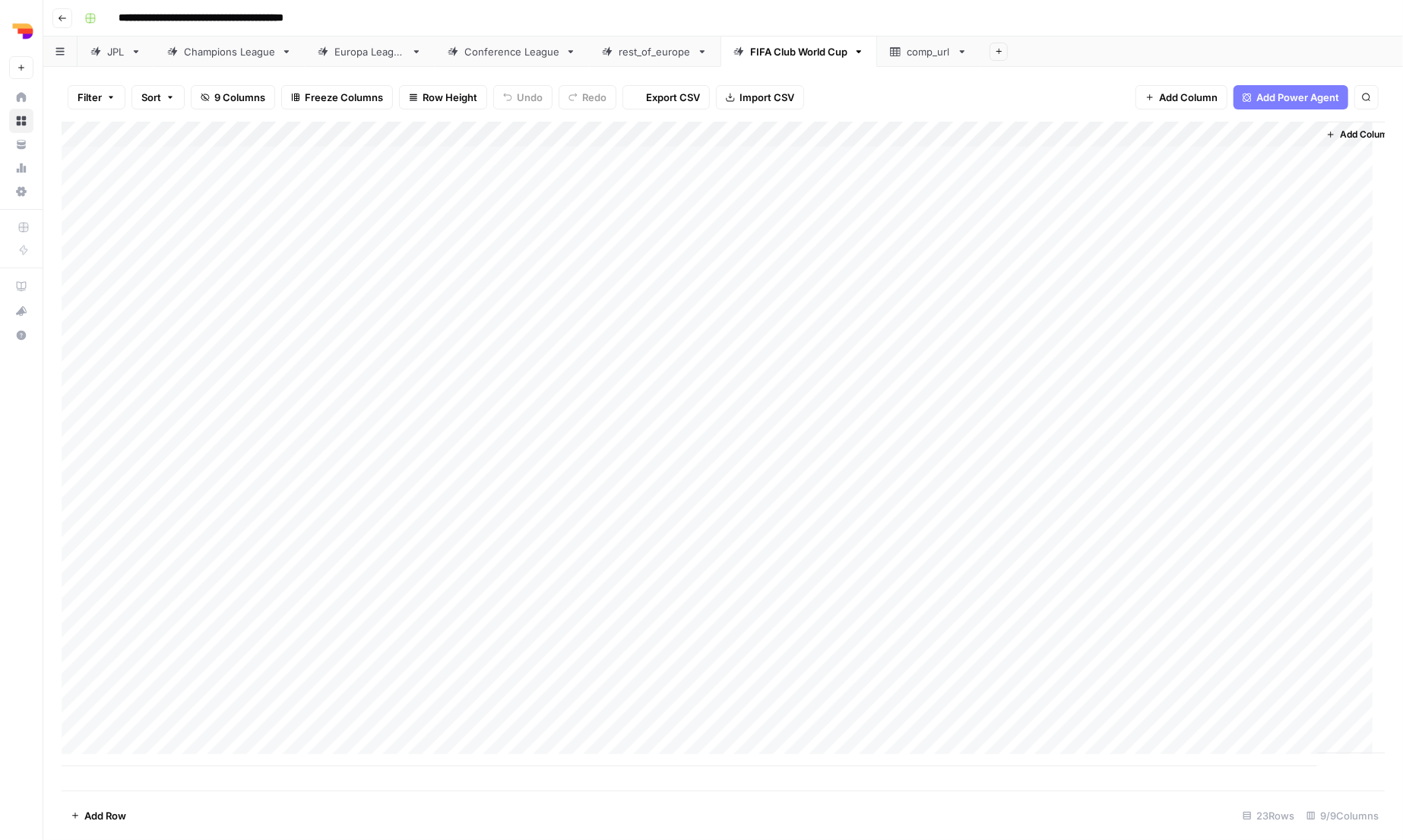
click at [858, 51] on icon "button" at bounding box center [858, 52] width 11 height 11
click at [893, 132] on span "Delete Sheet" at bounding box center [916, 136] width 73 height 15
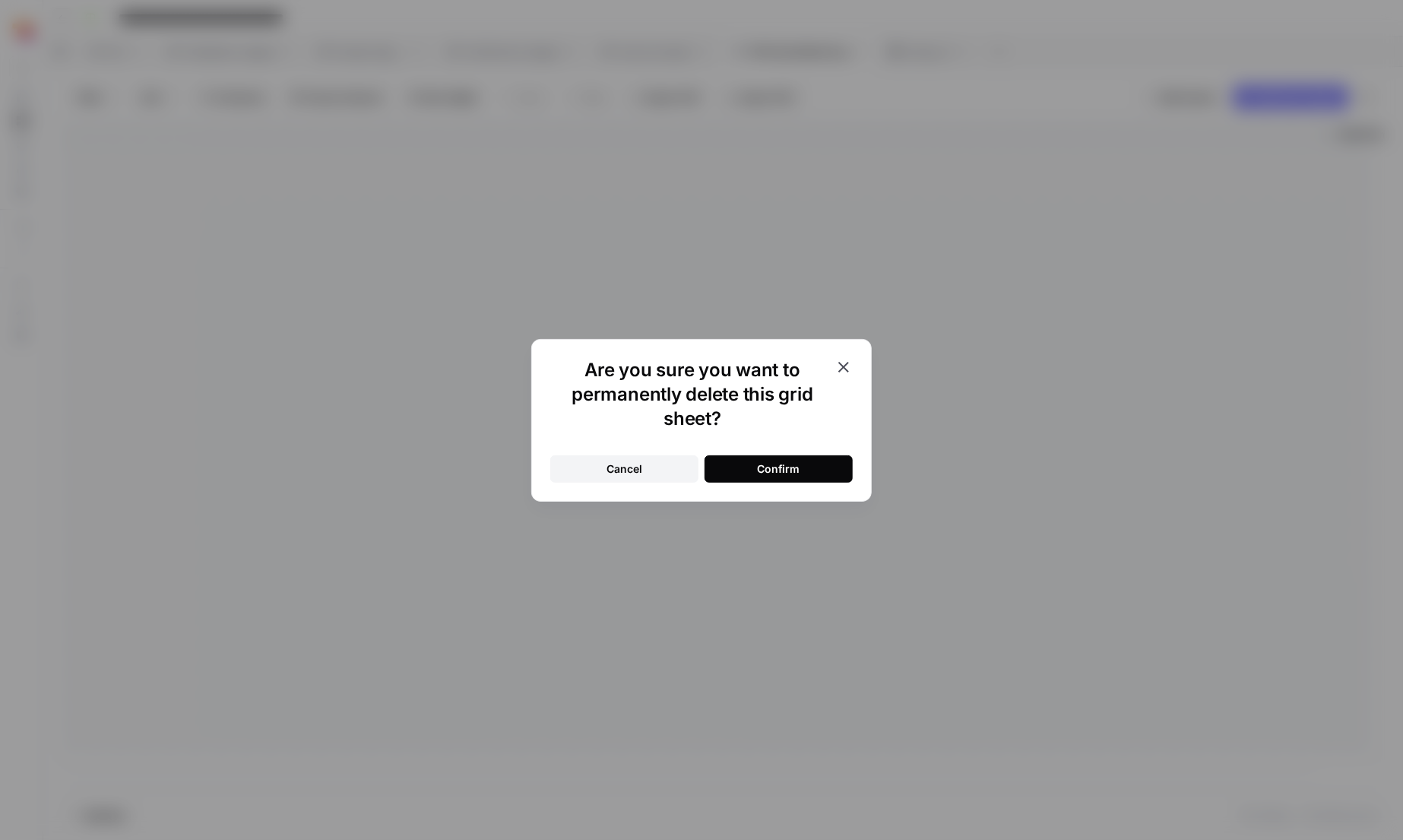
click at [808, 480] on button "Confirm" at bounding box center [779, 469] width 148 height 27
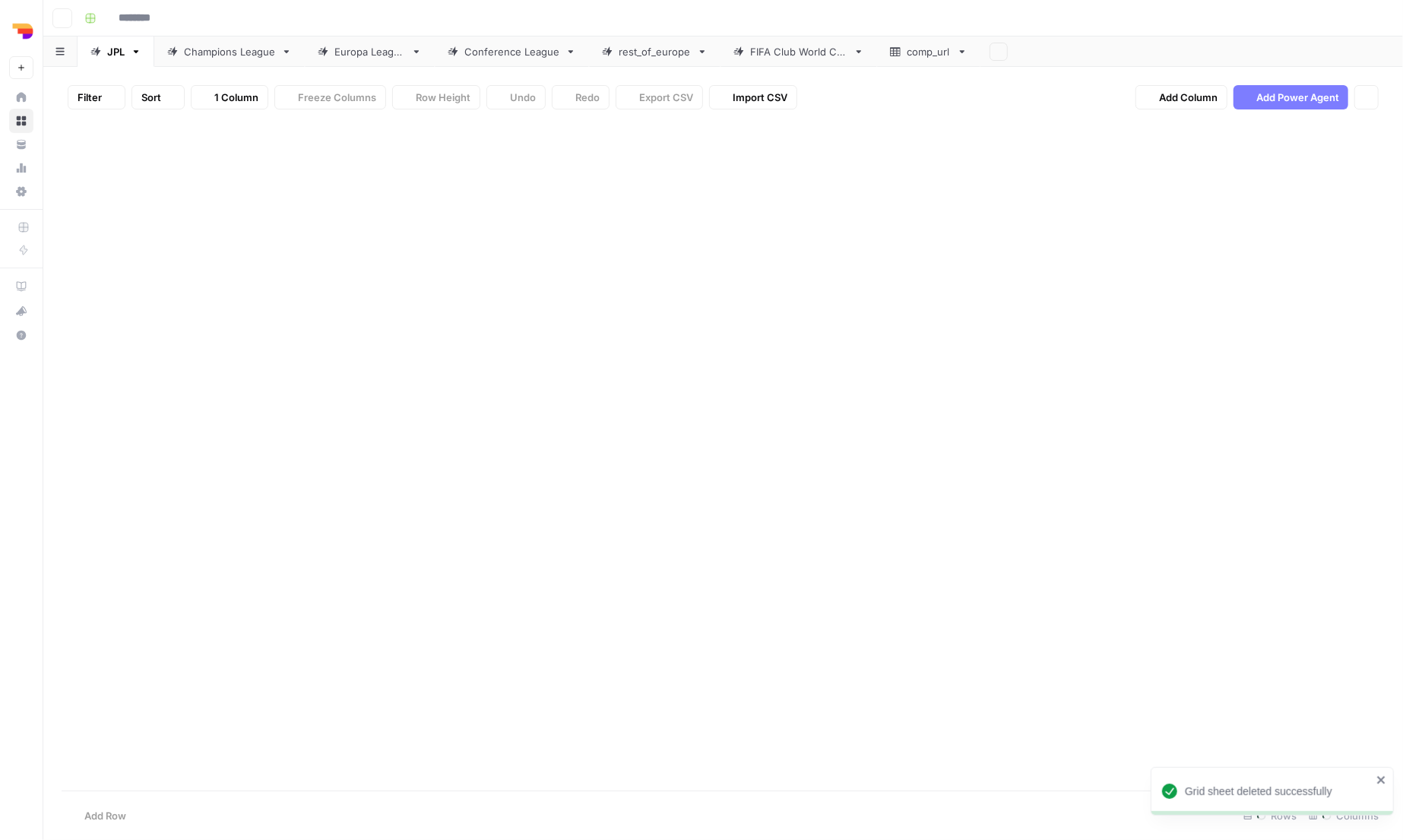
type input "**********"
click at [739, 45] on div "comp_url" at bounding box center [764, 52] width 61 height 15
click at [161, 339] on div "Add Column" at bounding box center [723, 327] width 1323 height 412
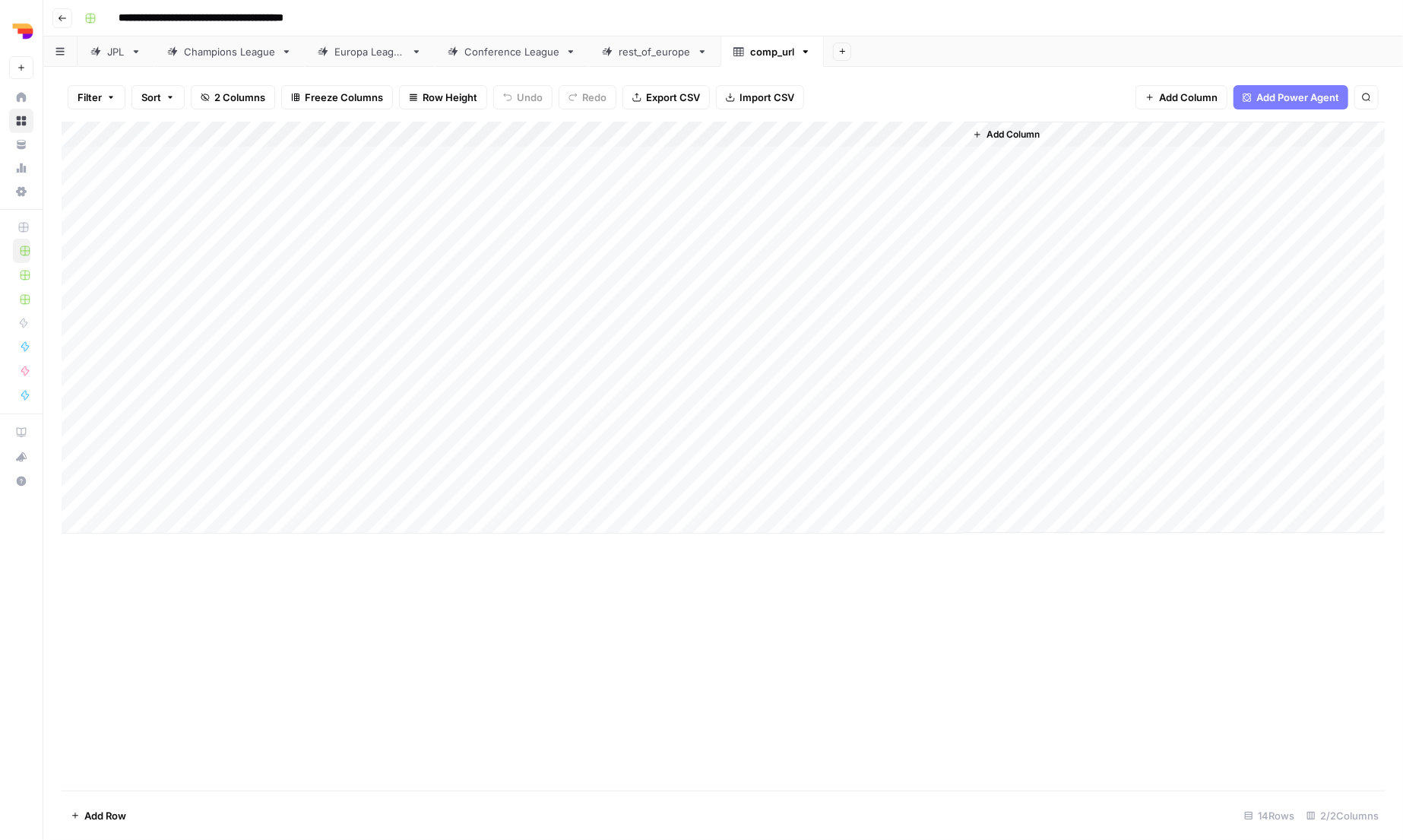
click at [117, 51] on div "JPL" at bounding box center [116, 52] width 17 height 15
click at [966, 127] on div "Add Column" at bounding box center [723, 250] width 1323 height 257
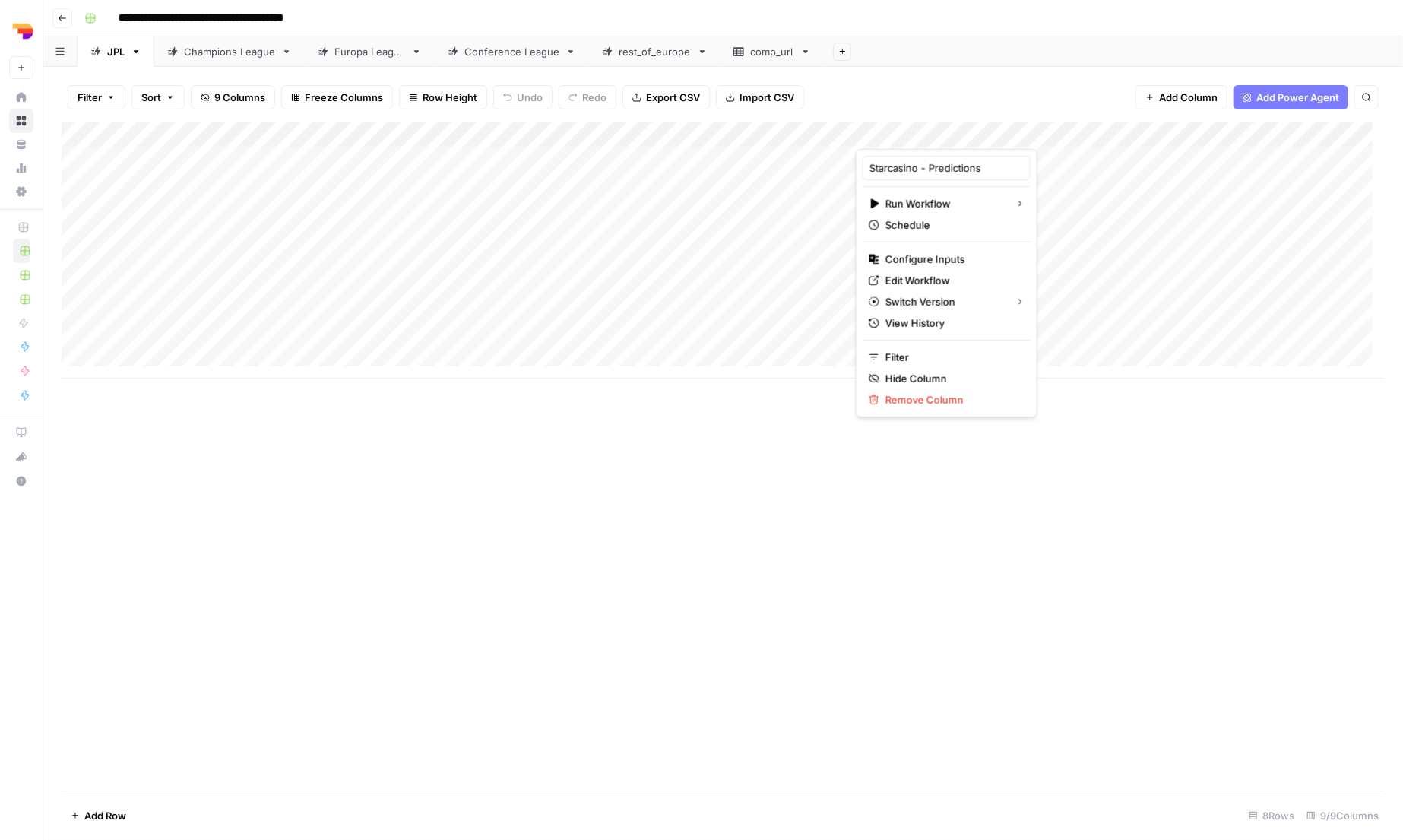
click at [910, 59] on div "Add Sheet" at bounding box center [1114, 52] width 580 height 31
click at [700, 327] on div "Add Column" at bounding box center [723, 250] width 1323 height 257
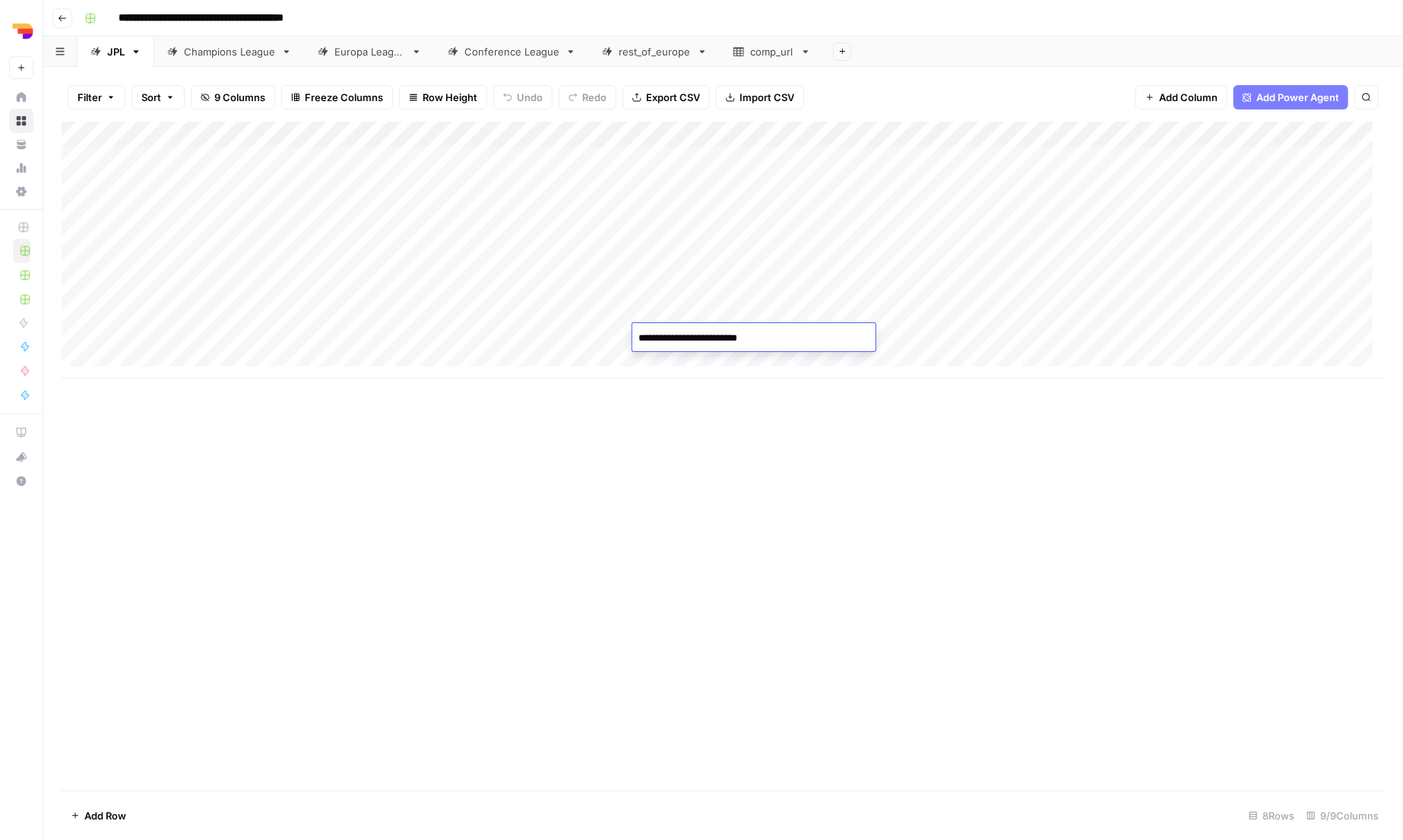
click at [700, 327] on div "**********" at bounding box center [754, 337] width 243 height 28
click at [699, 337] on textarea "**********" at bounding box center [754, 338] width 243 height 22
paste textarea
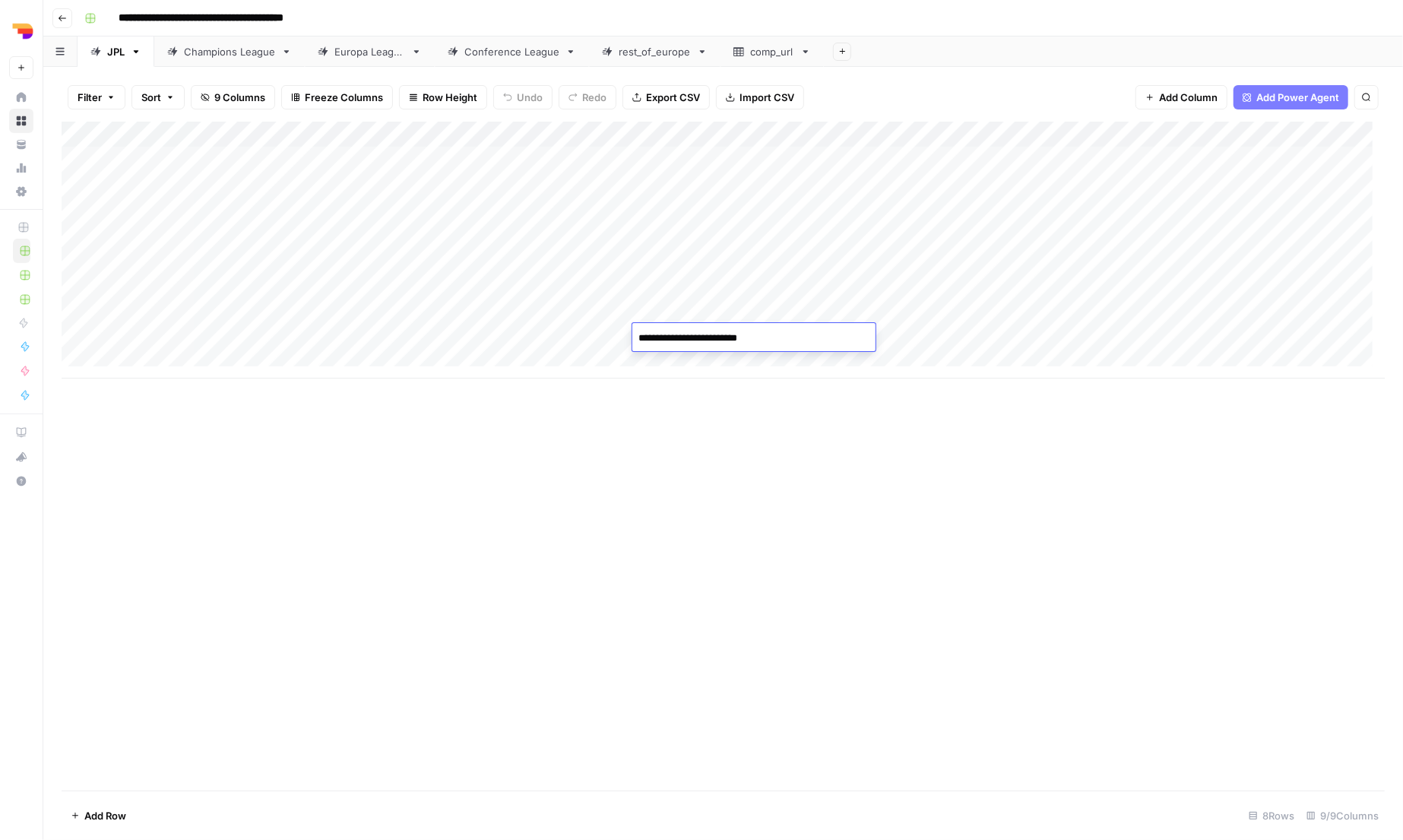
type textarea "**********"
click at [709, 308] on div "Add Column" at bounding box center [723, 250] width 1323 height 257
click at [709, 308] on textarea "**********" at bounding box center [754, 312] width 243 height 22
type textarea "**********"
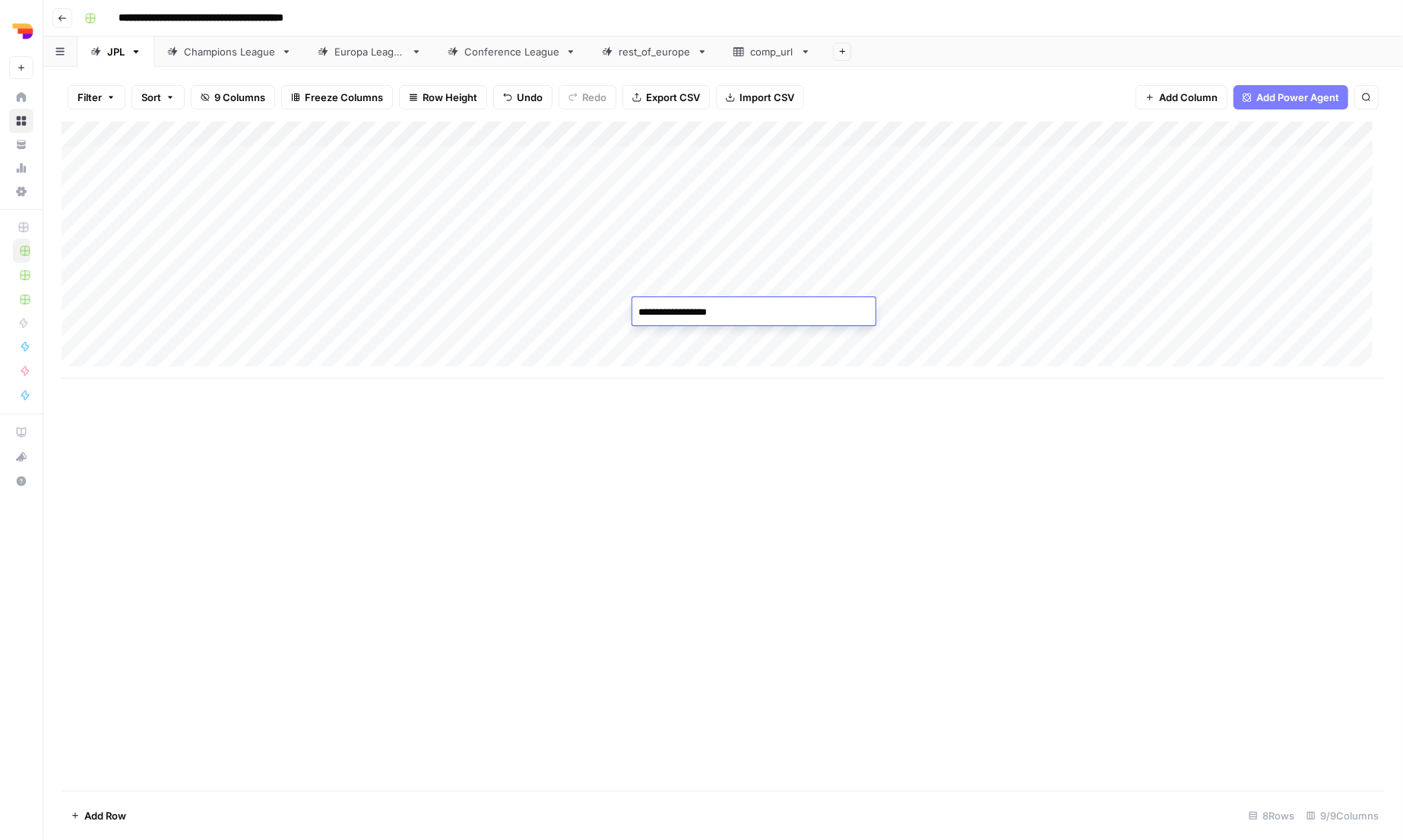
click at [702, 285] on div "Add Column" at bounding box center [723, 250] width 1323 height 257
type textarea "**********"
click at [695, 251] on div "Add Column" at bounding box center [723, 250] width 1323 height 257
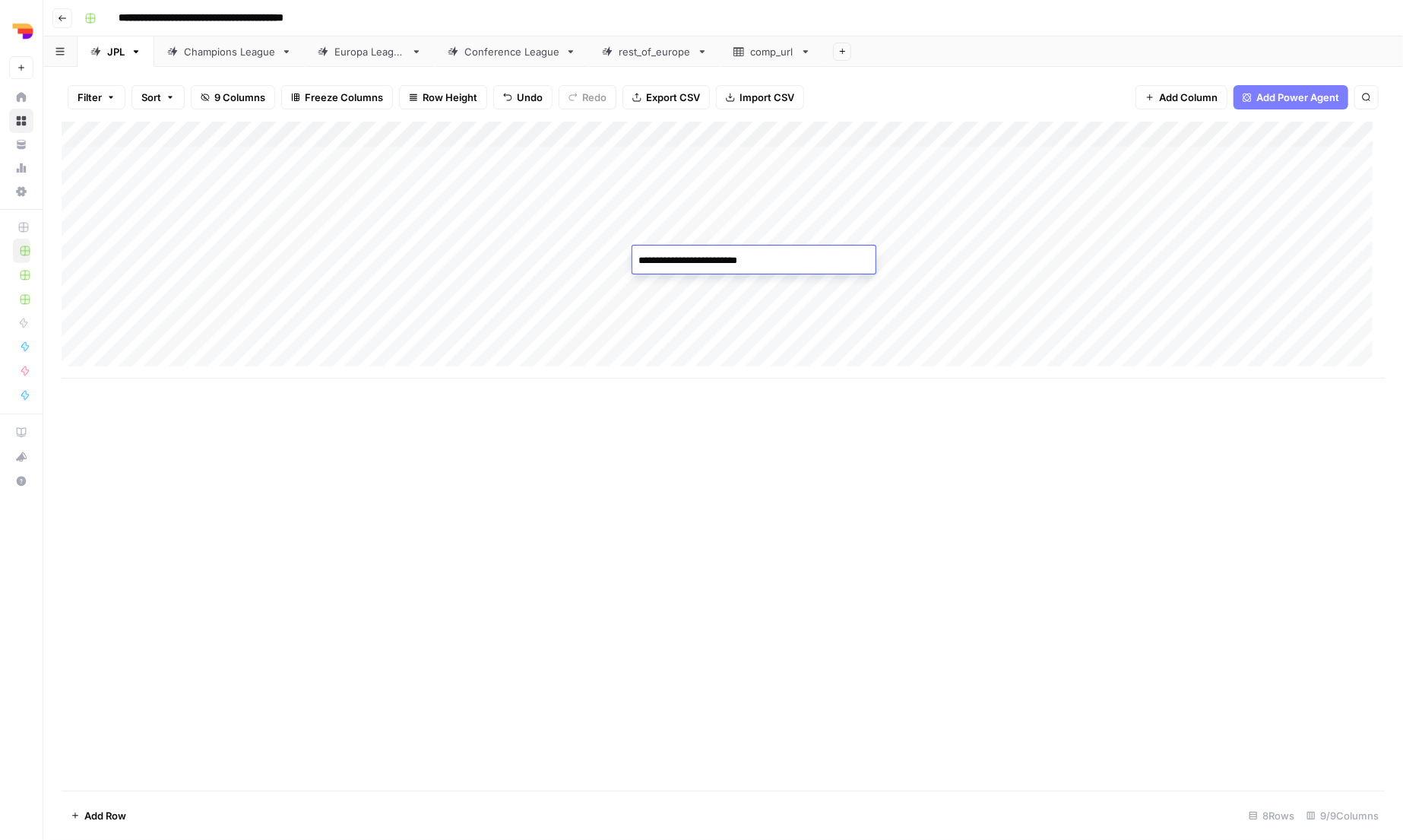
click at [695, 251] on textarea "**********" at bounding box center [754, 261] width 243 height 22
type textarea "**********"
click at [694, 229] on div "Add Column" at bounding box center [723, 250] width 1323 height 257
click at [694, 229] on textarea "**********" at bounding box center [754, 235] width 243 height 22
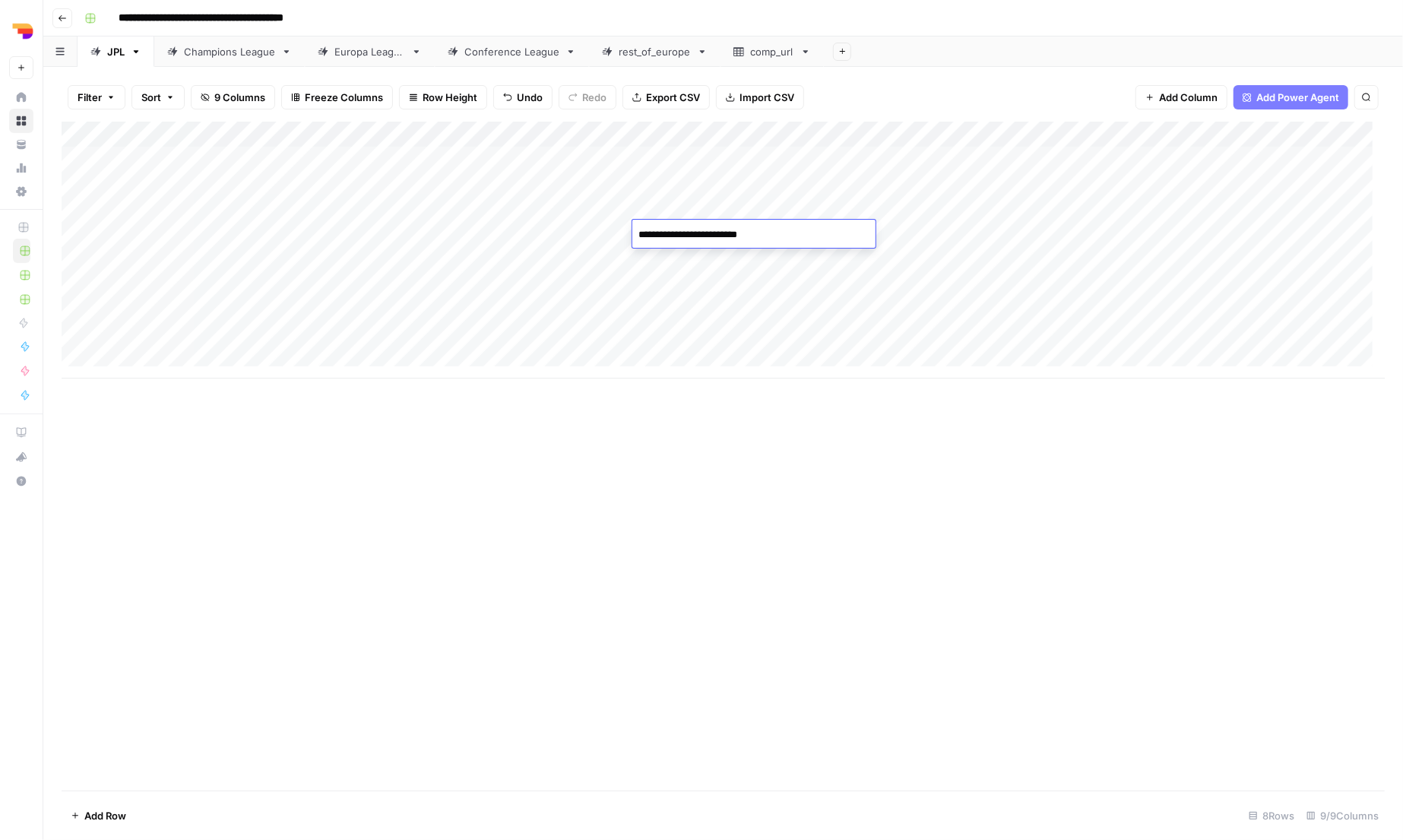
type textarea "**********"
click at [686, 204] on div "Add Column" at bounding box center [723, 250] width 1323 height 257
type textarea "**********"
click at [685, 182] on div "Add Column" at bounding box center [723, 250] width 1323 height 257
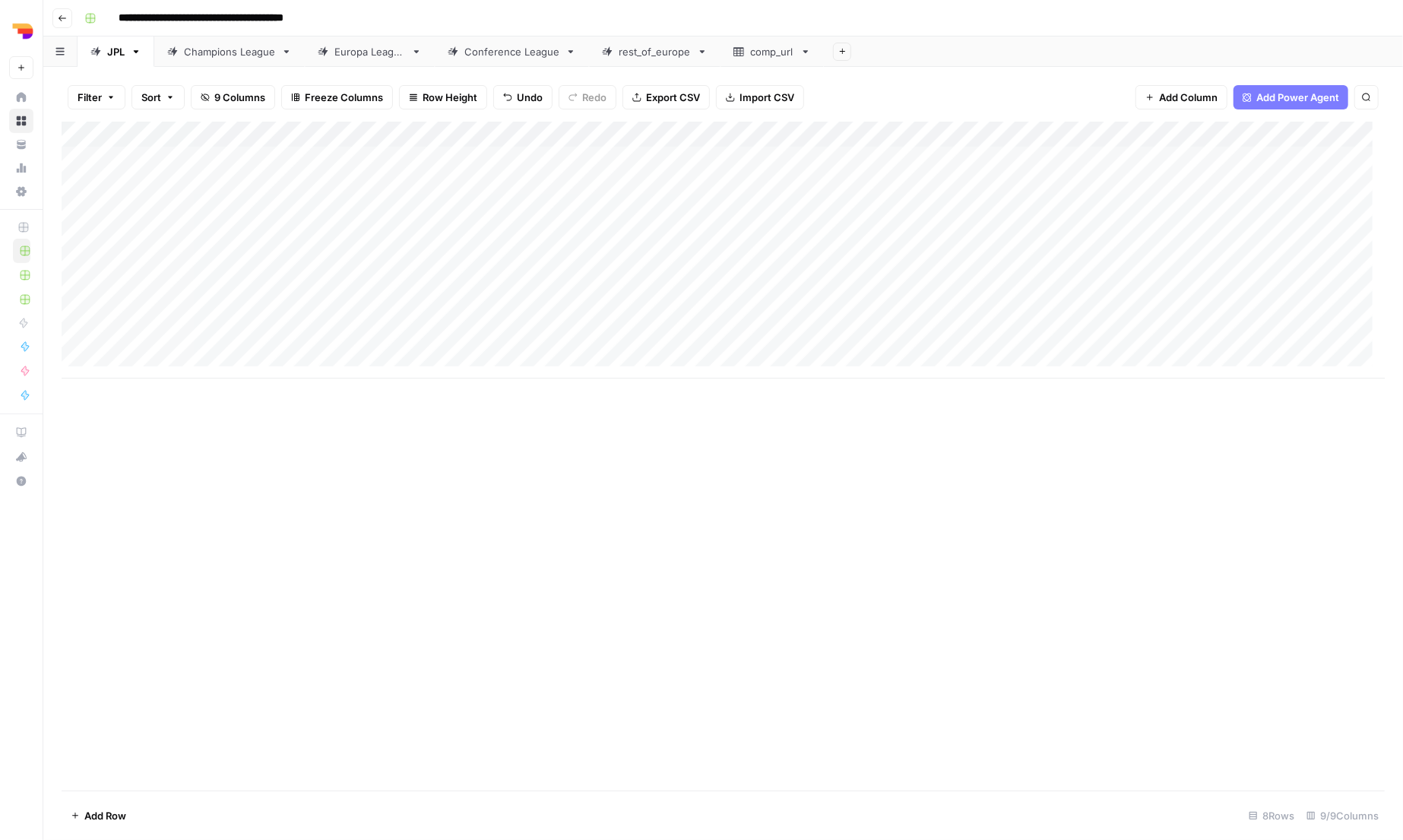
click at [685, 182] on div "Add Column" at bounding box center [723, 250] width 1323 height 257
click at [685, 182] on textarea "**********" at bounding box center [754, 183] width 243 height 22
type textarea "**********"
click at [690, 156] on div "Add Column" at bounding box center [723, 250] width 1323 height 257
click at [691, 156] on div "Add Column" at bounding box center [723, 250] width 1323 height 257
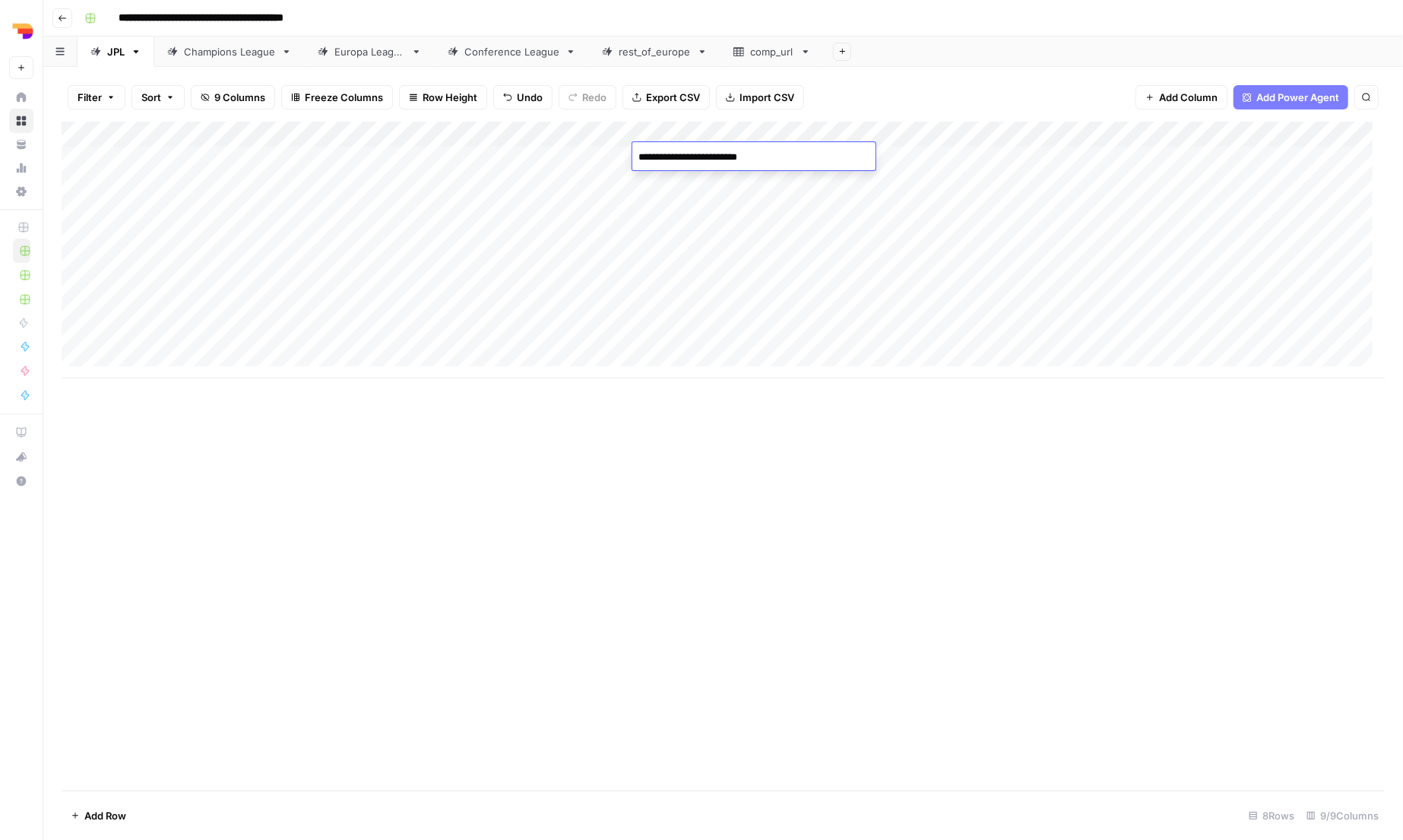
click at [691, 156] on textarea "**********" at bounding box center [754, 157] width 243 height 22
type textarea "**********"
click at [742, 561] on div "Add Column" at bounding box center [723, 455] width 1323 height 669
click at [924, 154] on div "Add Column" at bounding box center [723, 250] width 1323 height 257
